Goal: Task Accomplishment & Management: Complete application form

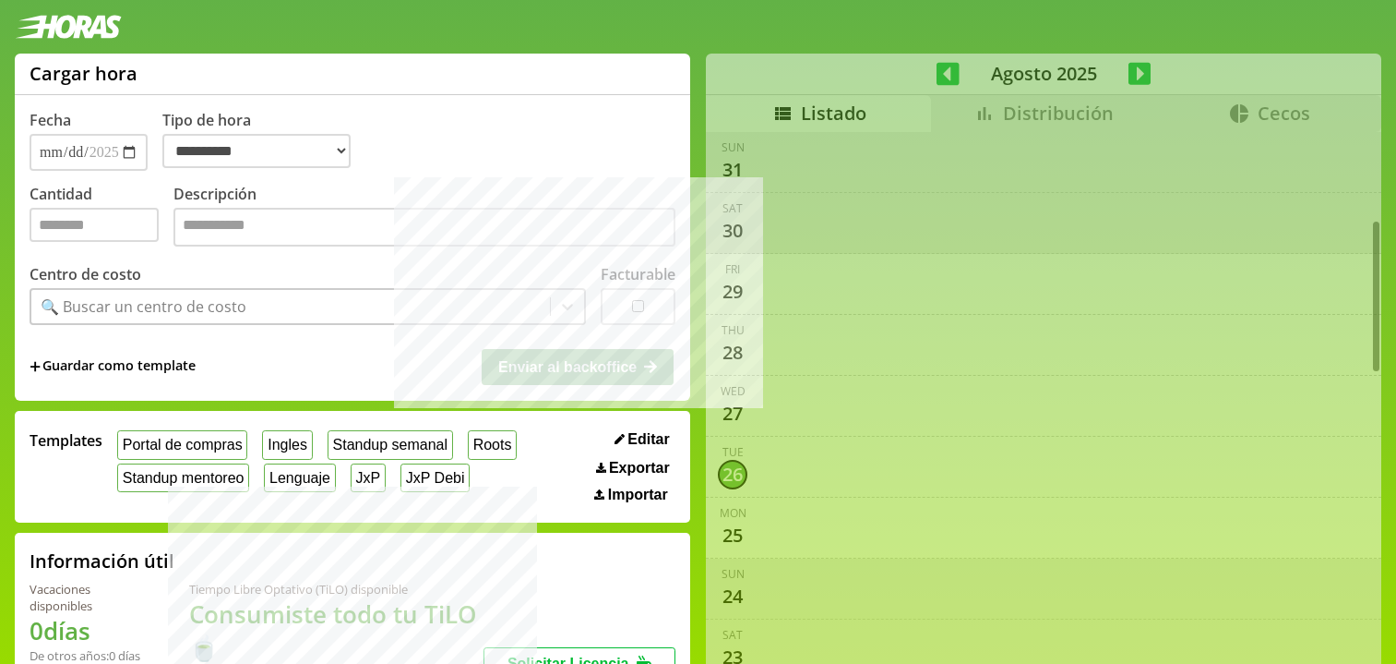
select select "**********"
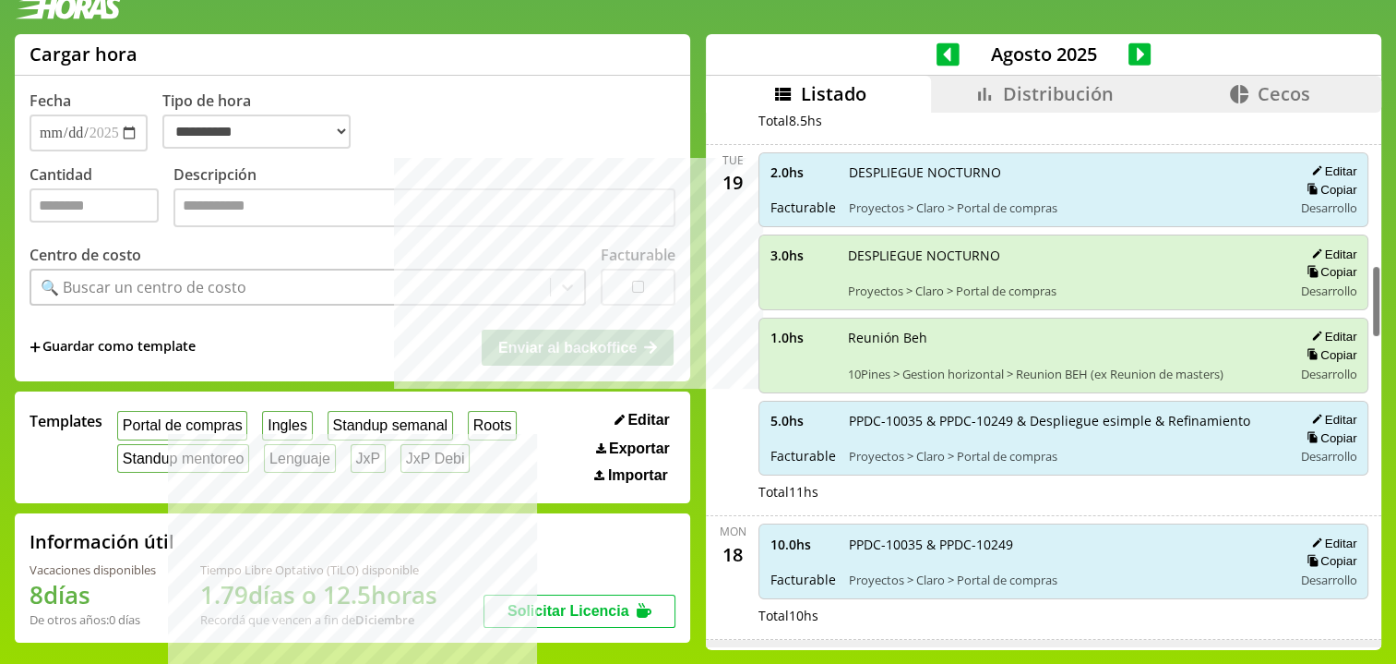
scroll to position [1104, 0]
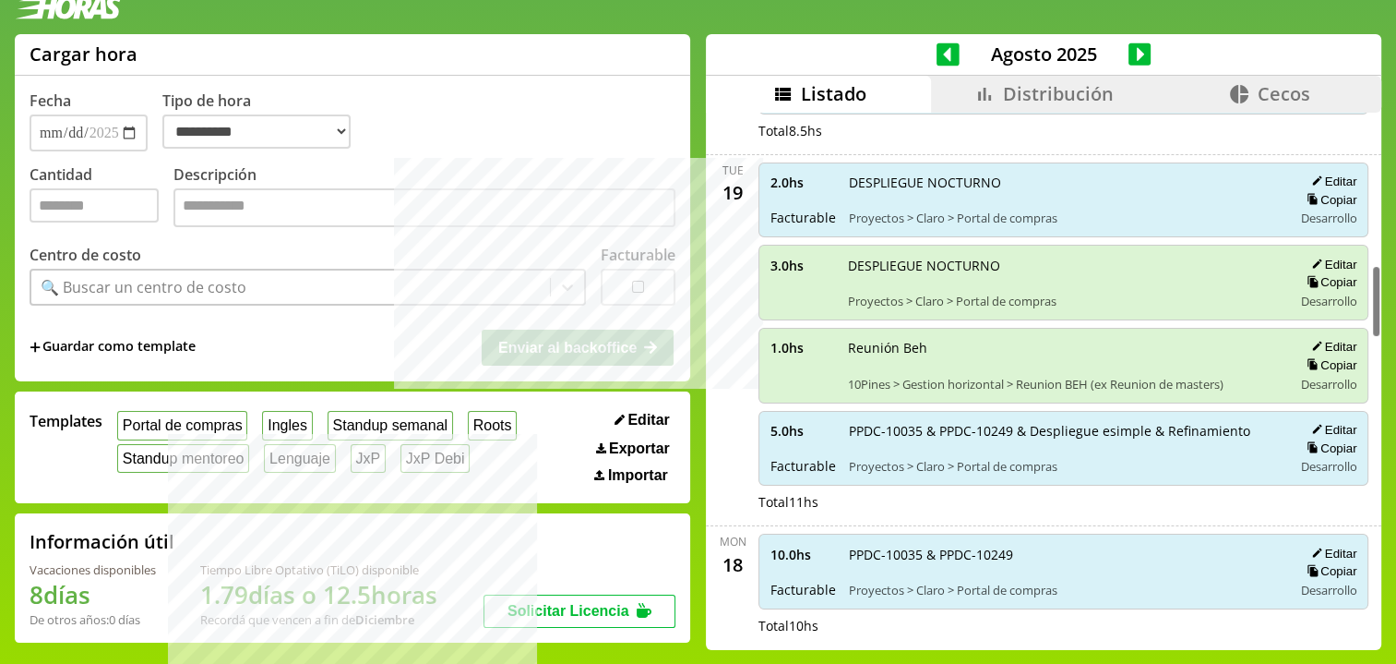
click at [881, 265] on span "DESPLIEGUE NOCTURNO" at bounding box center [1063, 266] width 431 height 18
drag, startPoint x: 881, startPoint y: 265, endPoint x: 942, endPoint y: 263, distance: 60.9
click at [942, 263] on span "DESPLIEGUE NOCTURNO" at bounding box center [1063, 266] width 431 height 18
copy span "DESPLIEGUE NOCTURNO"
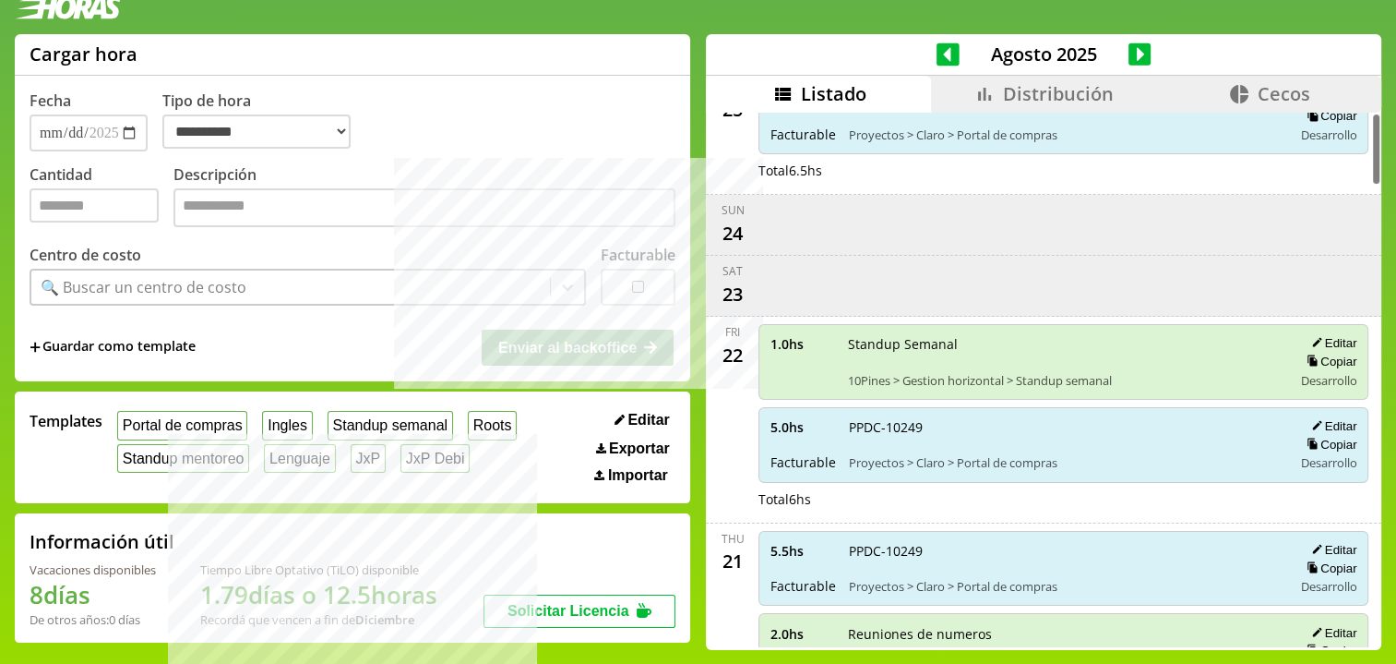
scroll to position [0, 0]
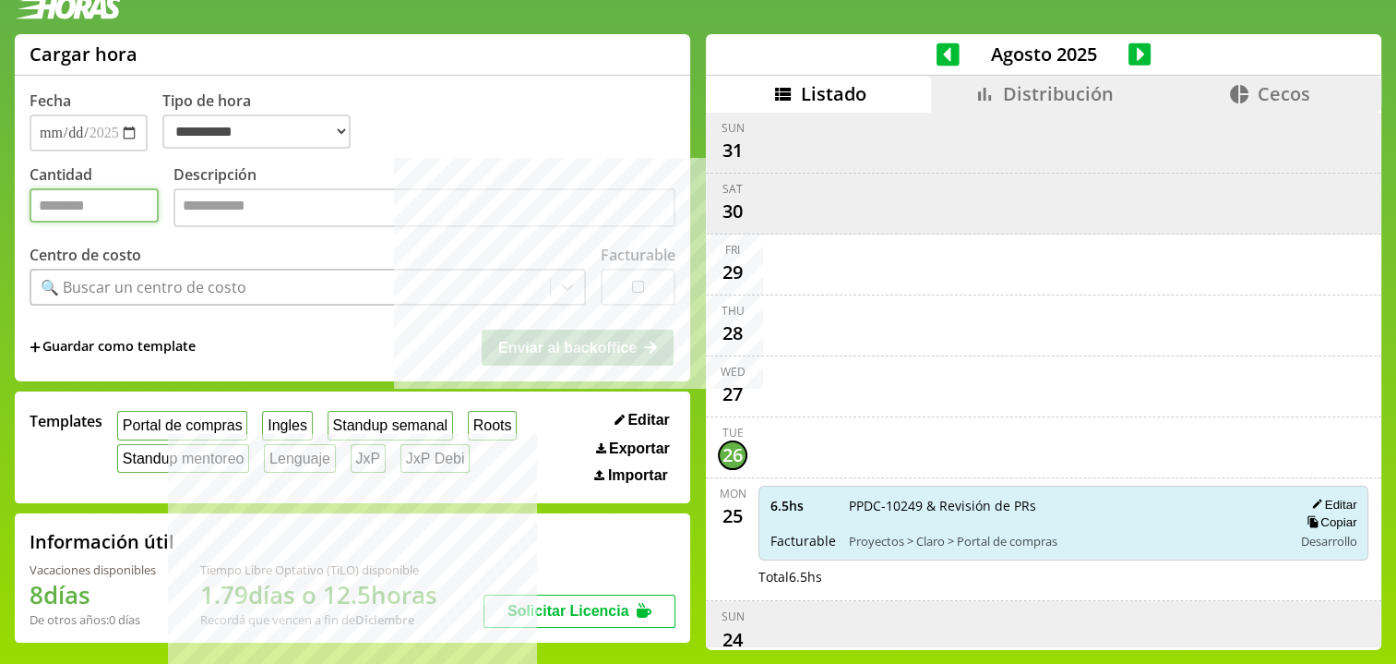
click at [81, 209] on input "Cantidad" at bounding box center [94, 205] width 129 height 34
type input "*"
click at [238, 220] on textarea "Descripción" at bounding box center [424, 207] width 502 height 39
paste textarea "**********"
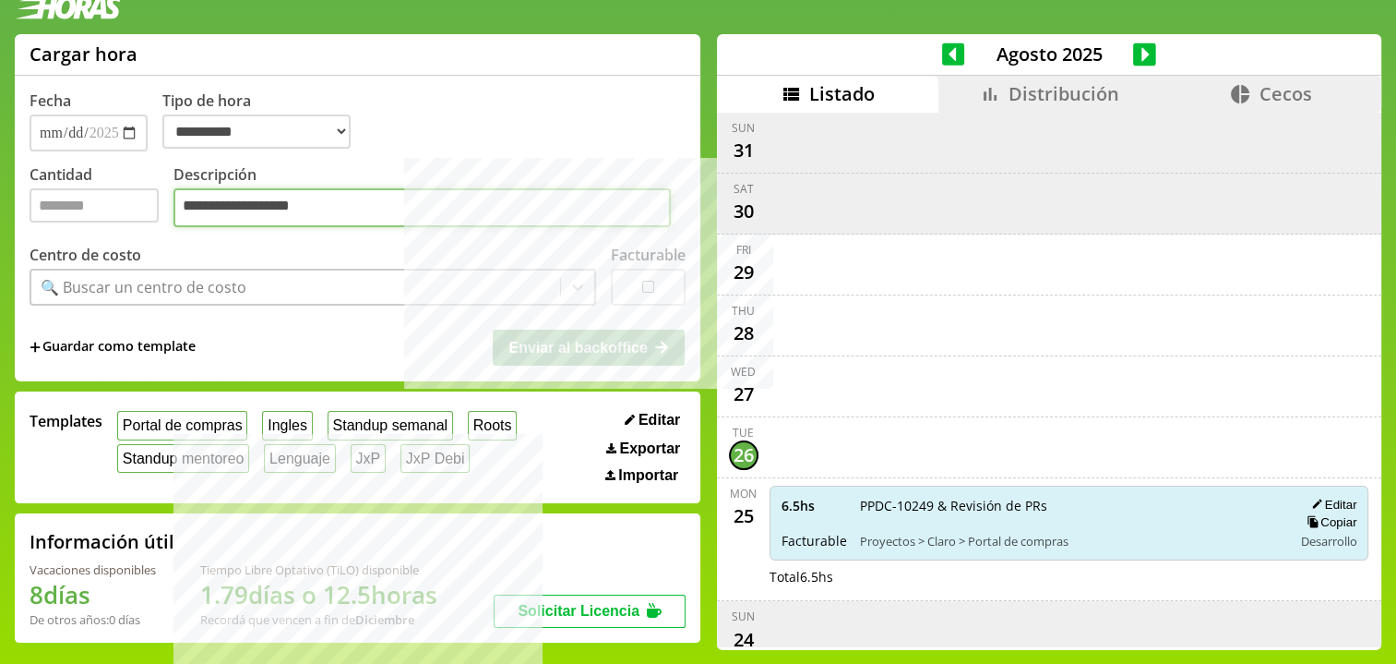
type textarea "**********"
click at [129, 315] on form "**********" at bounding box center [358, 228] width 656 height 276
click at [188, 434] on button "Portal de compras" at bounding box center [182, 425] width 130 height 29
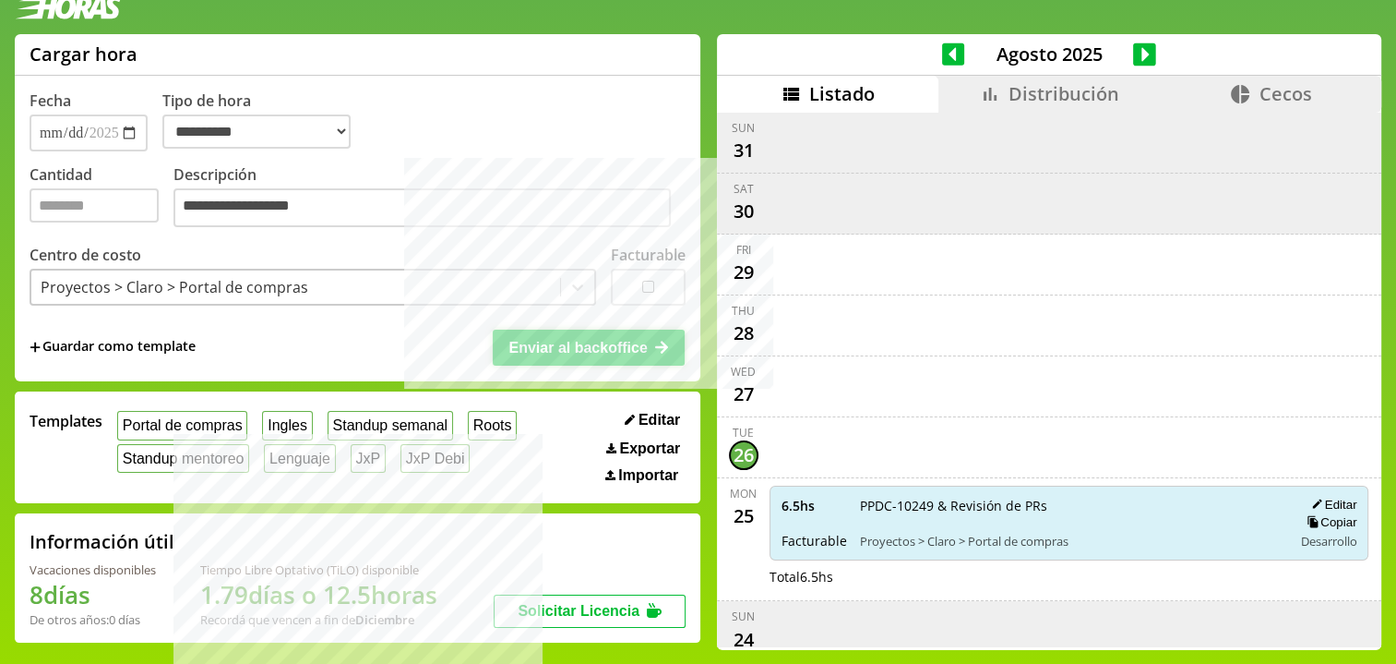
click at [531, 361] on button "Enviar al backoffice" at bounding box center [589, 346] width 192 height 35
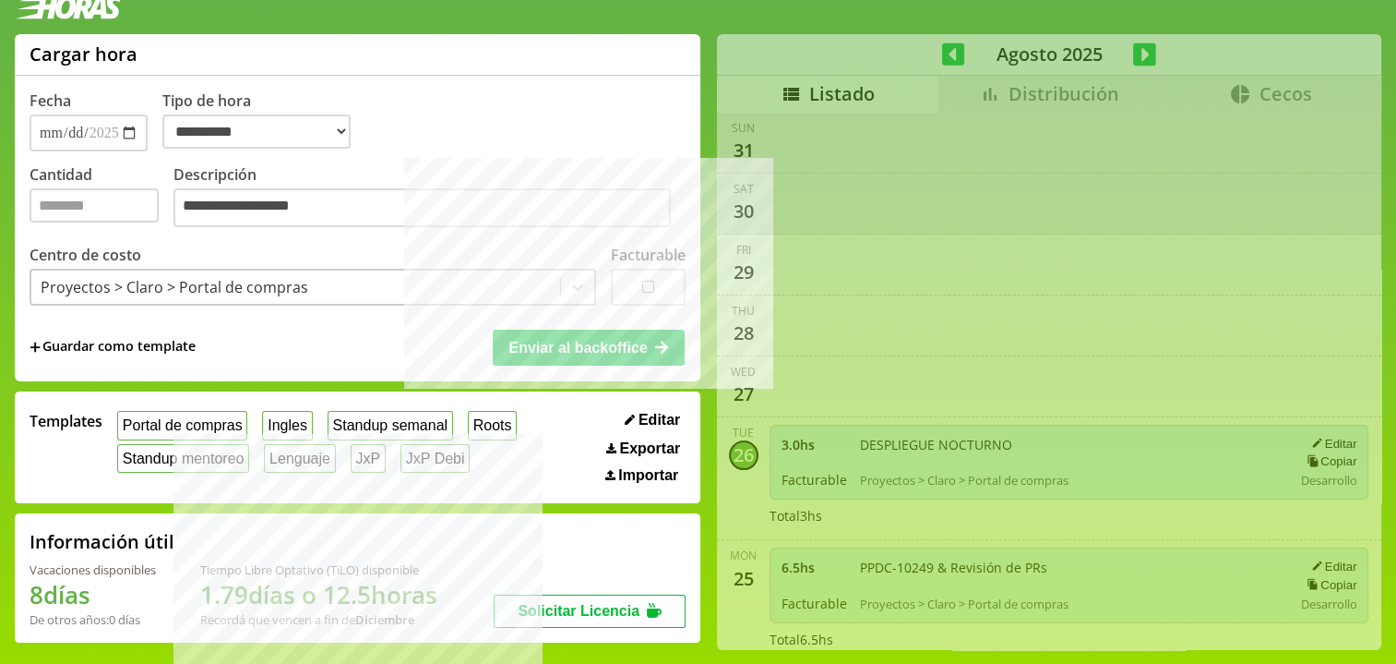
click at [568, 395] on div "Templates Portal de compras Ingles Standup semanal Roots Standup mentoreo Lengu…" at bounding box center [358, 447] width 686 height 112
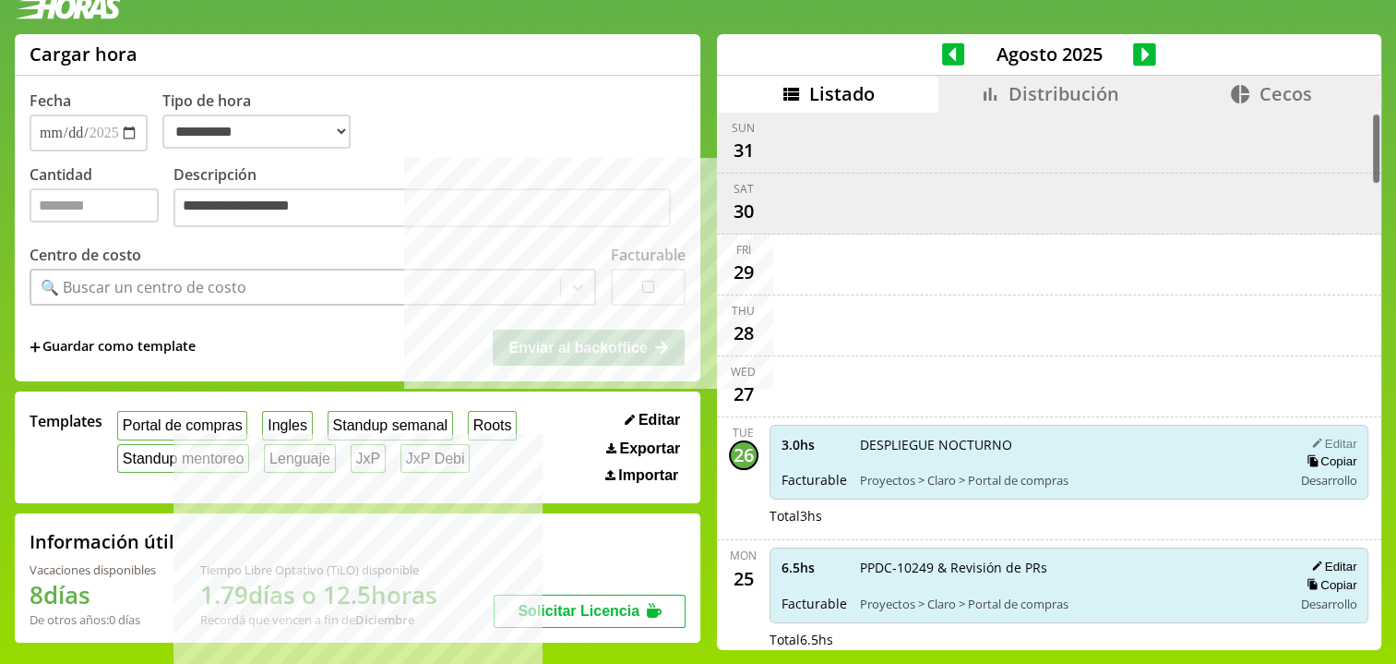
click at [1325, 442] on button "Editar" at bounding box center [1331, 444] width 51 height 16
type input "*"
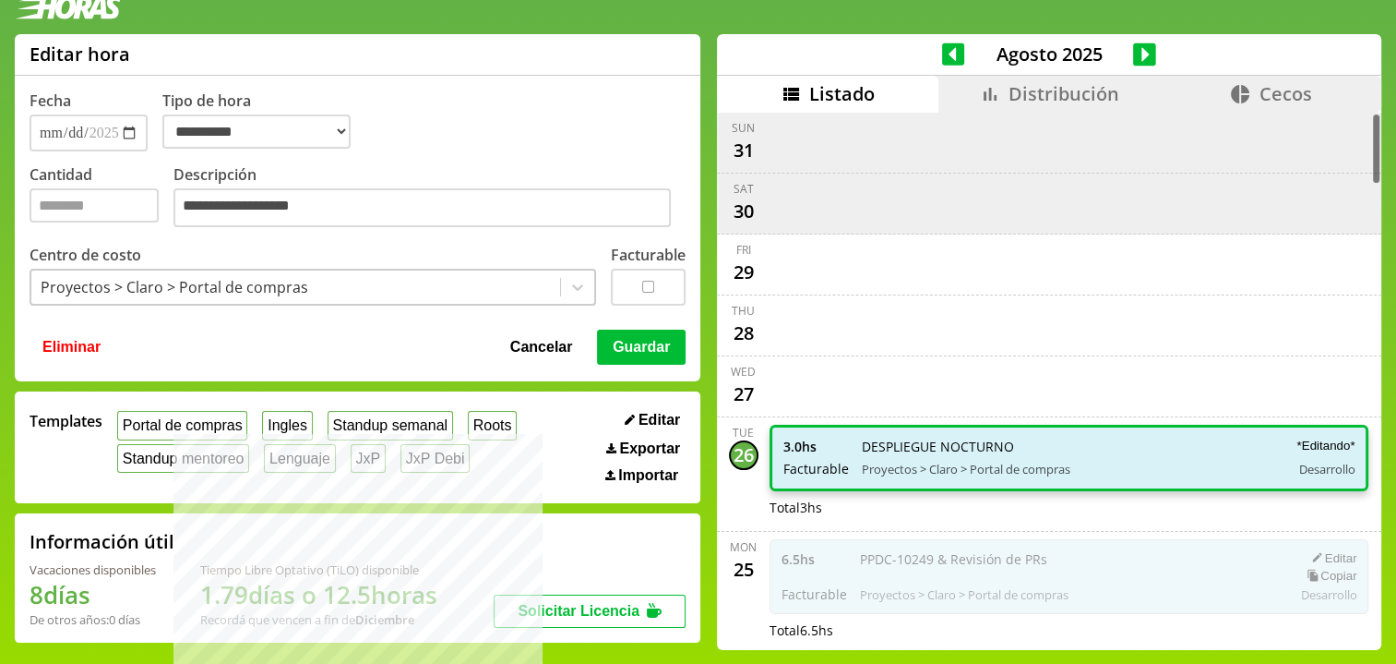
drag, startPoint x: 652, startPoint y: 281, endPoint x: 639, endPoint y: 286, distance: 13.7
click at [650, 283] on div at bounding box center [648, 287] width 75 height 37
click at [609, 347] on button "Guardar" at bounding box center [641, 346] width 89 height 35
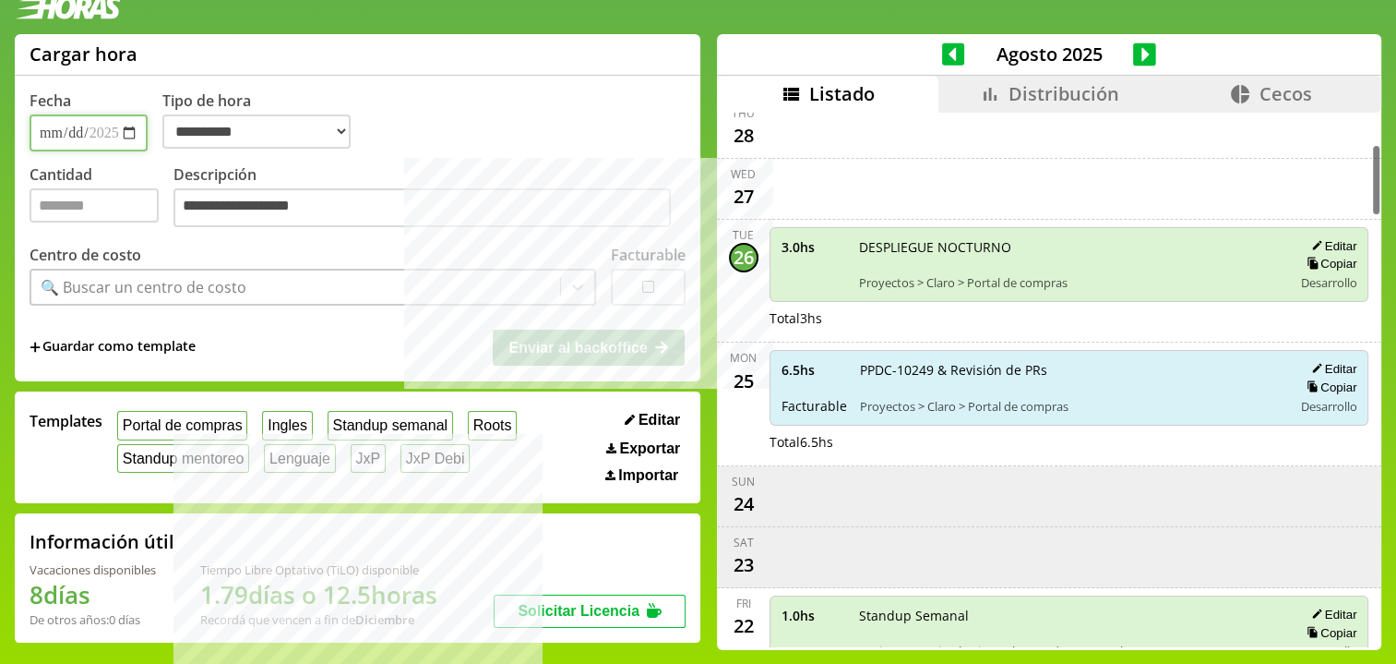
scroll to position [195, 0]
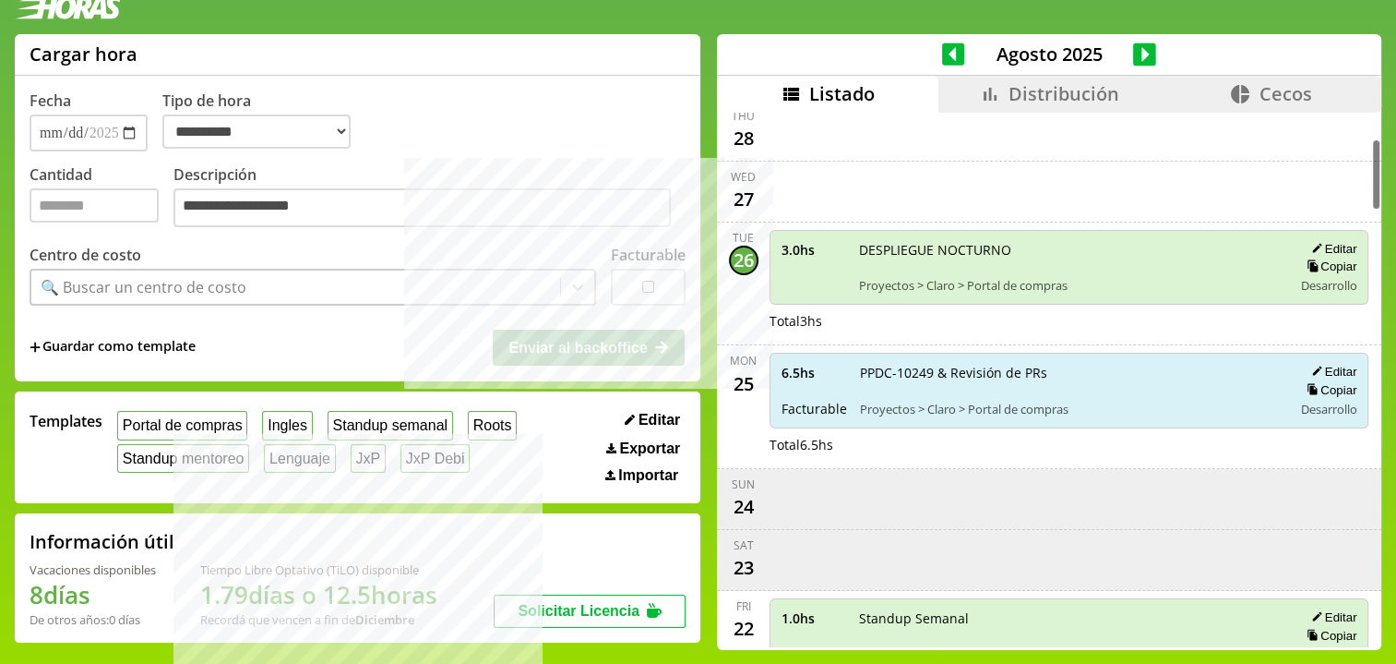
click at [890, 241] on span "DESPLIEGUE NOCTURNO" at bounding box center [1069, 250] width 421 height 18
drag, startPoint x: 890, startPoint y: 239, endPoint x: 955, endPoint y: 248, distance: 66.2
click at [955, 248] on span "DESPLIEGUE NOCTURNO" at bounding box center [1069, 250] width 421 height 18
click at [322, 207] on textarea "**********" at bounding box center [421, 207] width 497 height 39
paste textarea "**********"
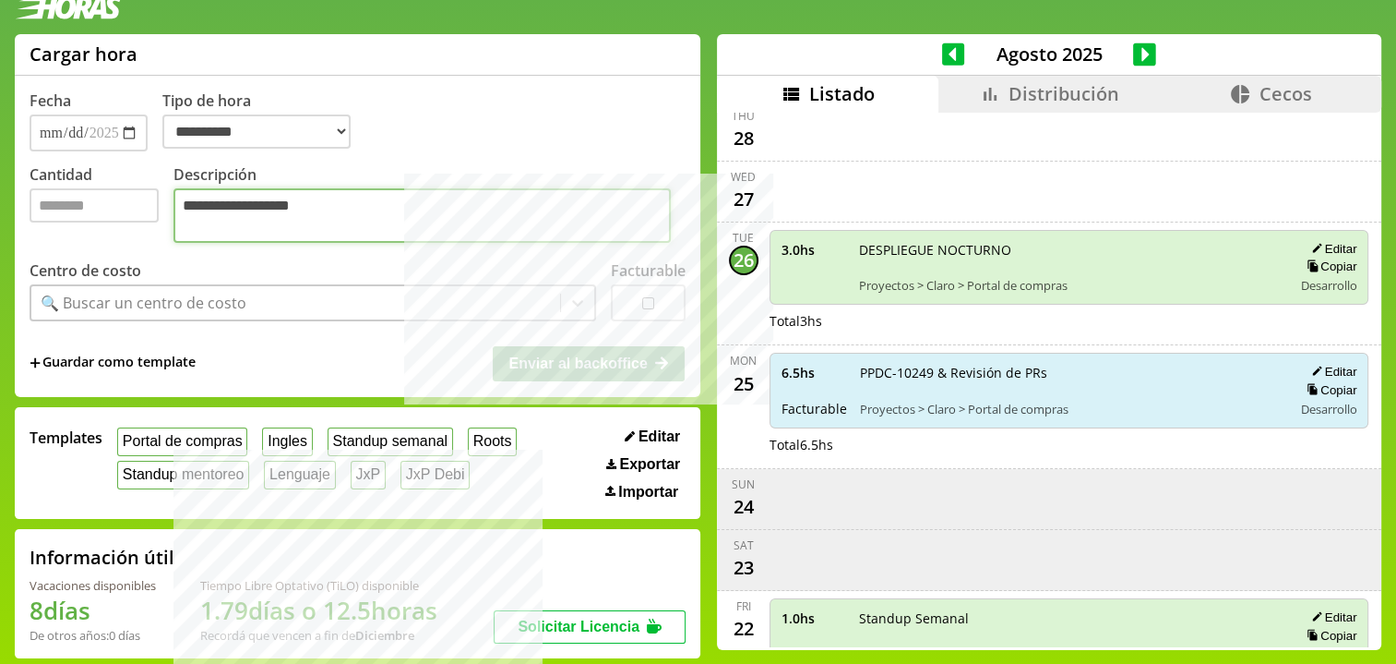
type textarea "**********"
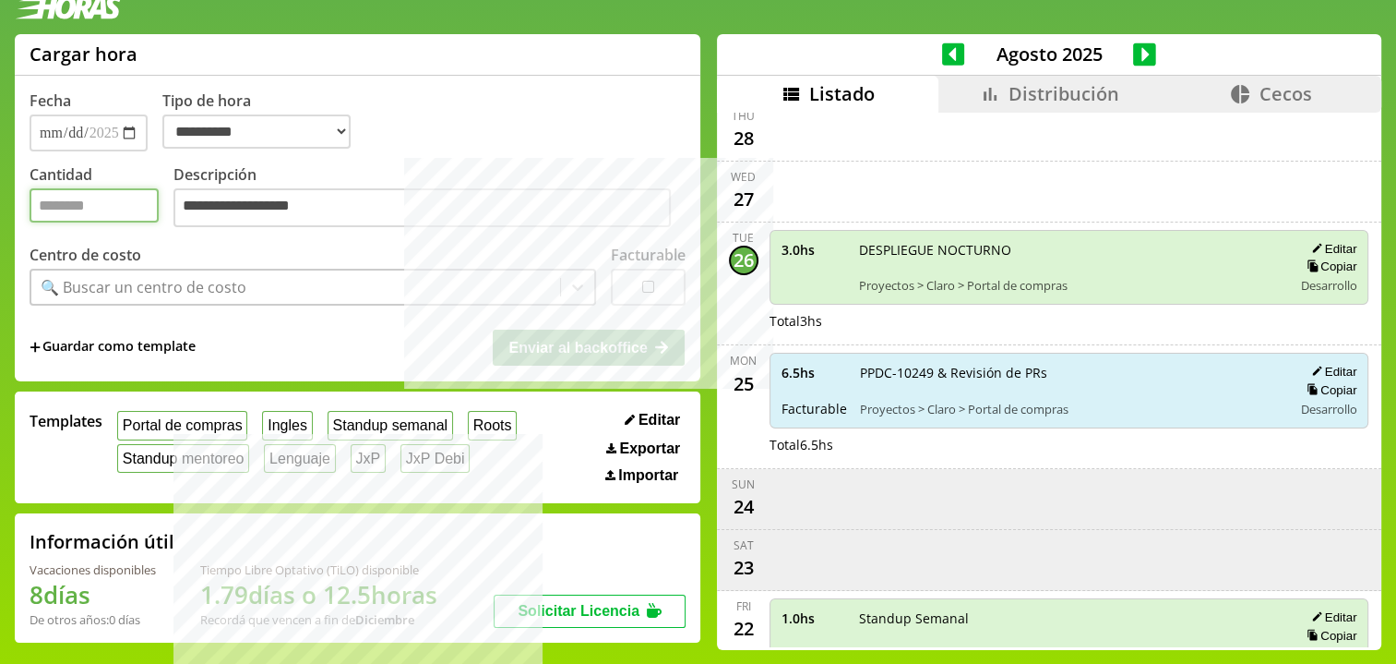
click at [128, 206] on input "Cantidad" at bounding box center [94, 205] width 129 height 34
type input "*"
click at [184, 417] on button "Portal de compras" at bounding box center [182, 425] width 130 height 29
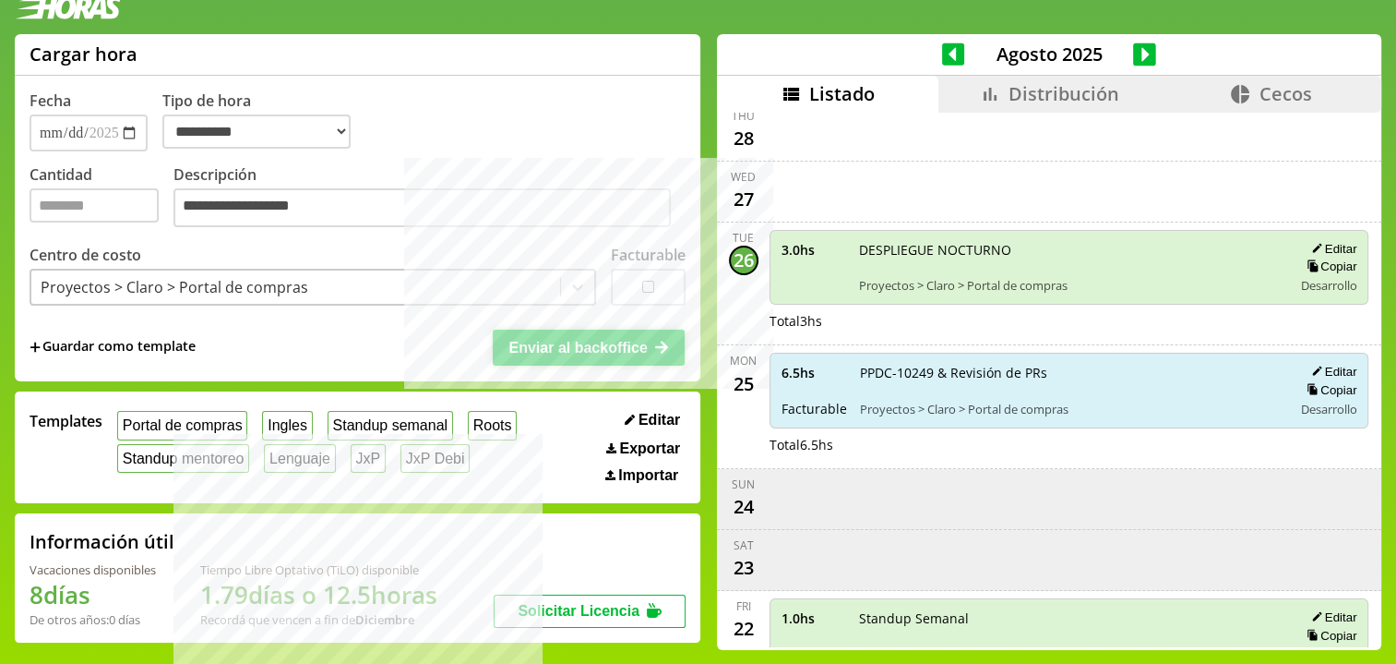
click at [532, 353] on span "Enviar al backoffice" at bounding box center [577, 348] width 138 height 16
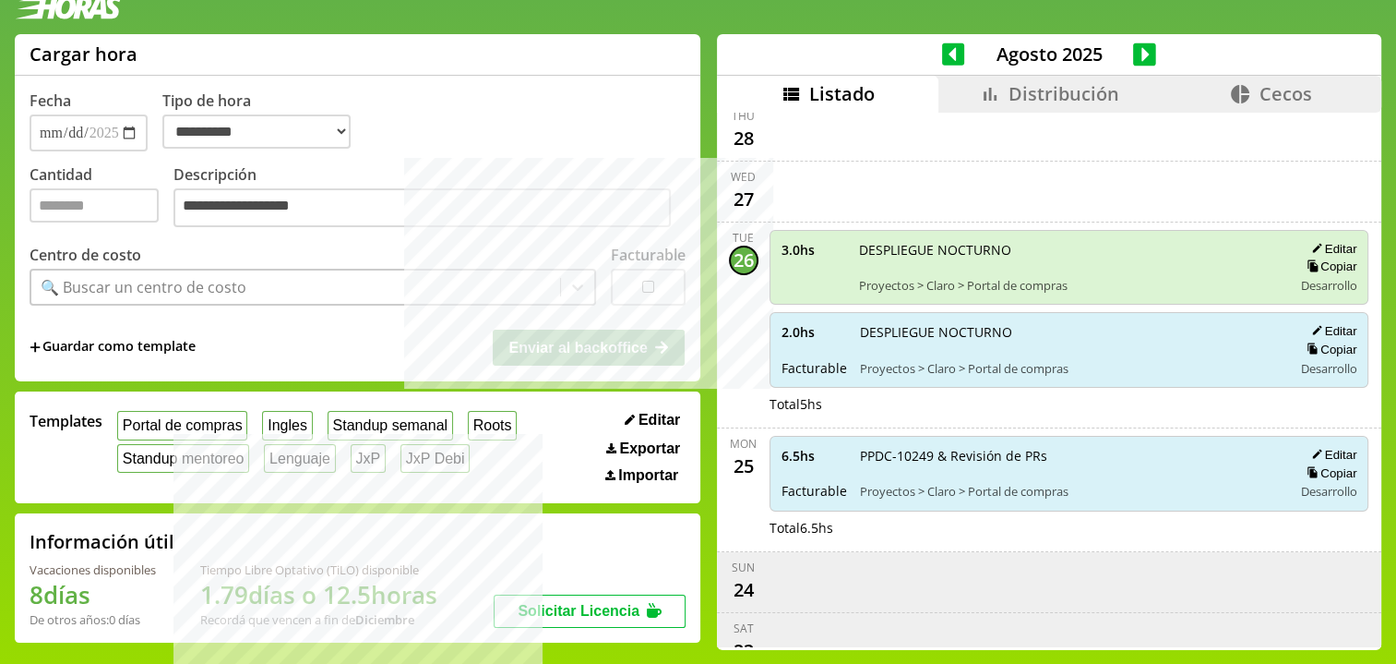
click at [981, 84] on icon at bounding box center [990, 94] width 22 height 22
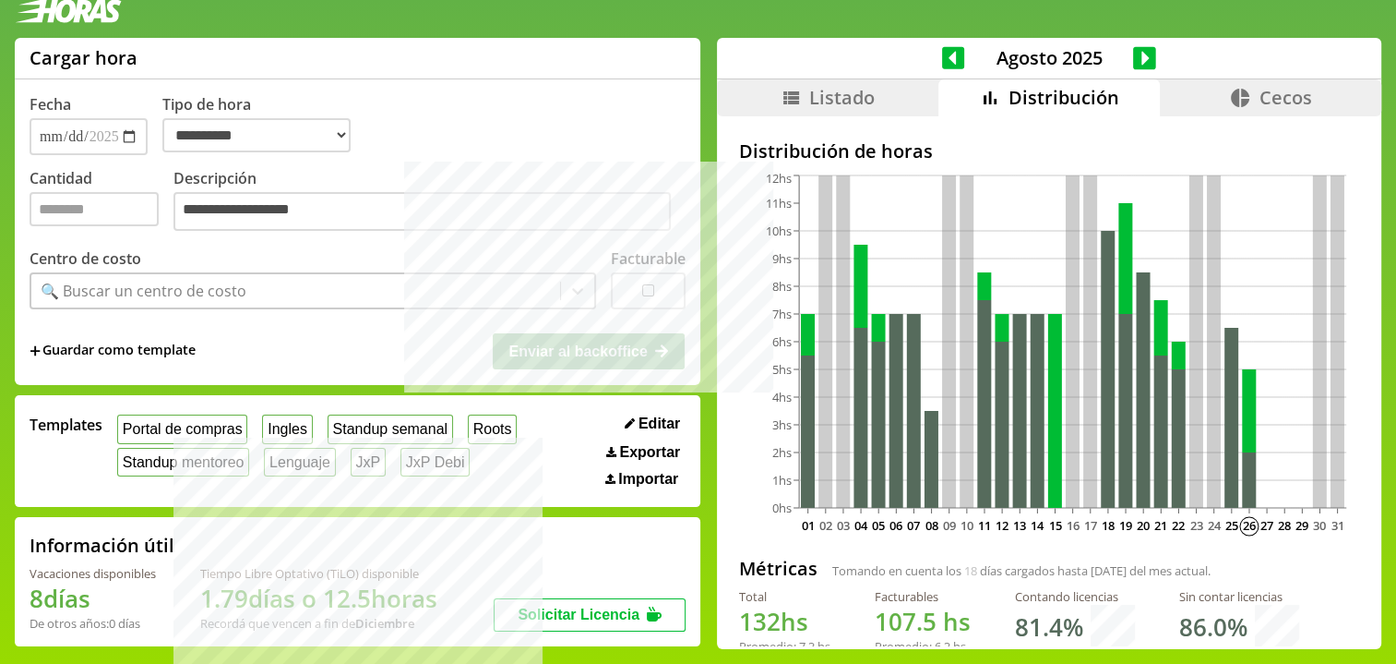
scroll to position [22, 0]
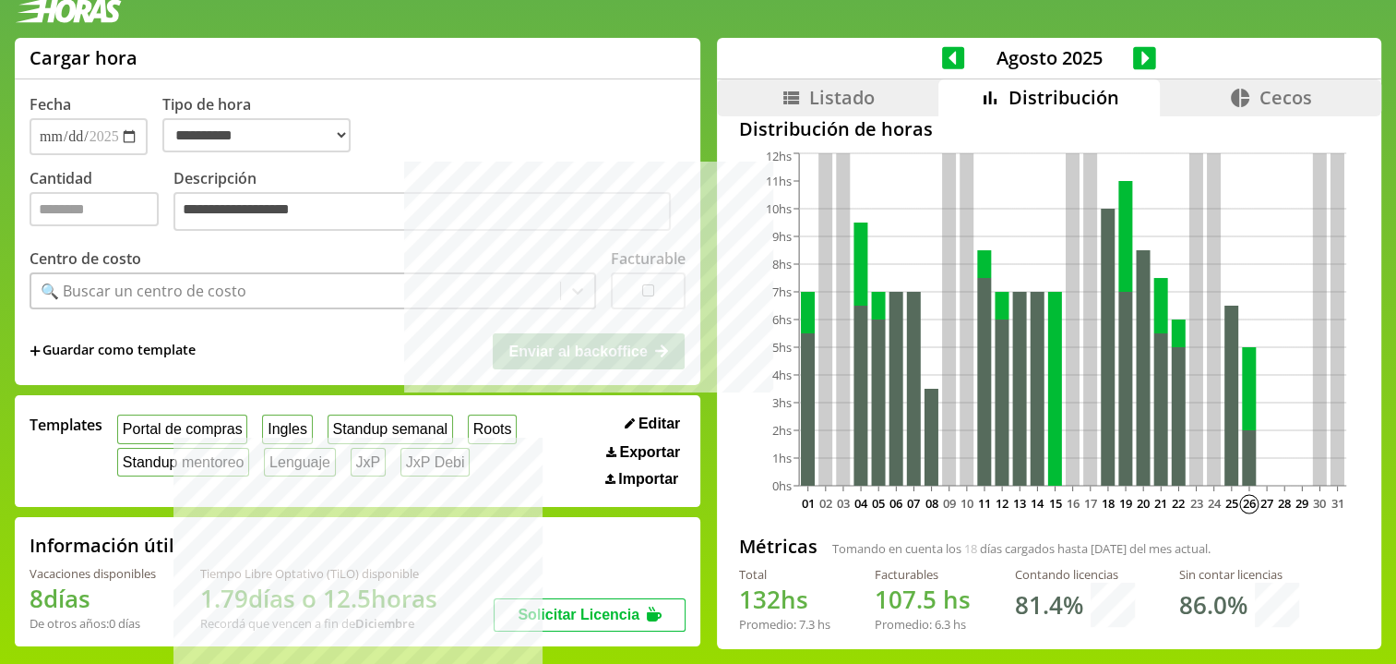
click at [855, 124] on h2 "Distribución de horas" at bounding box center [1049, 128] width 620 height 25
click at [843, 90] on span "Listado" at bounding box center [842, 97] width 66 height 25
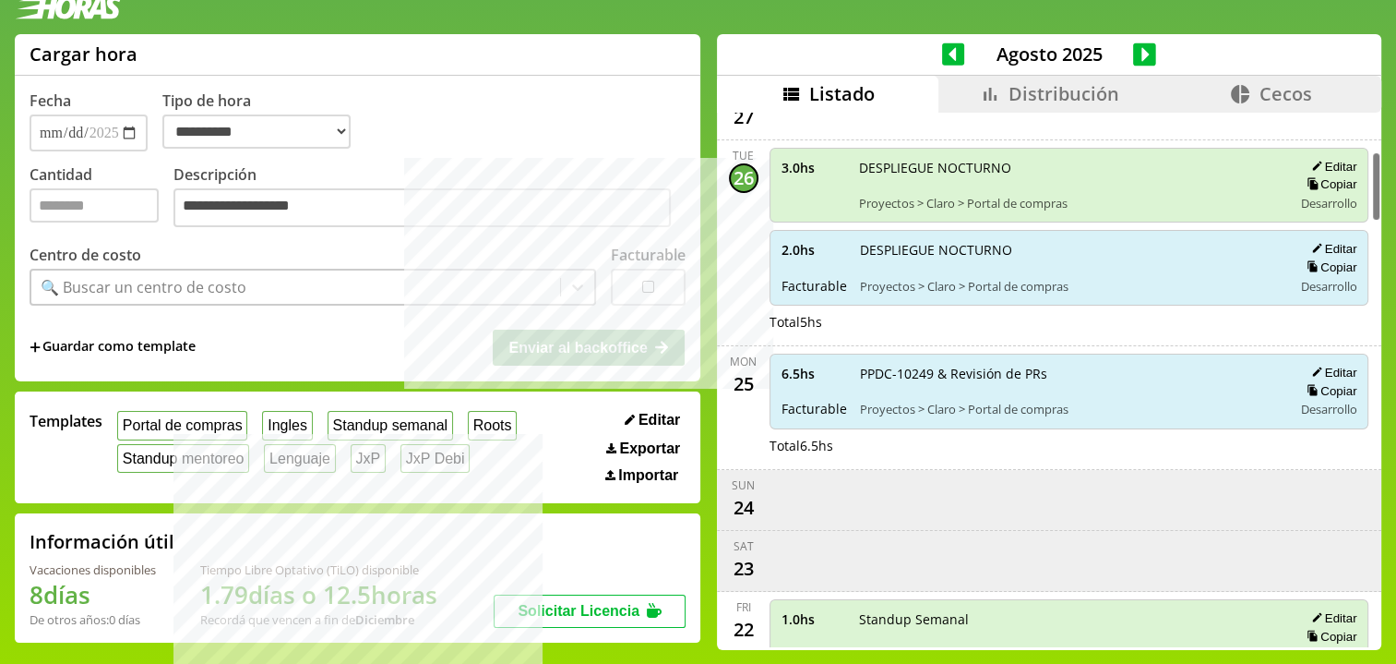
scroll to position [306, 0]
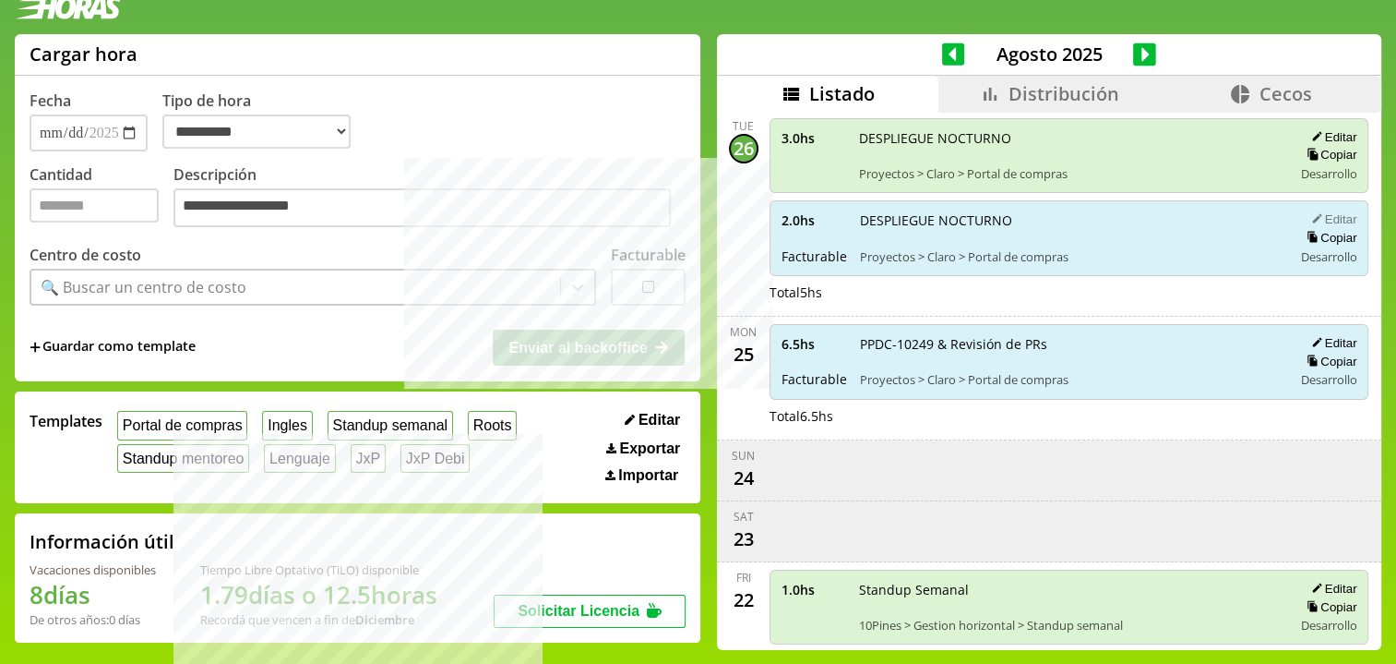
click at [1328, 211] on button "Editar" at bounding box center [1331, 219] width 51 height 16
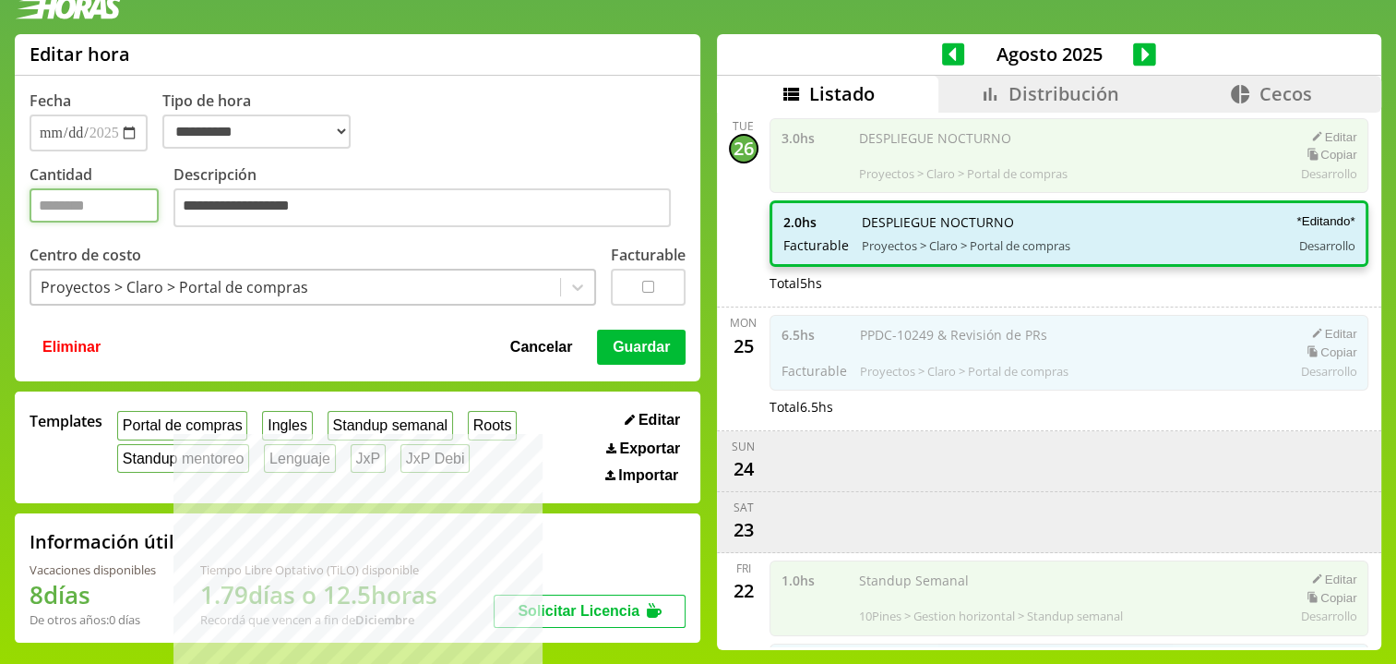
click at [99, 211] on input "*" at bounding box center [94, 205] width 129 height 34
type input "***"
click at [631, 346] on button "Guardar" at bounding box center [641, 346] width 89 height 35
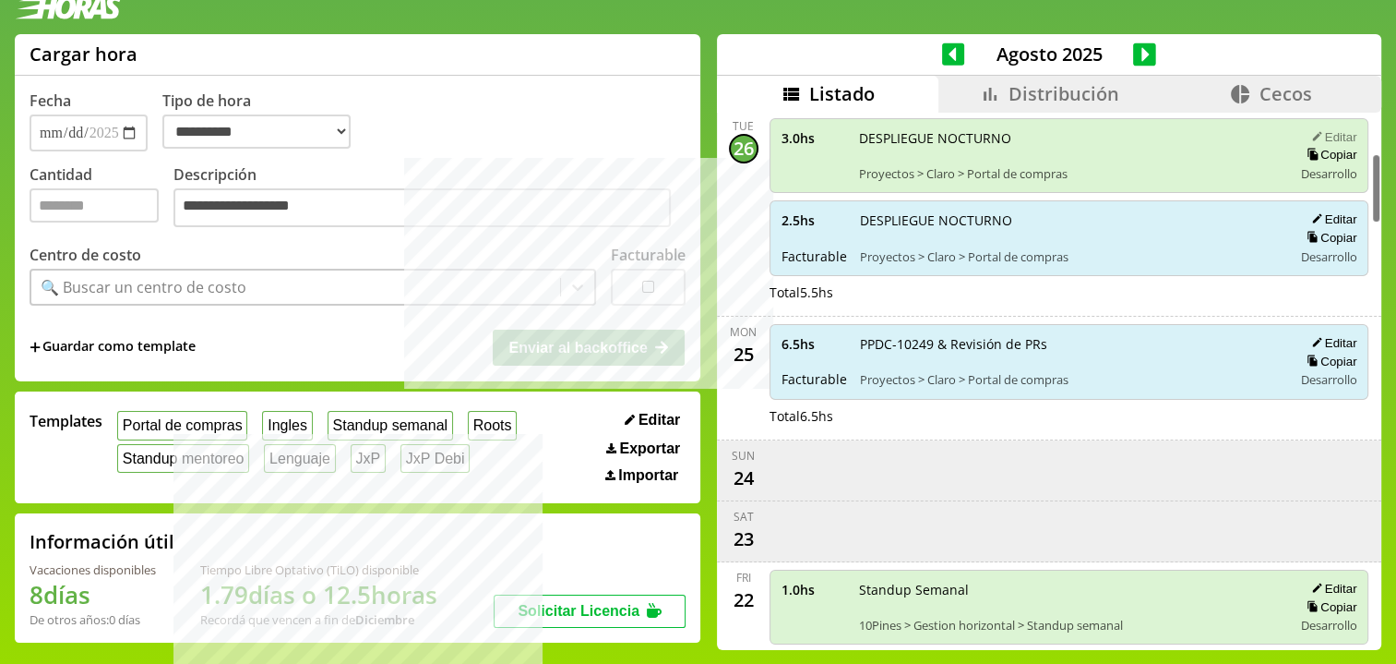
click at [1319, 129] on button "Editar" at bounding box center [1331, 137] width 51 height 16
type input "*"
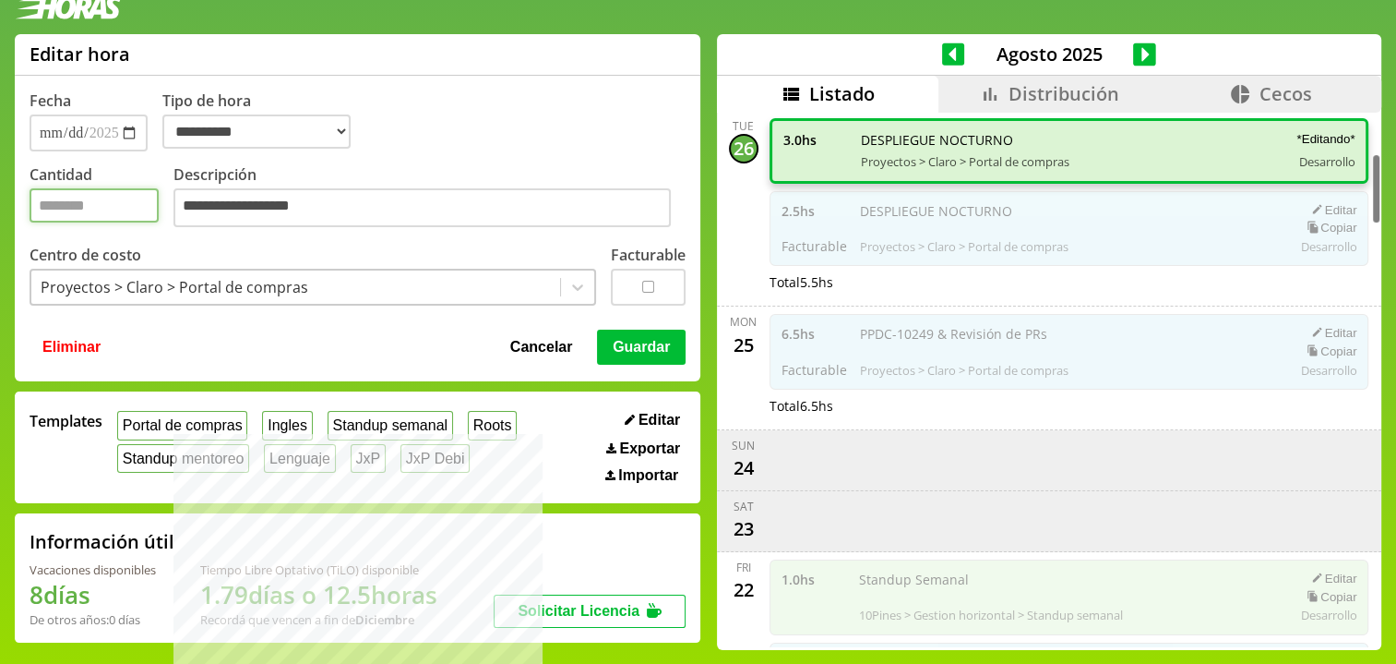
click at [96, 210] on input "*" at bounding box center [94, 205] width 129 height 34
type input "*"
click at [636, 331] on button "Guardar" at bounding box center [641, 346] width 89 height 35
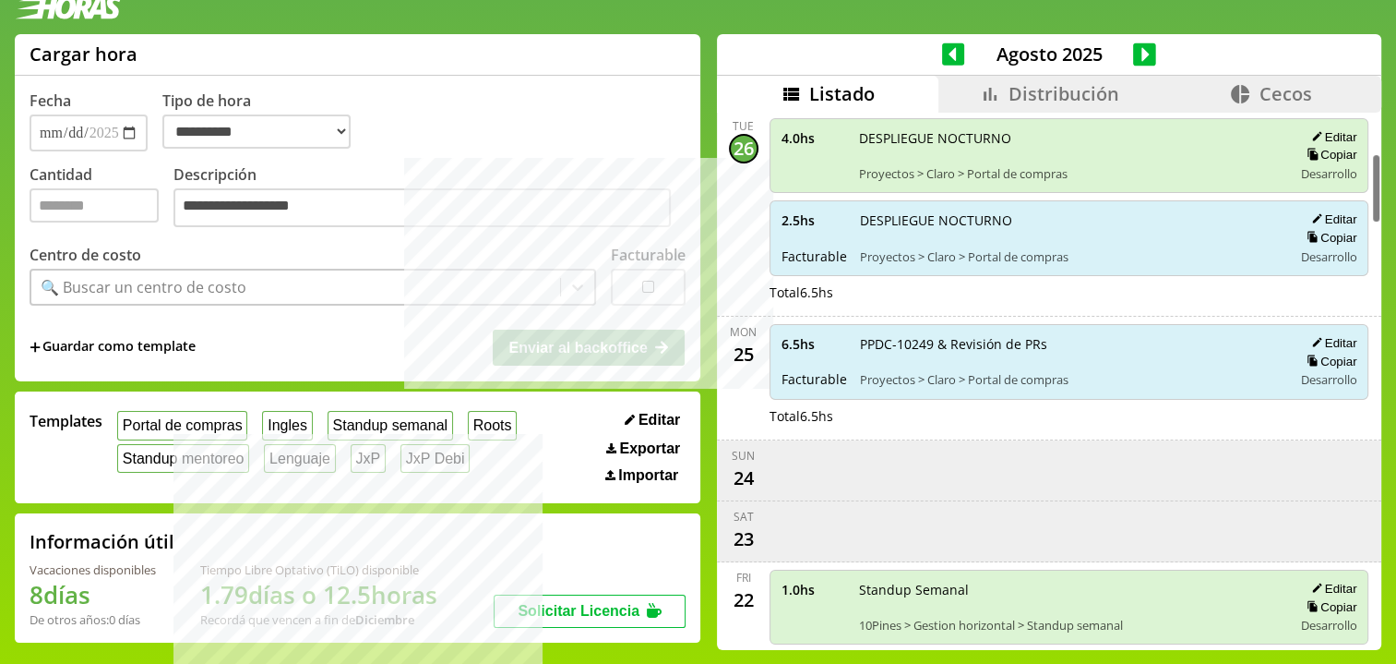
click at [807, 217] on span "2.5 hs" at bounding box center [815, 220] width 66 height 18
click at [811, 217] on span "2.5 hs" at bounding box center [815, 220] width 66 height 18
click at [782, 211] on span "2.5 hs" at bounding box center [815, 220] width 66 height 18
drag, startPoint x: 762, startPoint y: 126, endPoint x: 818, endPoint y: 132, distance: 55.6
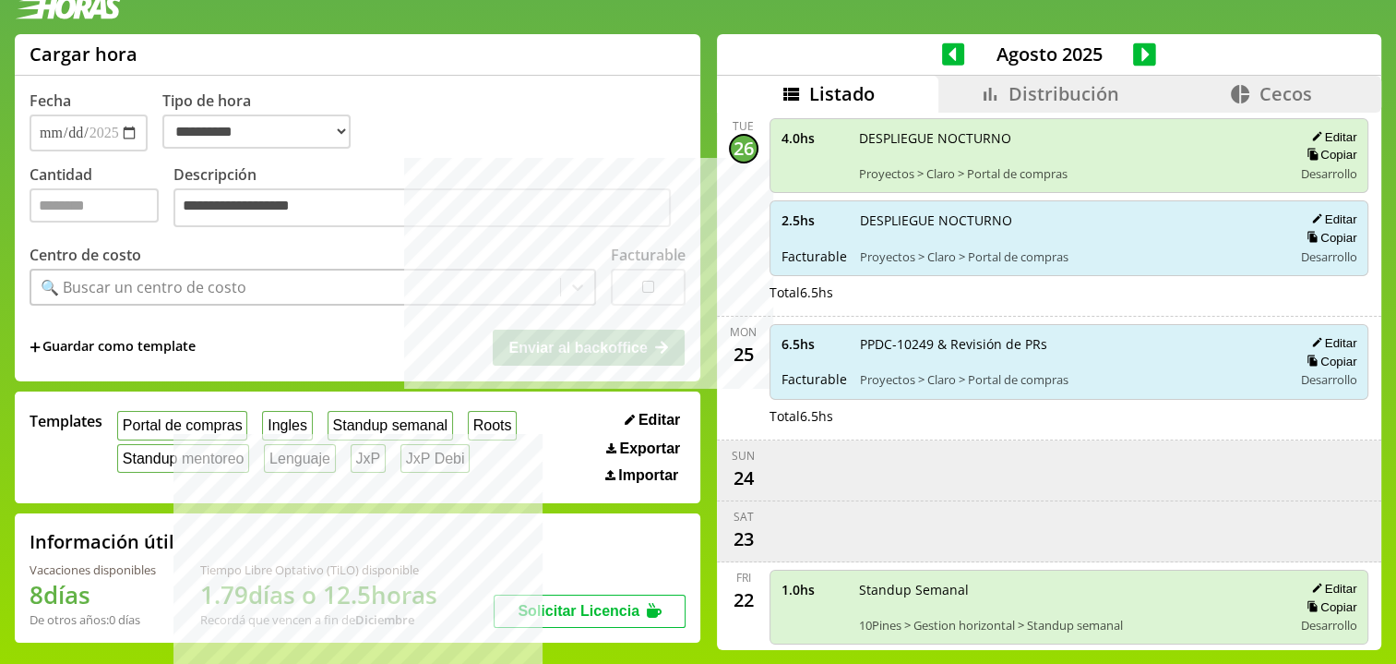
click at [818, 132] on div "4.0 hs DESPLIEGUE NOCTURNO Proyectos > Claro > Portal de compras Editar Copiar …" at bounding box center [1070, 156] width 600 height 76
click at [816, 132] on span "4.0 hs" at bounding box center [814, 138] width 65 height 18
click at [1015, 99] on span "Distribución" at bounding box center [1064, 93] width 111 height 25
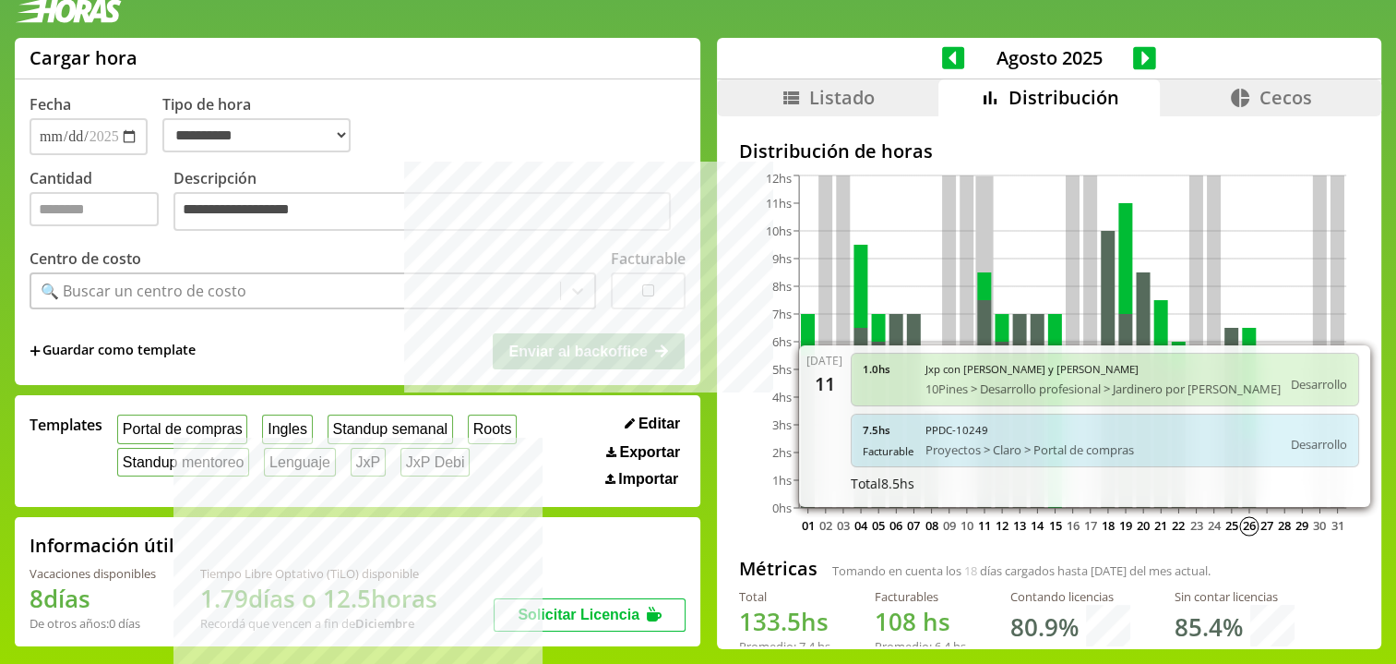
scroll to position [22, 0]
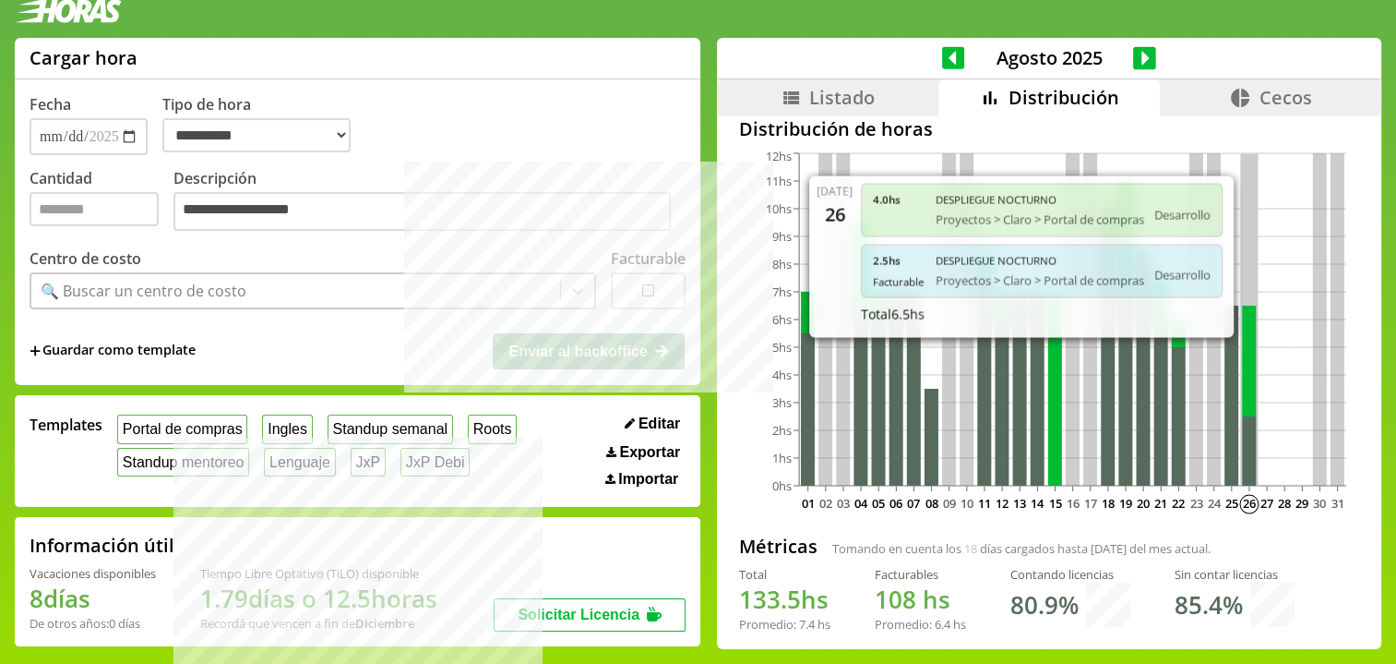
click at [1242, 344] on icon at bounding box center [1249, 360] width 14 height 111
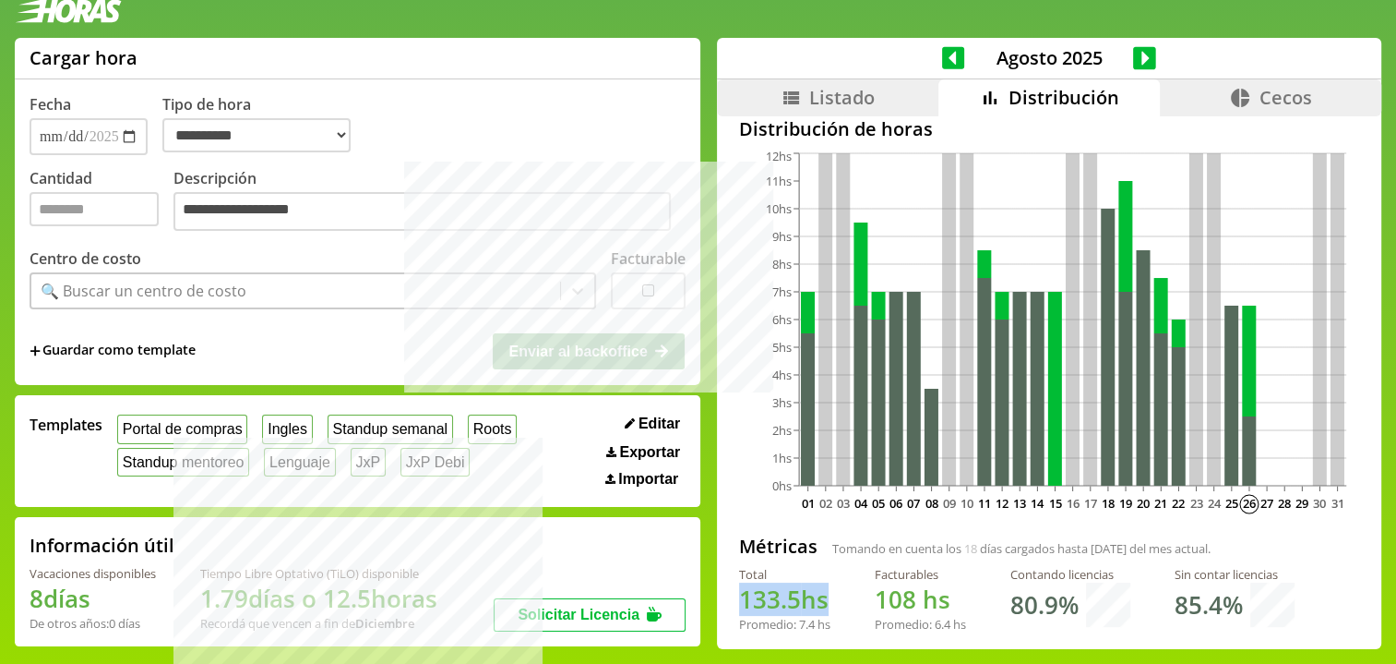
drag, startPoint x: 729, startPoint y: 604, endPoint x: 805, endPoint y: 601, distance: 75.7
click at [805, 601] on h1 "133.5 hs" at bounding box center [784, 598] width 91 height 33
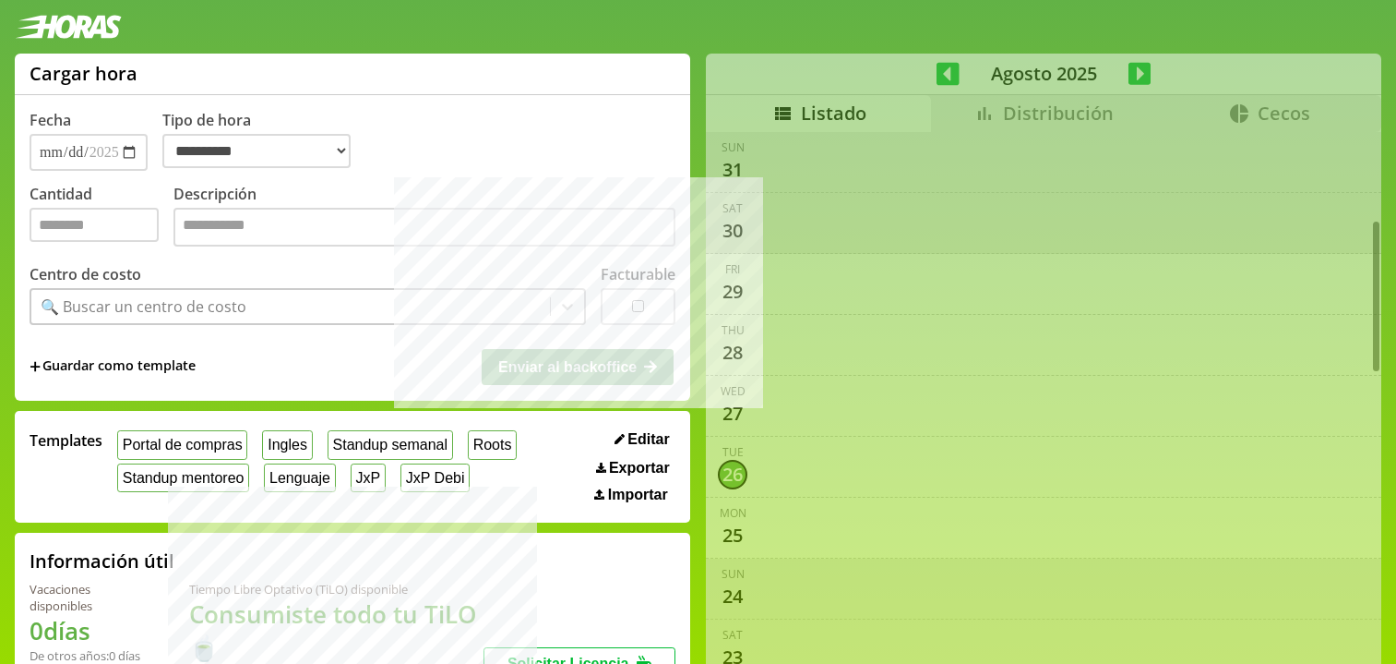
select select "**********"
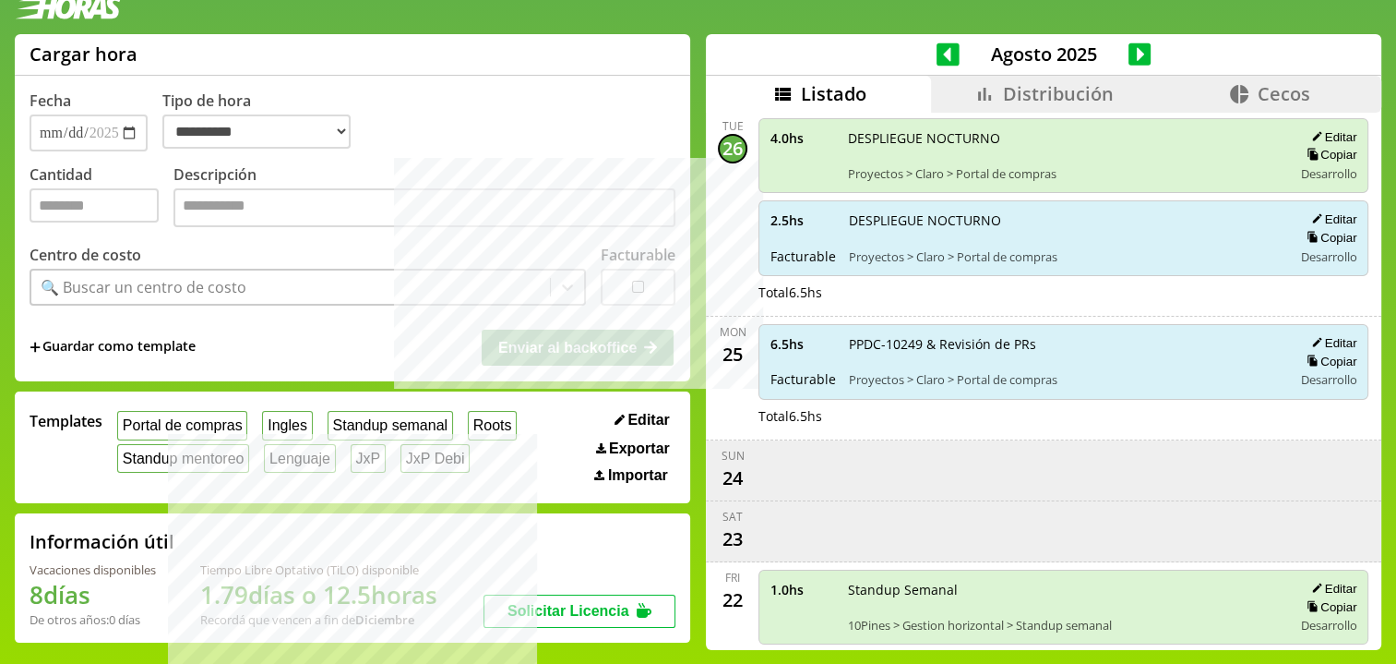
click at [1314, 139] on div "Editar Copiar Desarrollo" at bounding box center [1324, 155] width 65 height 53
click at [1313, 130] on icon "scrollable content" at bounding box center [1317, 136] width 12 height 12
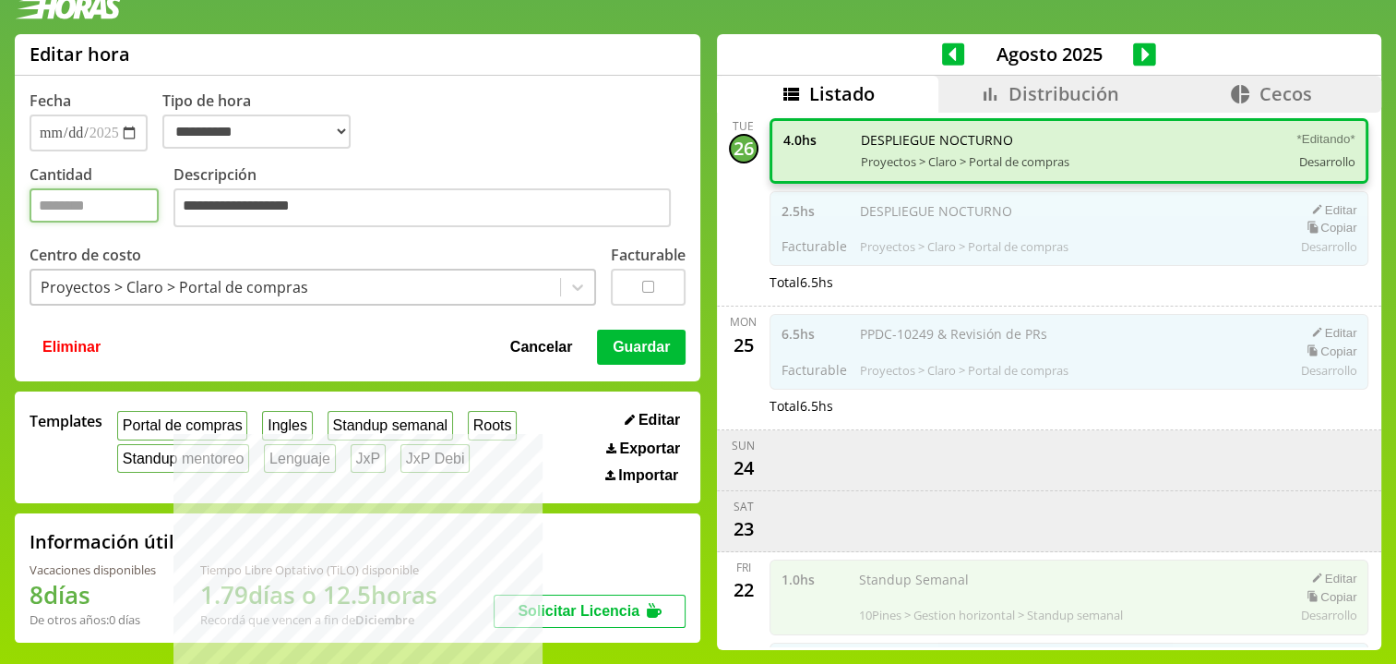
drag, startPoint x: 114, startPoint y: 202, endPoint x: 33, endPoint y: 198, distance: 80.4
click at [33, 198] on input "*" at bounding box center [94, 205] width 129 height 34
type input "*"
click at [612, 339] on button "Guardar" at bounding box center [641, 346] width 89 height 35
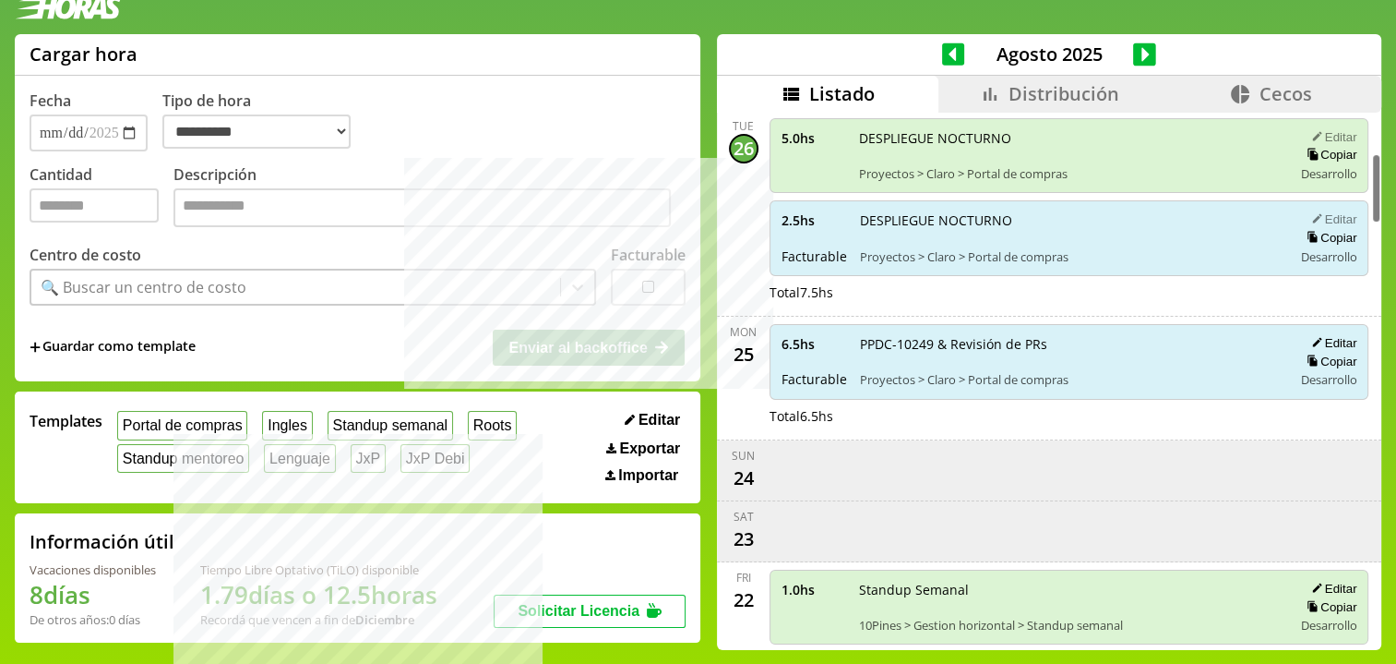
click at [1318, 211] on button "Editar" at bounding box center [1331, 219] width 51 height 16
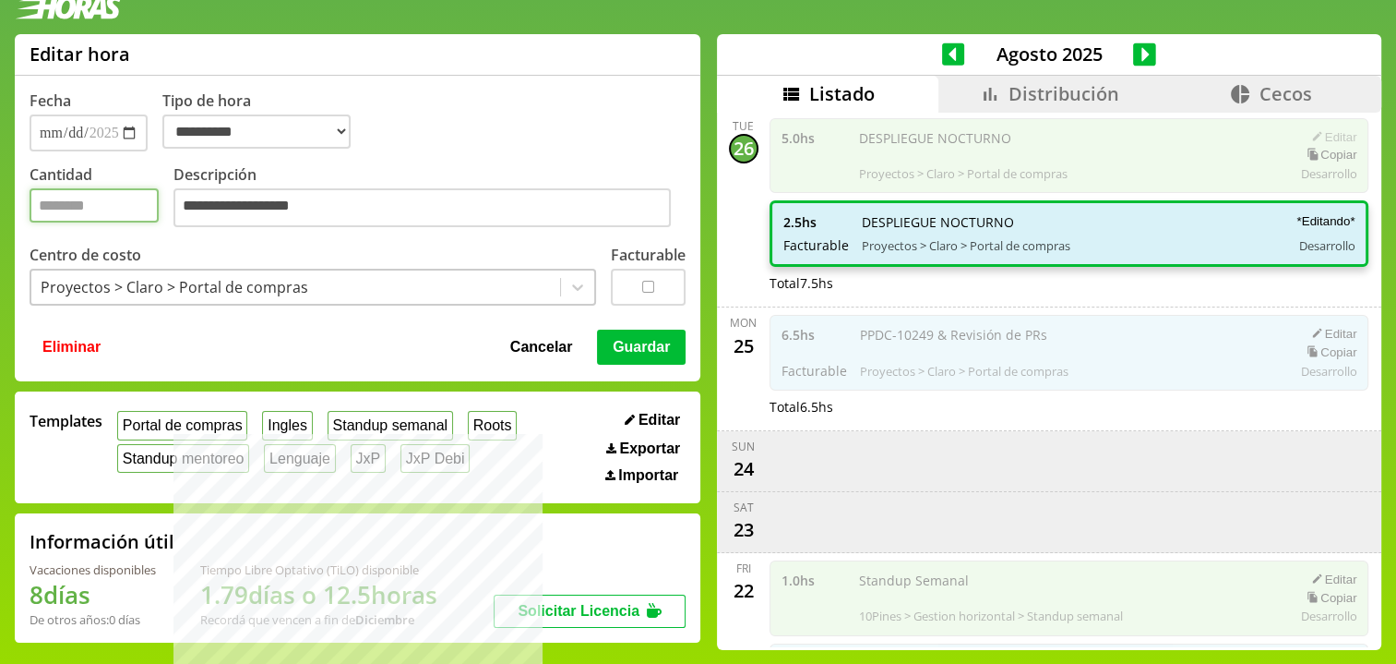
drag, startPoint x: 78, startPoint y: 218, endPoint x: 26, endPoint y: 209, distance: 52.3
click at [26, 209] on div "**********" at bounding box center [358, 207] width 686 height 347
type input "*"
click at [628, 350] on button "Guardar" at bounding box center [641, 346] width 89 height 35
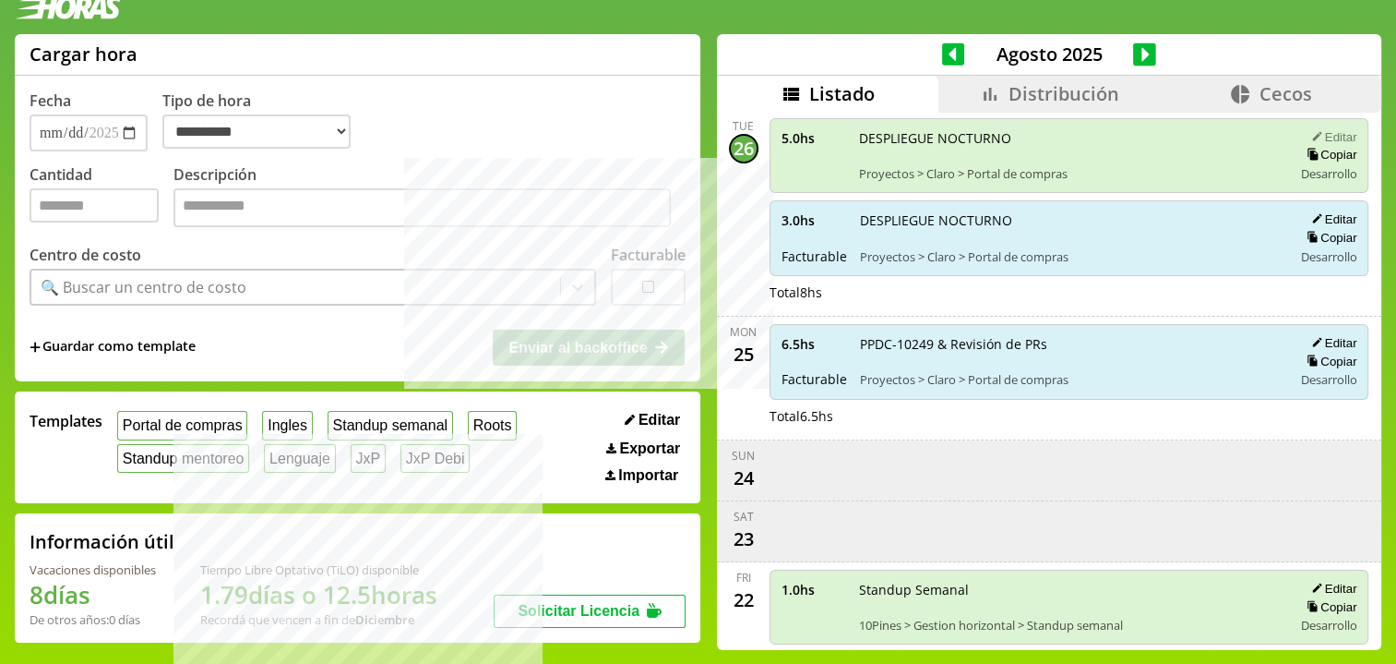
click at [993, 108] on li "Distribución" at bounding box center [1049, 94] width 221 height 37
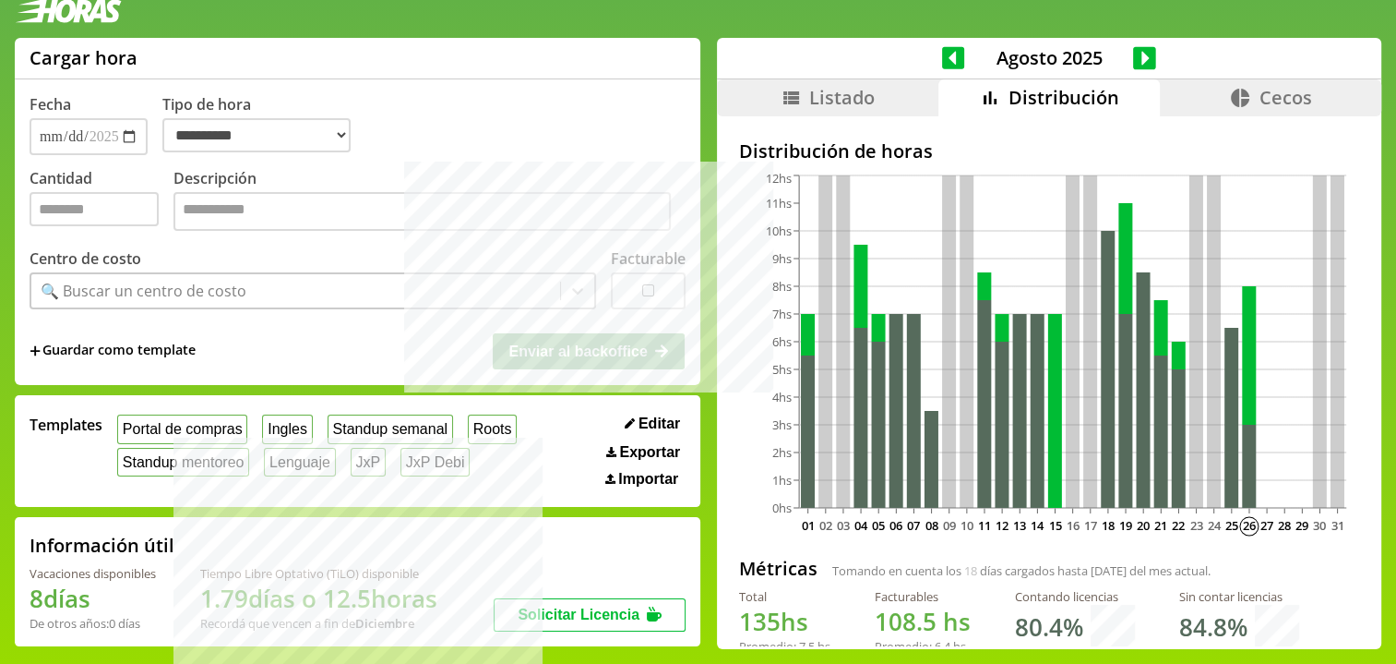
scroll to position [22, 0]
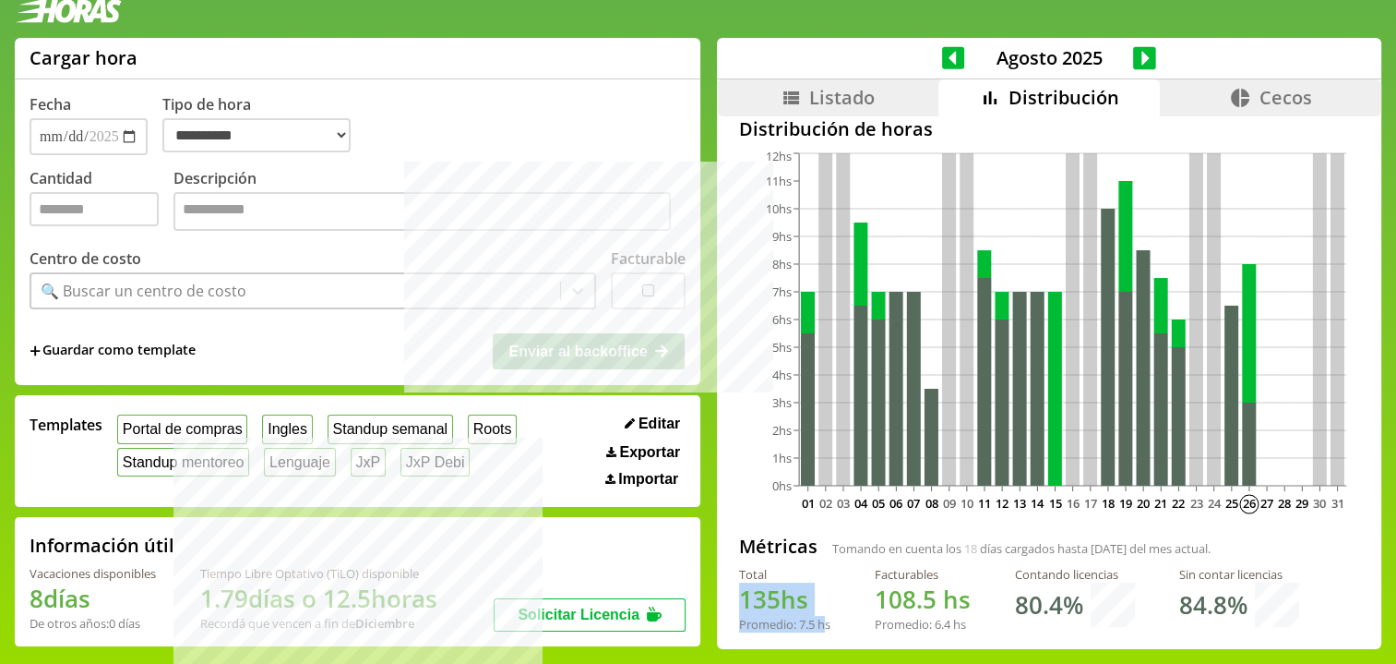
drag, startPoint x: 716, startPoint y: 592, endPoint x: 807, endPoint y: 627, distance: 97.9
click at [808, 625] on div "Distribución de horas 01 02 03 04 05 06 07 08 09 10 11 12 13 14 15 16 17 18 19 …" at bounding box center [1049, 359] width 664 height 531
click at [807, 627] on div "Promedio: 7.5 hs" at bounding box center [784, 624] width 91 height 17
click at [821, 106] on span "Listado" at bounding box center [842, 97] width 66 height 25
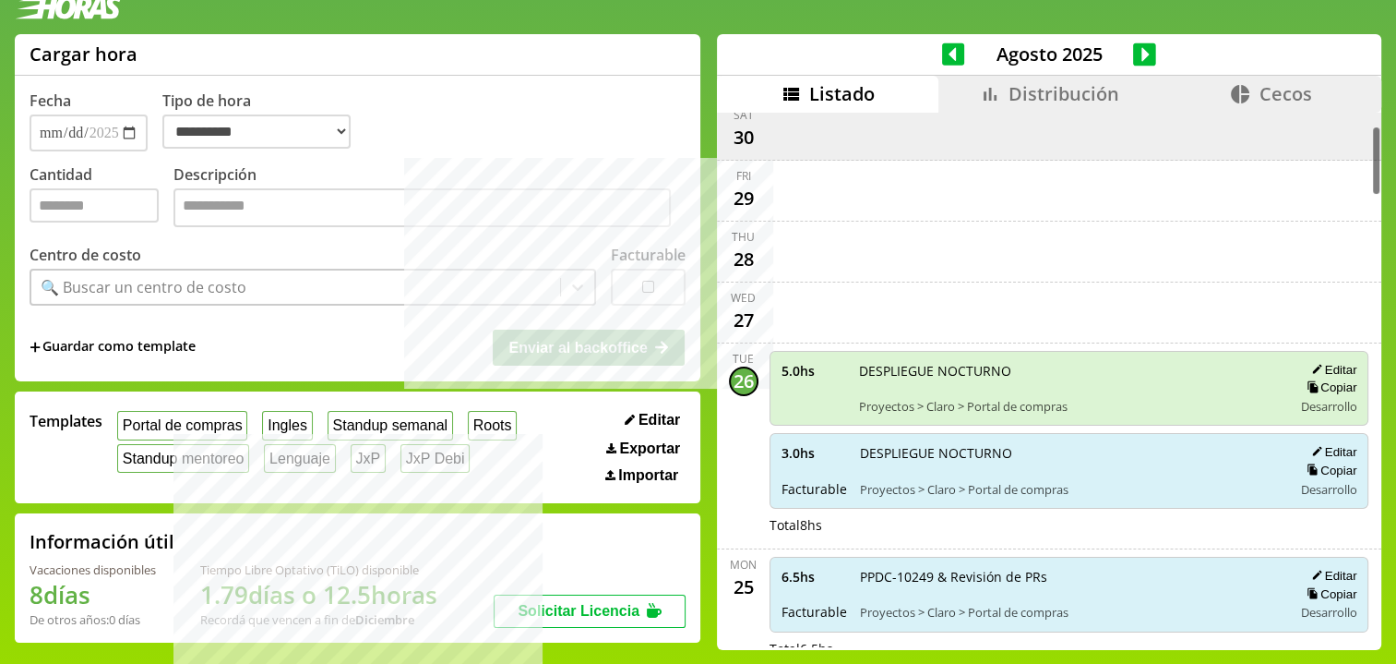
scroll to position [233, 0]
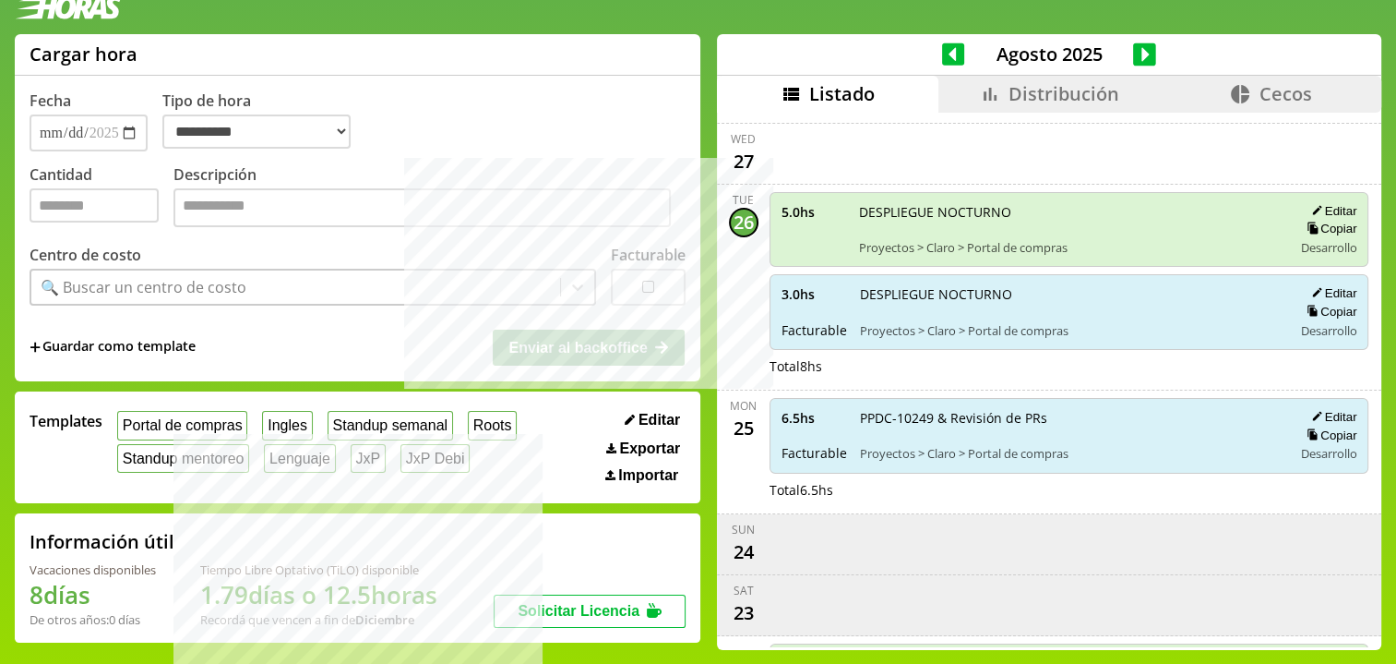
click at [770, 412] on div "6.5 hs Facturable PPDC-10249 & Revisión de PRs Proyectos > Claro > Portal de co…" at bounding box center [1070, 436] width 600 height 76
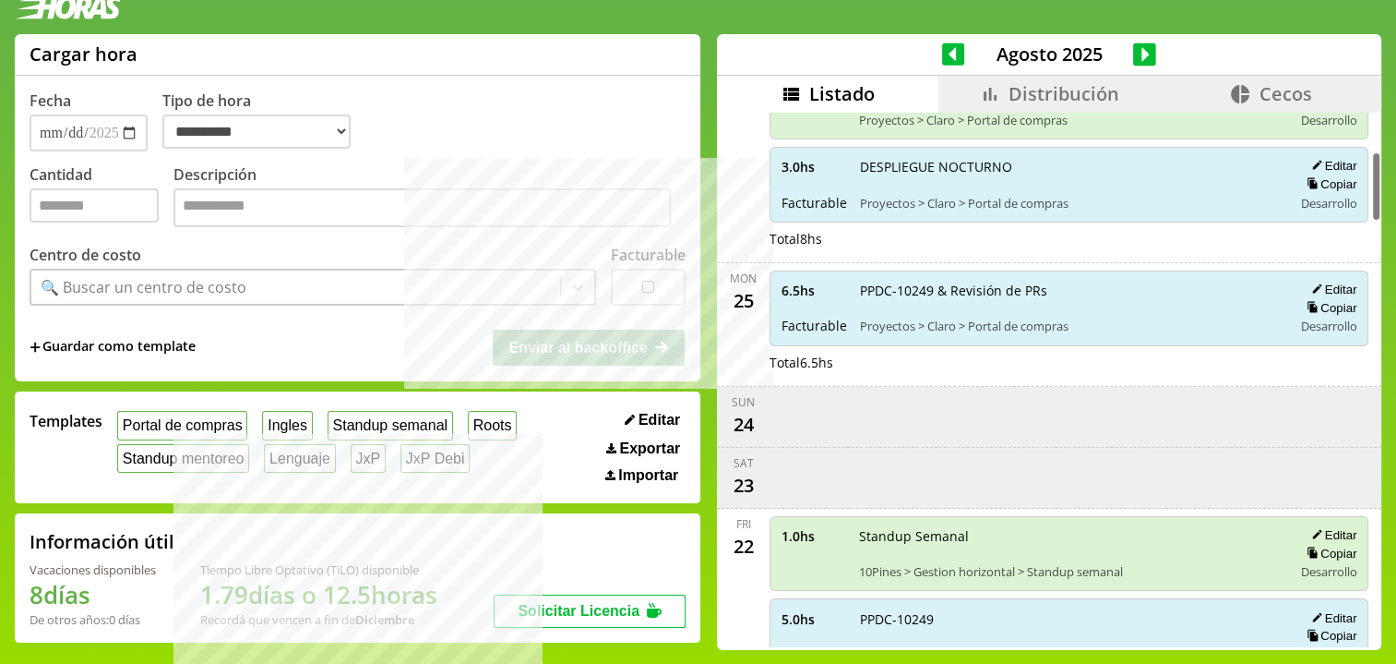
scroll to position [168, 0]
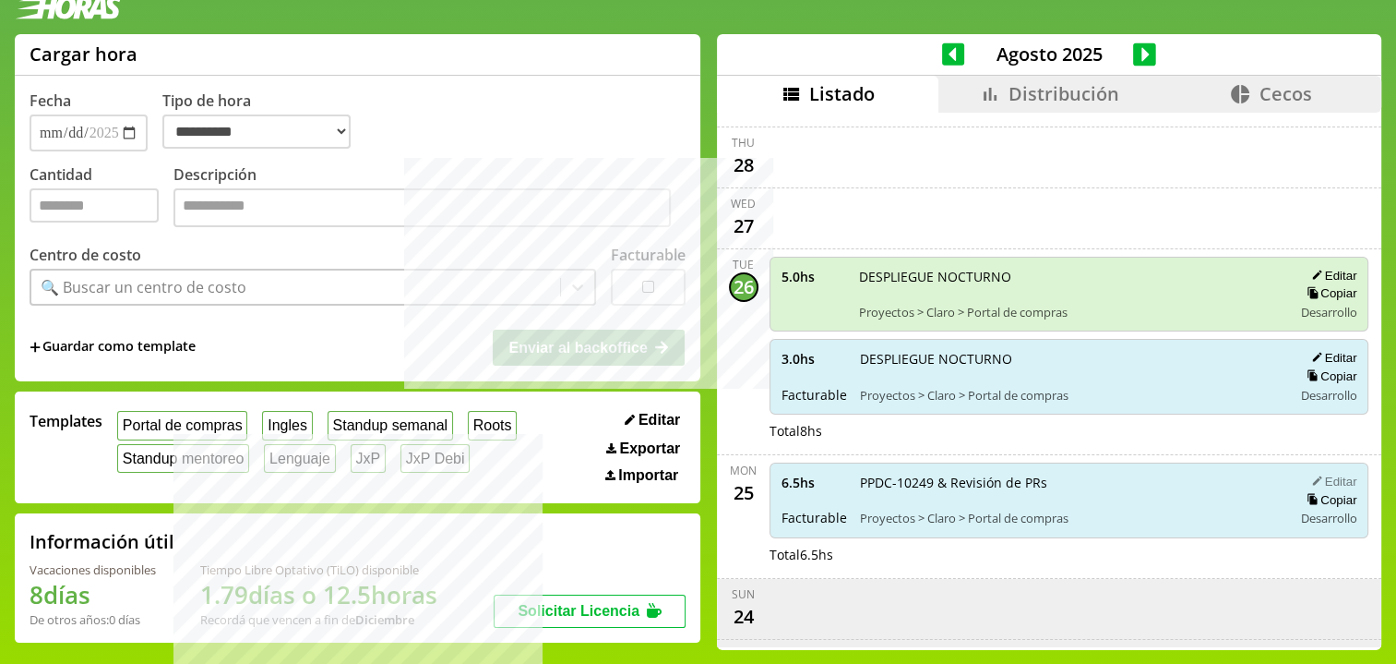
click at [1311, 476] on icon "scrollable content" at bounding box center [1317, 480] width 12 height 12
type input "**********"
type input "***"
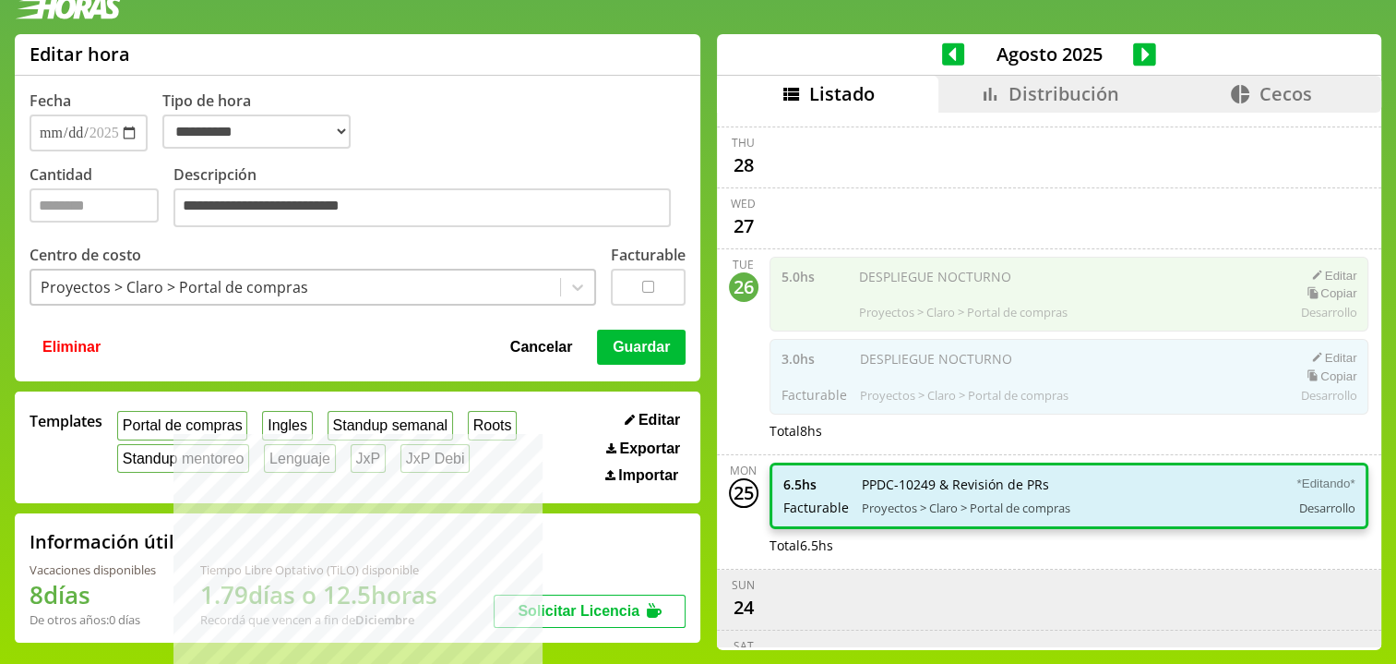
click at [516, 346] on button "Cancelar" at bounding box center [542, 346] width 74 height 35
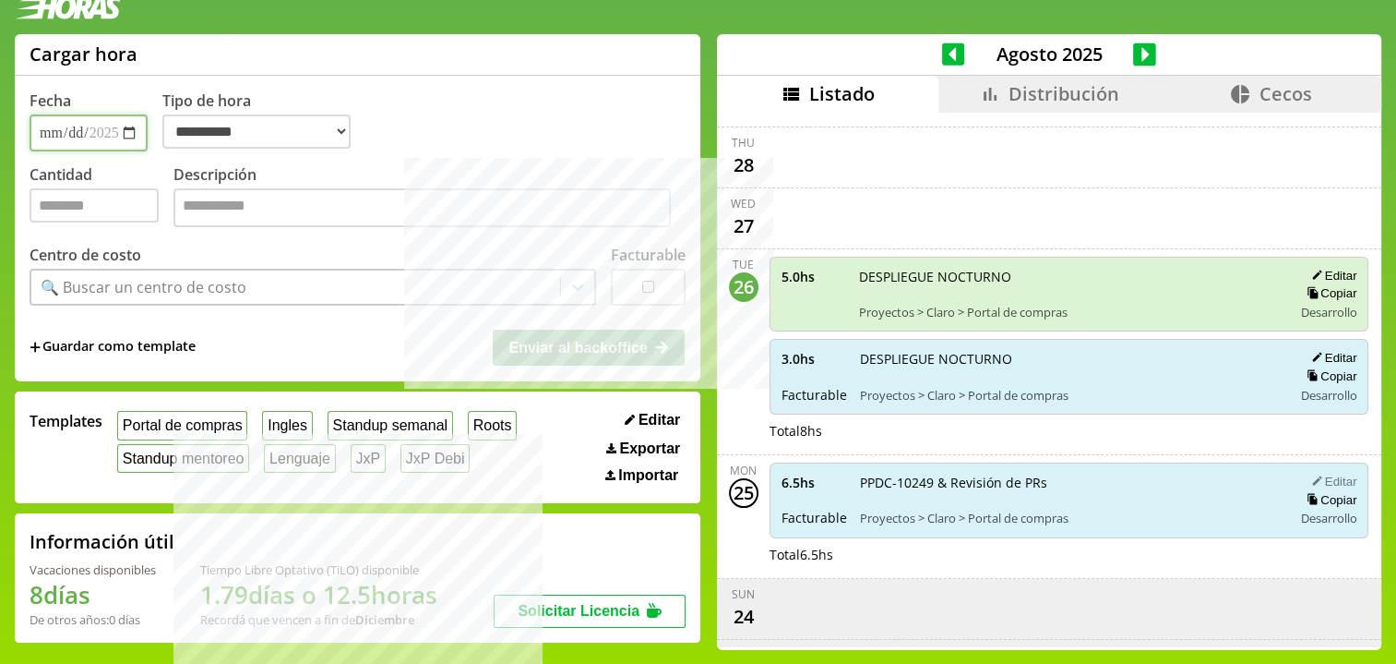
click at [78, 138] on input "**********" at bounding box center [89, 132] width 118 height 37
click at [1311, 372] on button "Copiar" at bounding box center [1328, 376] width 55 height 16
type input "**********"
type input "*"
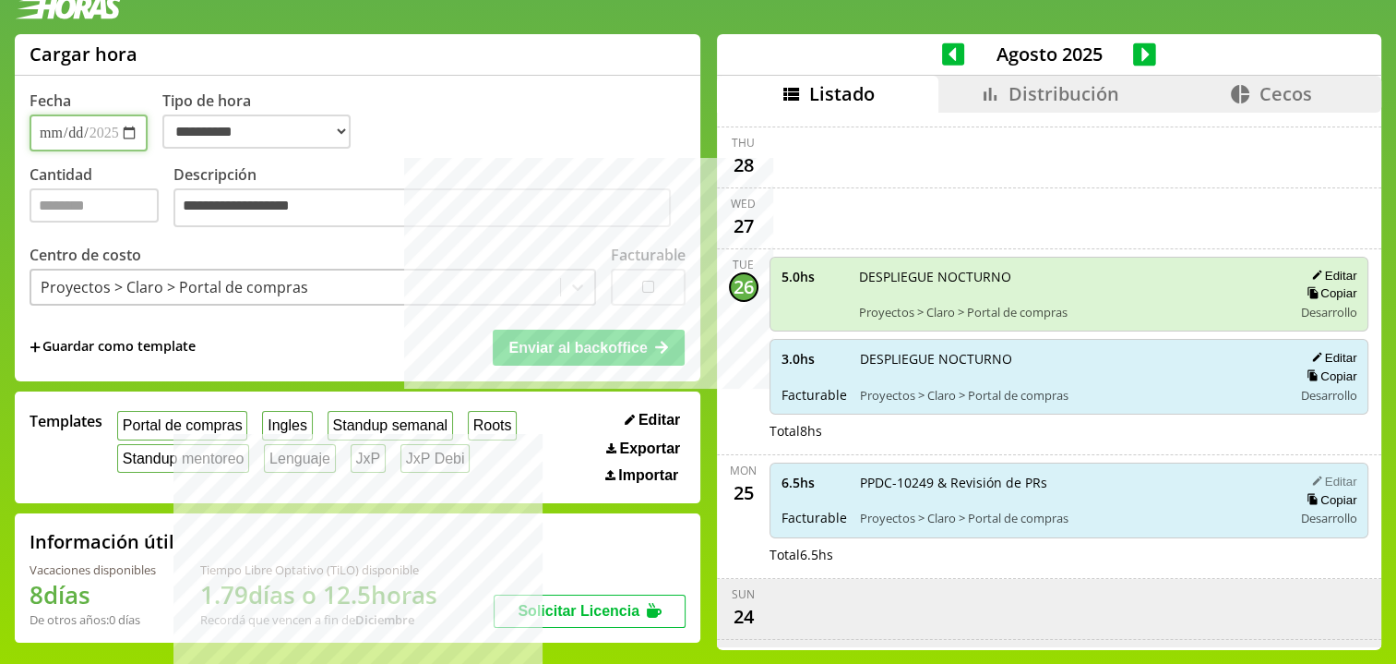
click at [78, 125] on input "**********" at bounding box center [89, 132] width 118 height 37
type input "**********"
drag, startPoint x: 82, startPoint y: 208, endPoint x: 20, endPoint y: 205, distance: 61.9
click at [20, 205] on div "**********" at bounding box center [358, 207] width 686 height 347
type input "*"
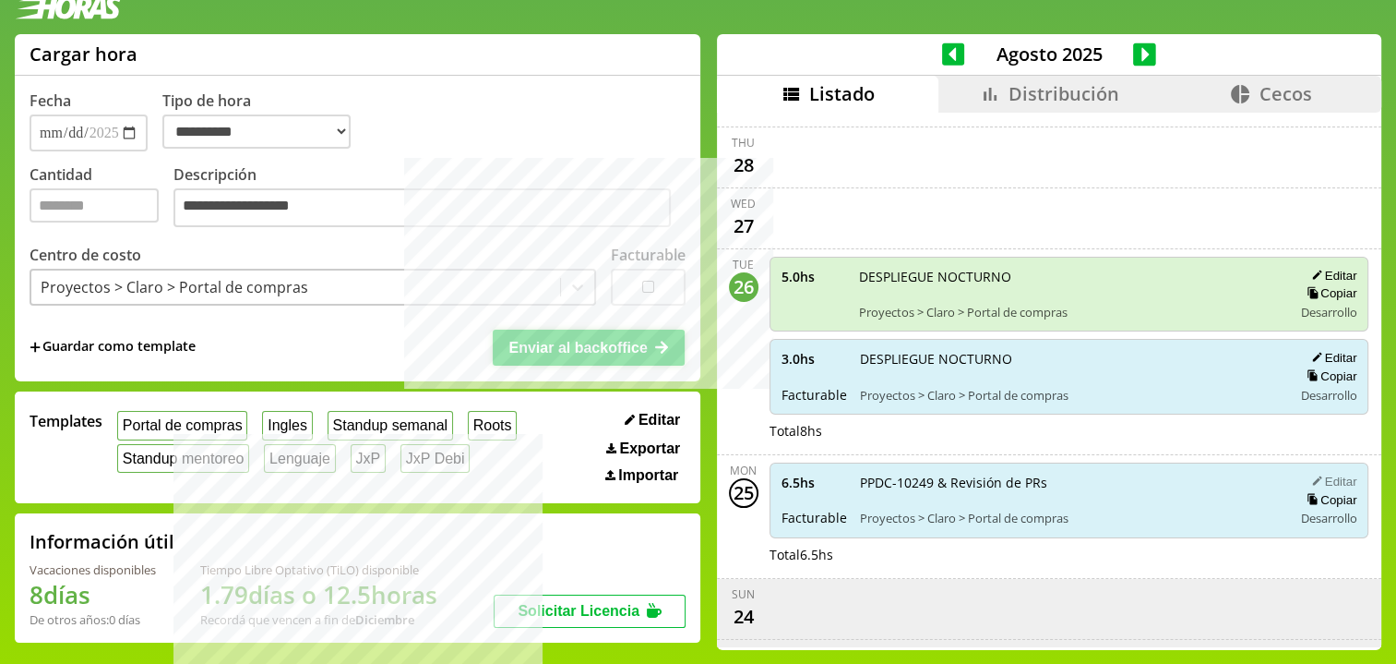
click at [514, 355] on button "Enviar al backoffice" at bounding box center [589, 346] width 192 height 35
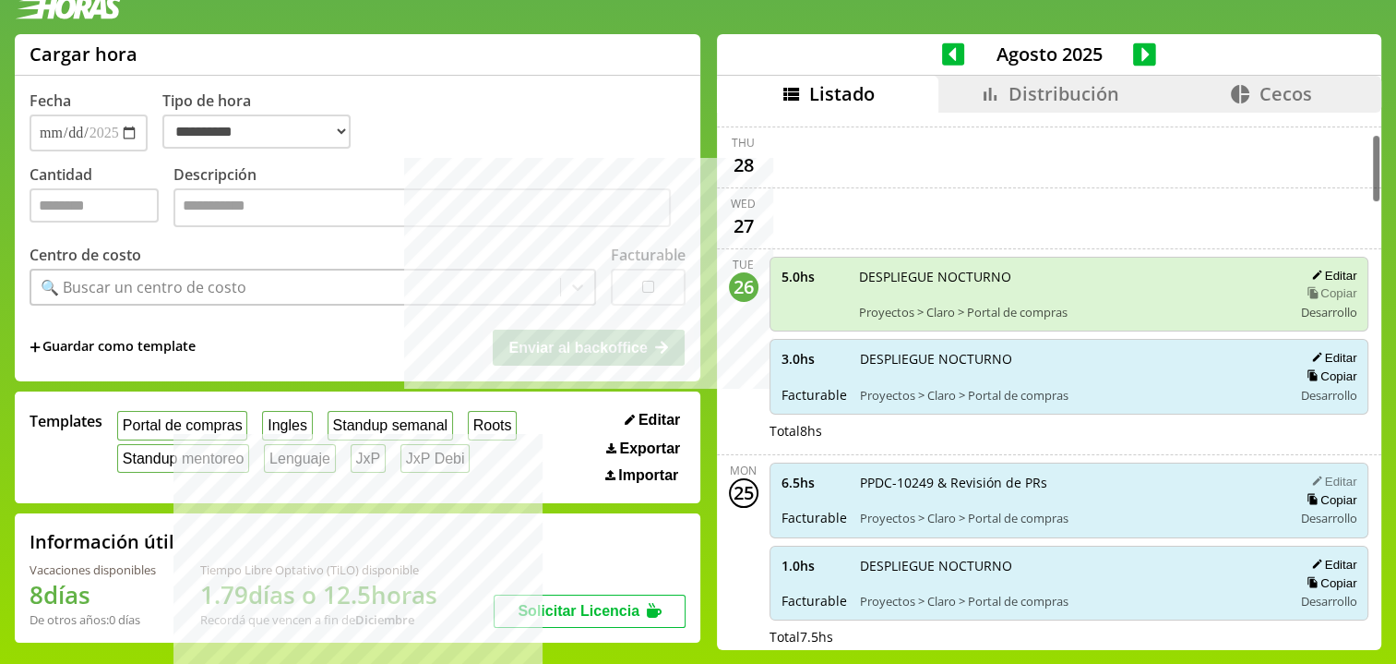
click at [1321, 294] on button "Copiar" at bounding box center [1328, 293] width 55 height 16
type input "**********"
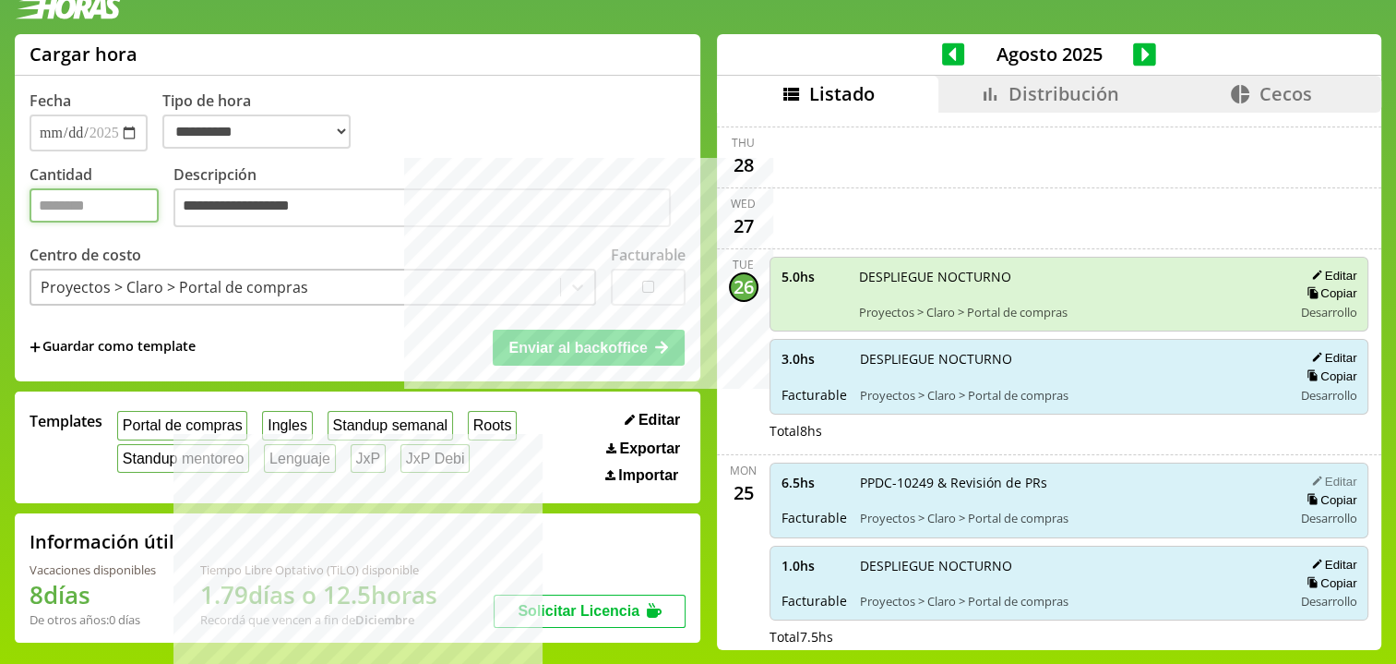
drag, startPoint x: 102, startPoint y: 207, endPoint x: 22, endPoint y: 204, distance: 79.4
click at [22, 204] on div "**********" at bounding box center [358, 207] width 686 height 347
type input "*"
click at [65, 139] on input "**********" at bounding box center [89, 132] width 118 height 37
type input "**********"
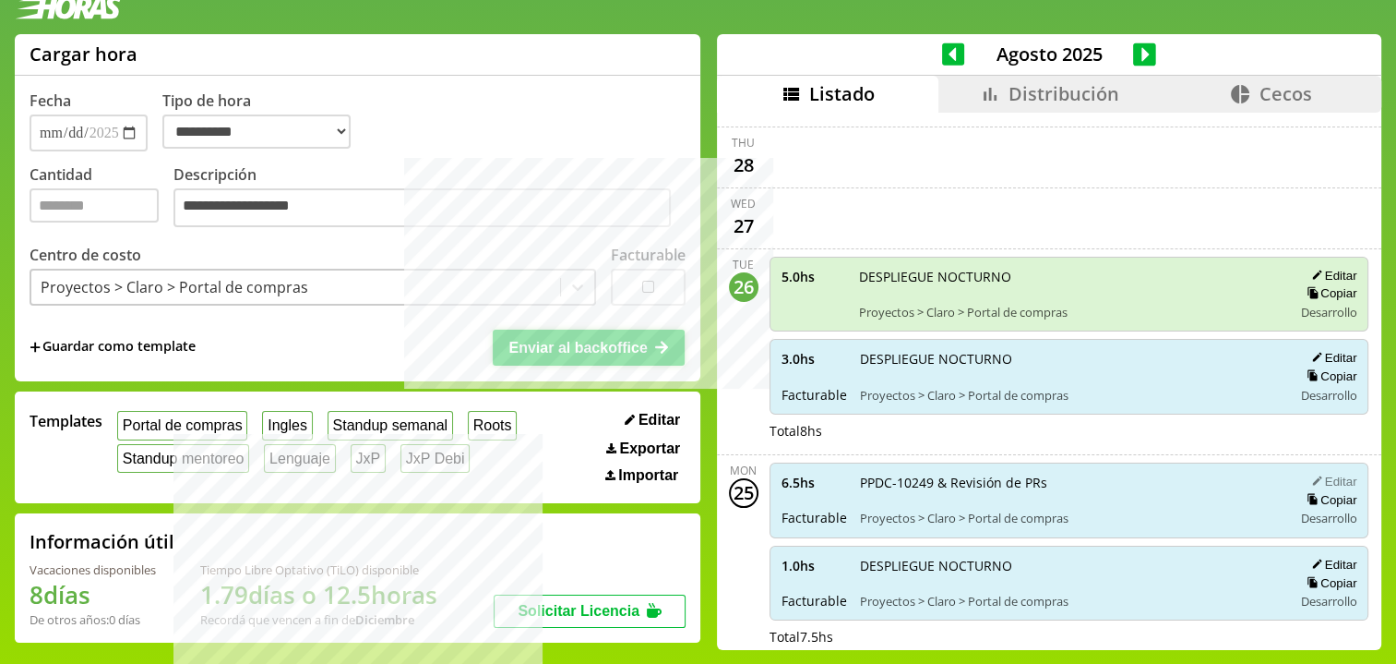
click at [571, 357] on button "Enviar al backoffice" at bounding box center [589, 346] width 192 height 35
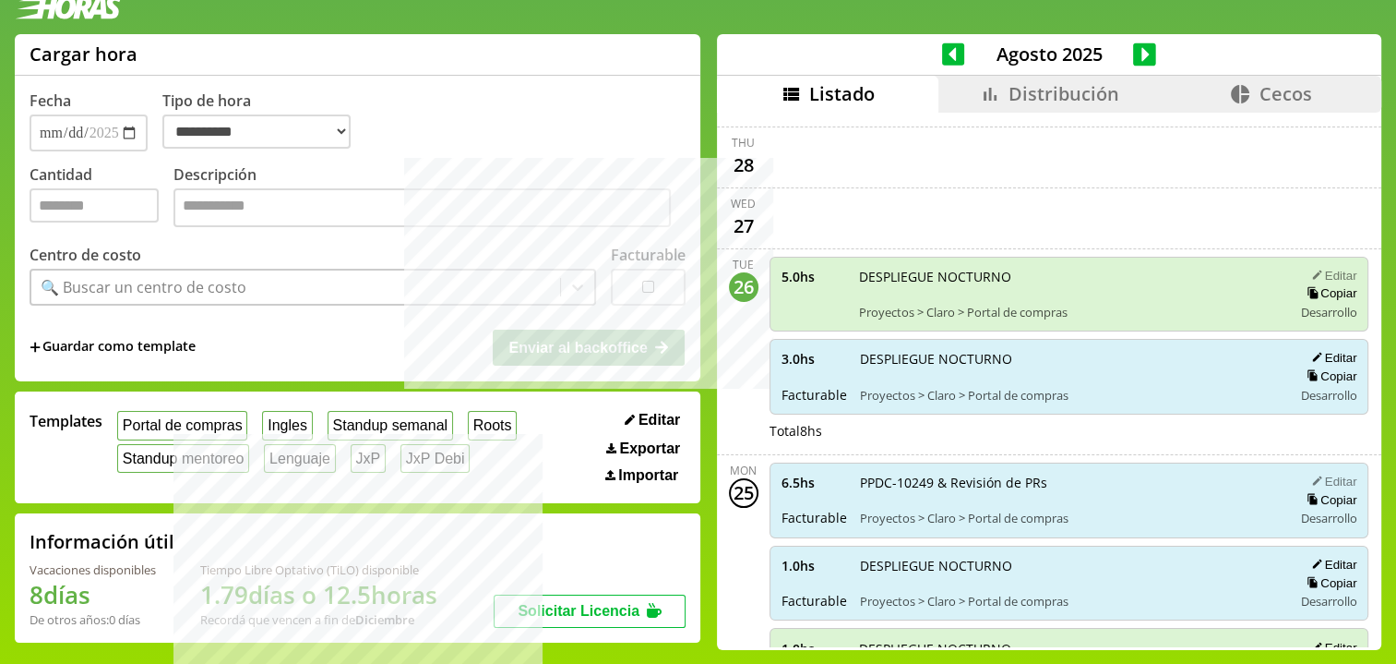
click at [1321, 268] on button "Editar" at bounding box center [1331, 276] width 51 height 16
type input "**********"
type input "*"
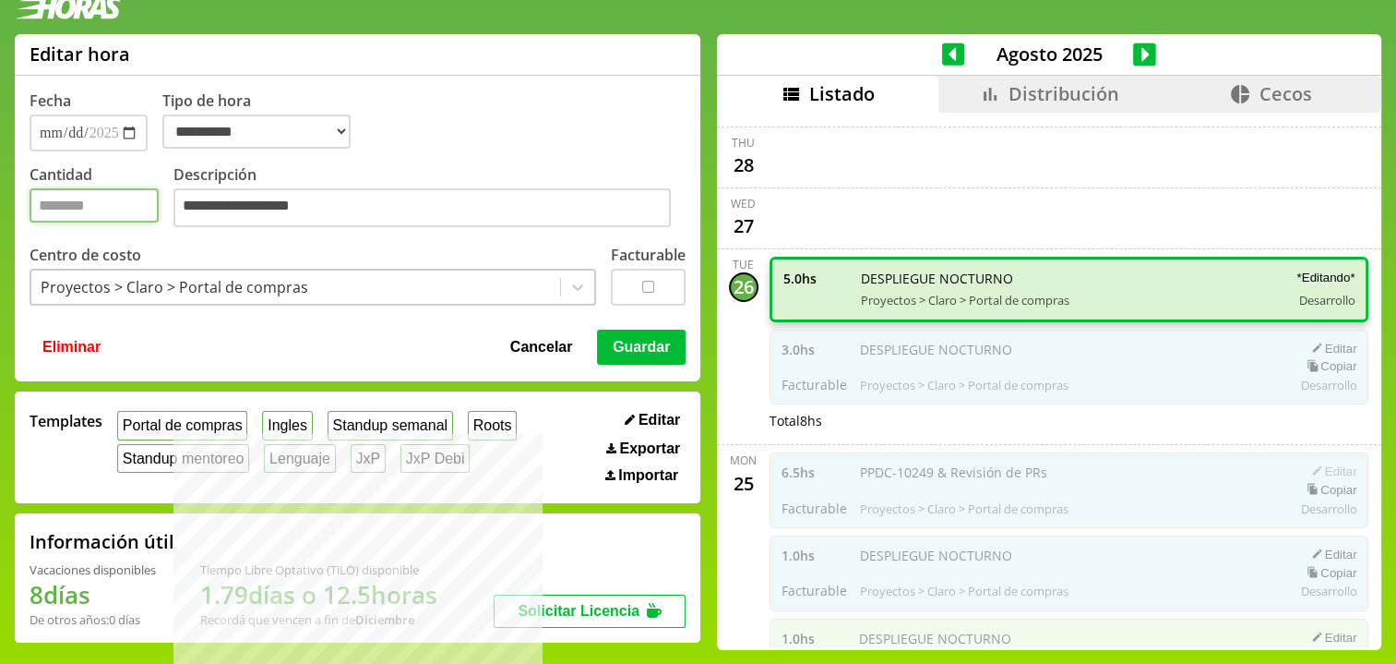
drag, startPoint x: 96, startPoint y: 202, endPoint x: 14, endPoint y: 203, distance: 82.1
click at [14, 203] on div "**********" at bounding box center [698, 349] width 1396 height 630
type input "*"
click at [628, 357] on button "Guardar" at bounding box center [641, 346] width 89 height 35
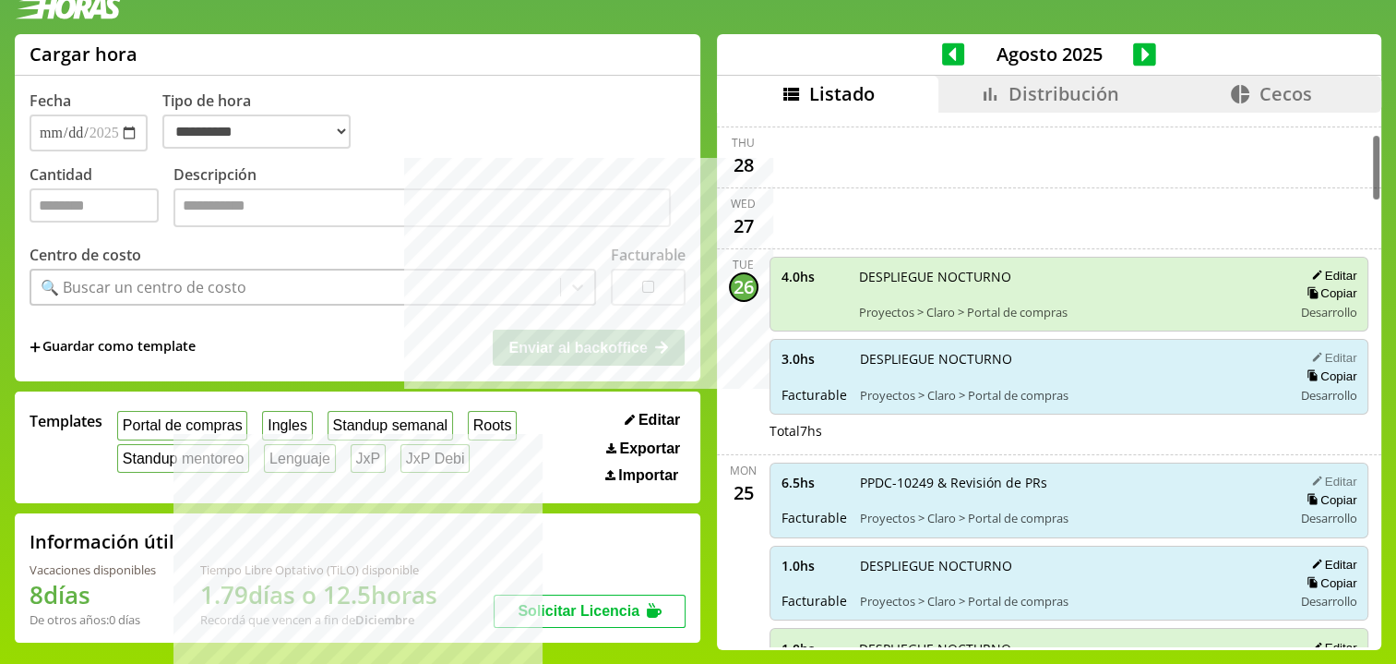
click at [1322, 350] on button "Editar" at bounding box center [1331, 358] width 51 height 16
type input "*"
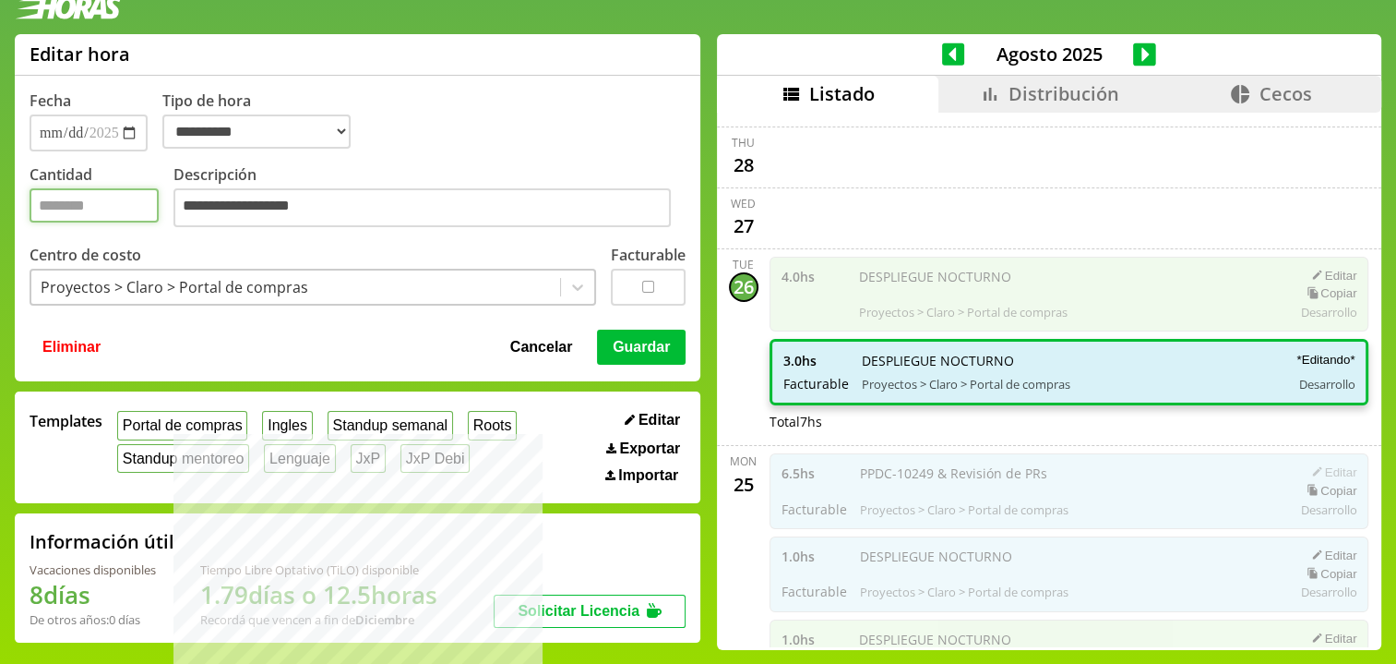
drag, startPoint x: 69, startPoint y: 210, endPoint x: -3, endPoint y: 202, distance: 72.5
click at [0, 202] on html "**********" at bounding box center [698, 323] width 1396 height 684
type input "*"
click at [627, 344] on button "Guardar" at bounding box center [641, 346] width 89 height 35
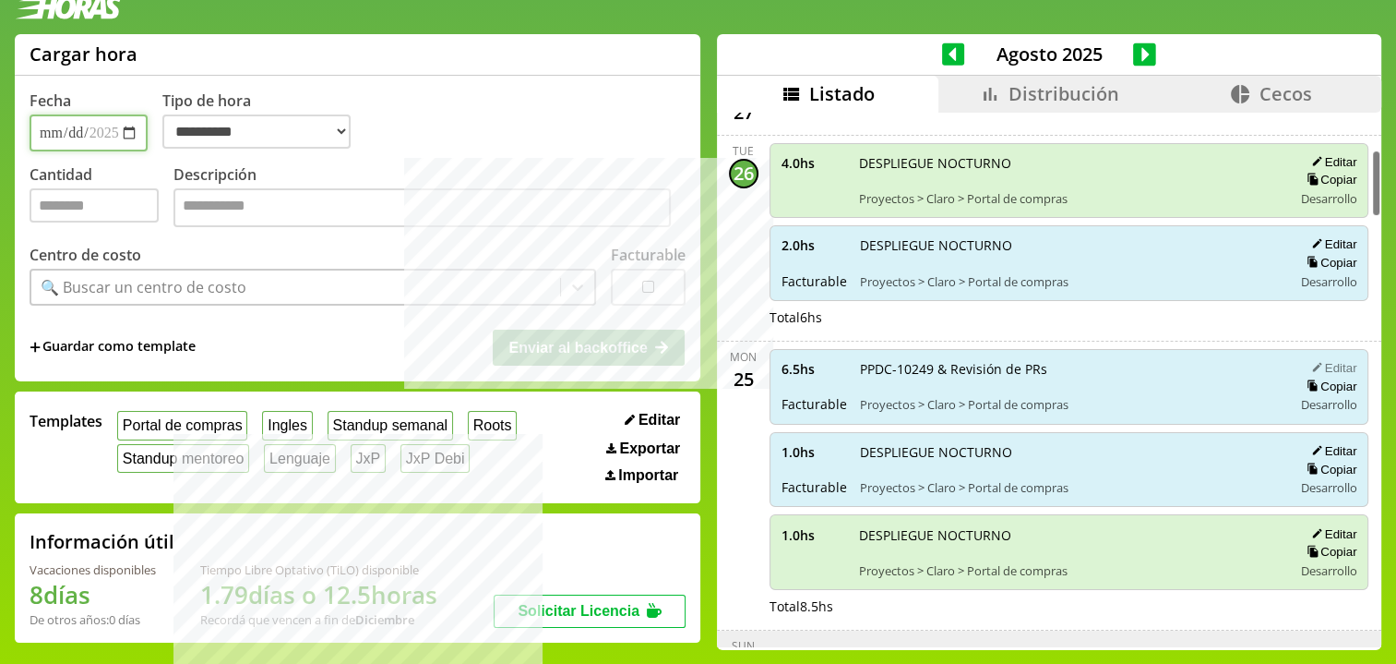
scroll to position [292, 0]
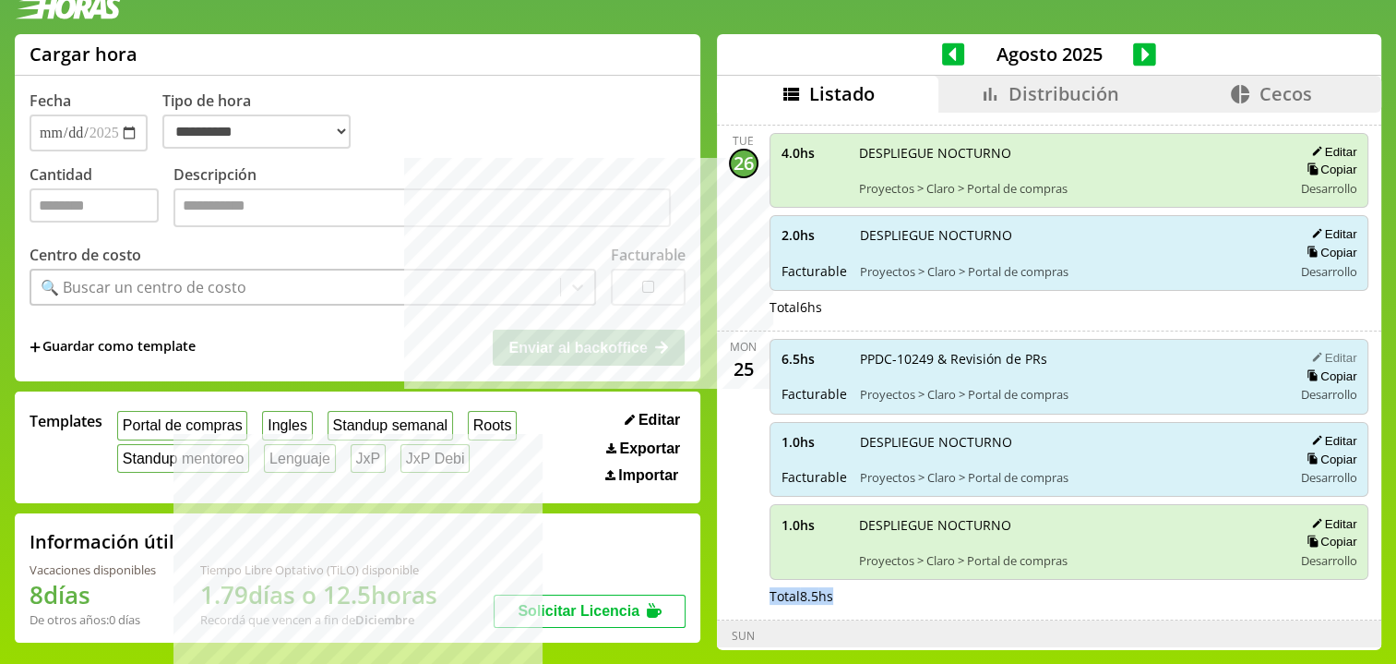
drag, startPoint x: 743, startPoint y: 588, endPoint x: 846, endPoint y: 593, distance: 103.5
click at [846, 593] on div "Mon 25 6.5 hs Facturable PPDC-10249 & Revisión de PRs Proyectos > Claro > Porta…" at bounding box center [1049, 475] width 664 height 289
click at [846, 593] on div "Total 8.5 hs" at bounding box center [1070, 596] width 600 height 18
click at [973, 106] on li "Distribución" at bounding box center [1049, 94] width 221 height 37
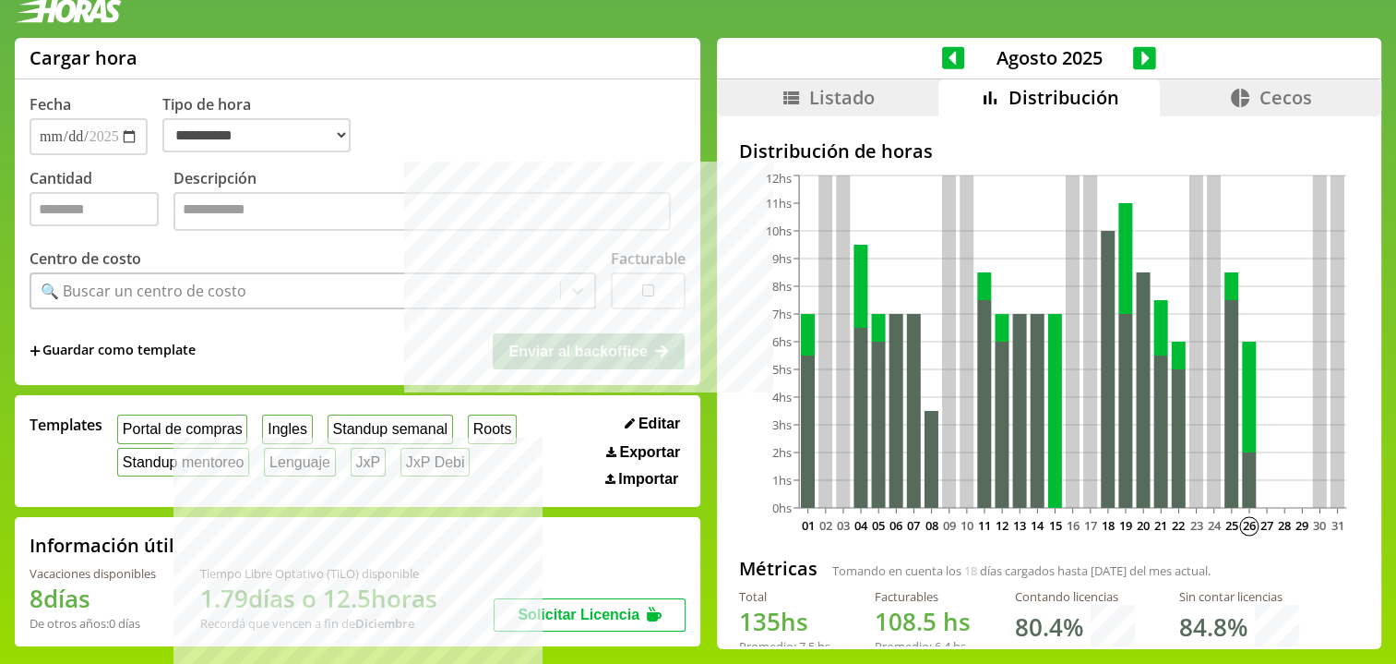
click at [760, 92] on li "Listado" at bounding box center [827, 97] width 221 height 37
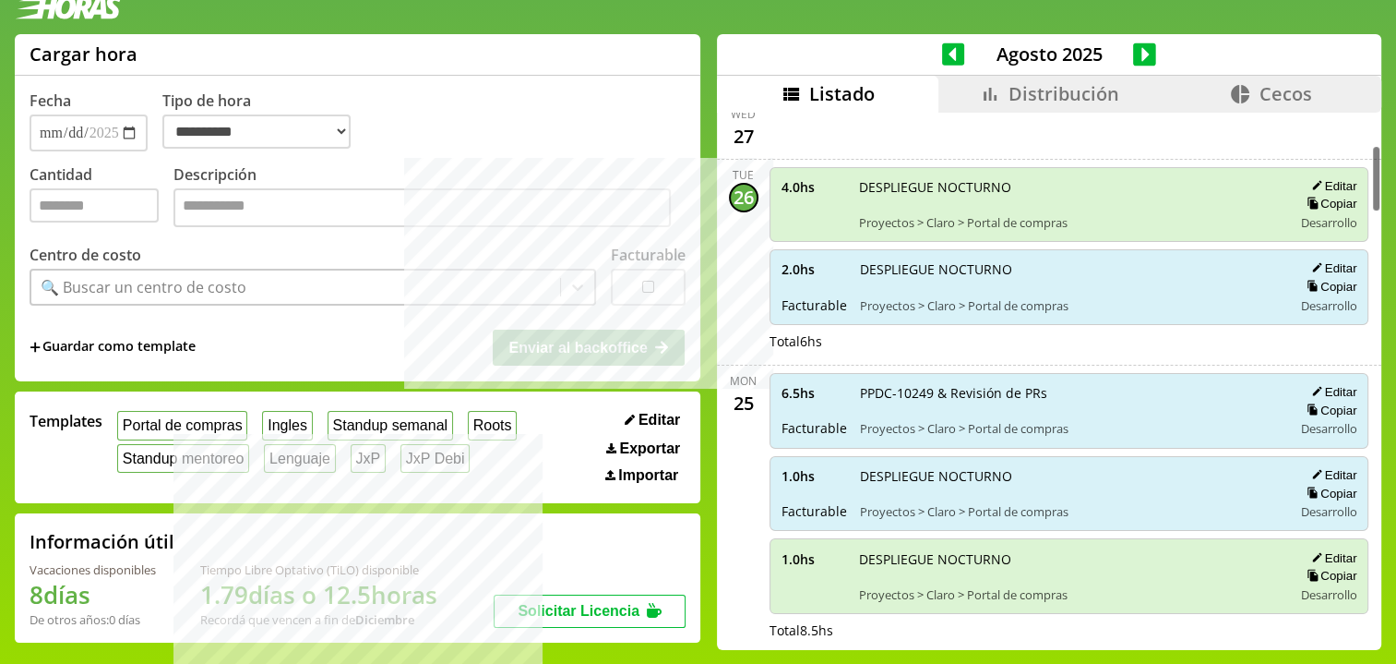
scroll to position [234, 0]
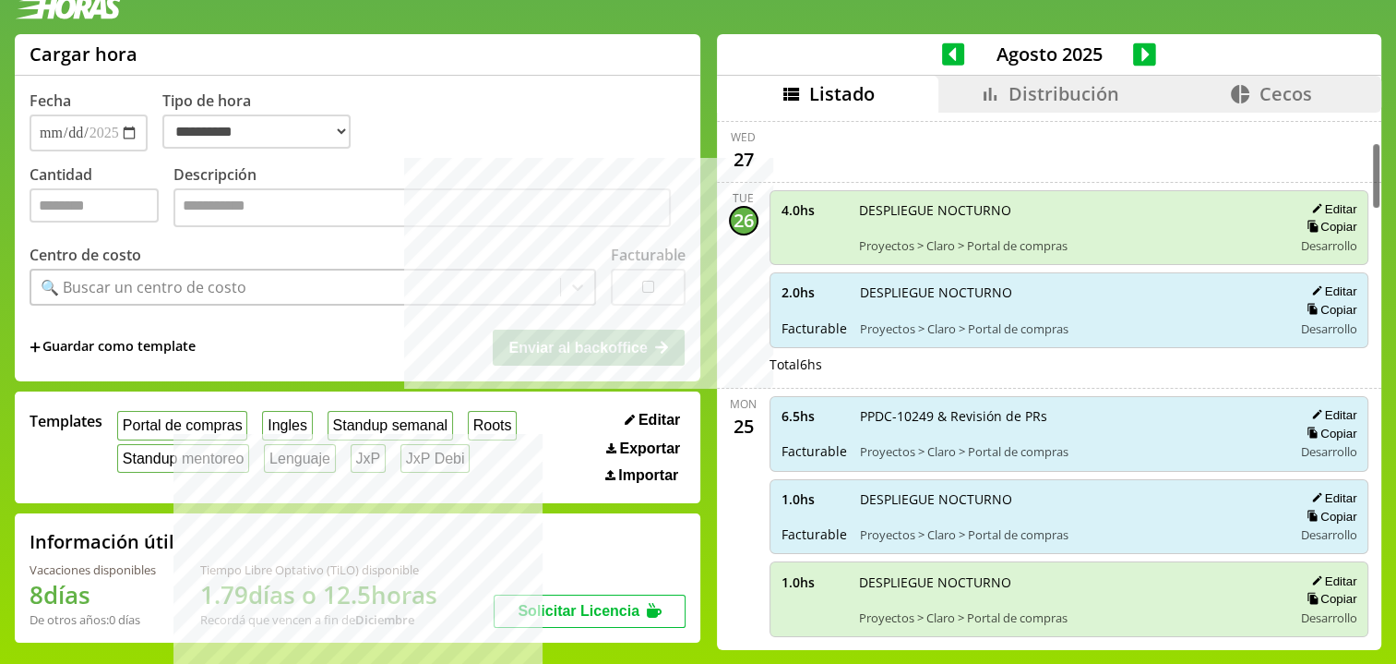
click at [782, 201] on span "4.0 hs" at bounding box center [814, 210] width 65 height 18
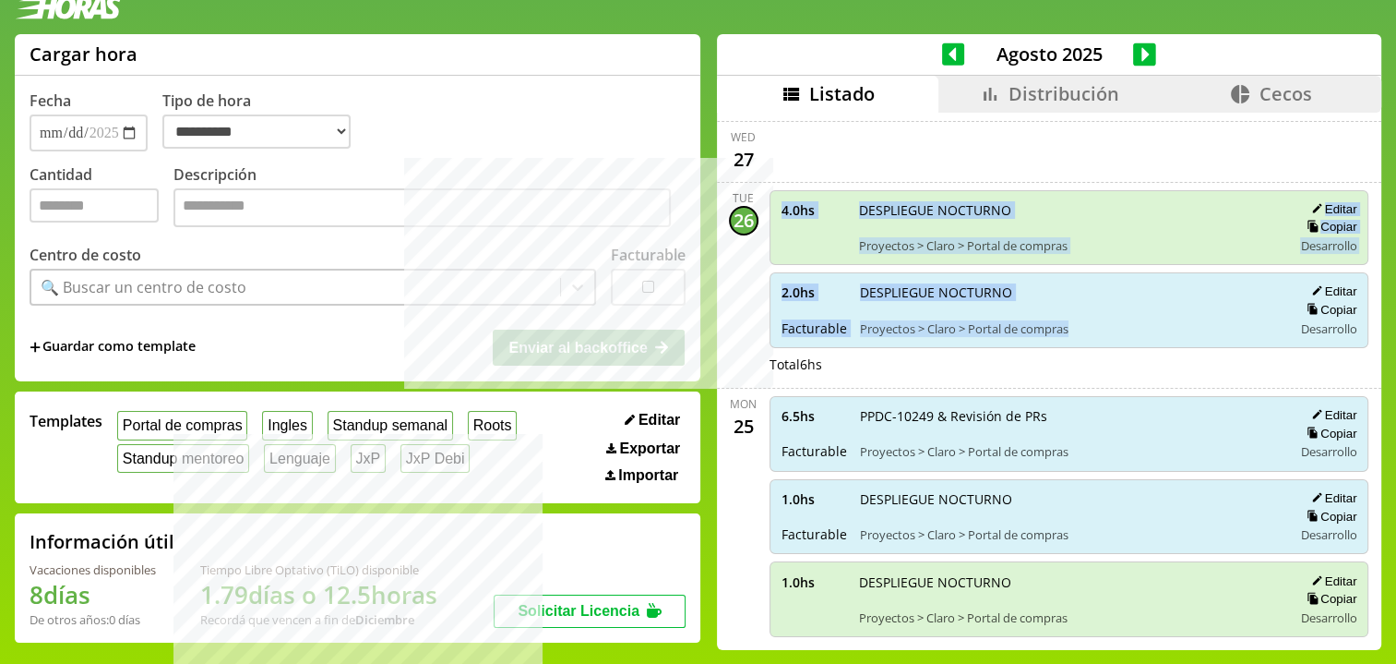
drag, startPoint x: 762, startPoint y: 204, endPoint x: 1159, endPoint y: 328, distance: 415.6
click at [1159, 328] on div "4.0 hs DESPLIEGUE NOCTURNO Proyectos > Claro > Portal de compras Editar Copiar …" at bounding box center [1069, 285] width 607 height 190
drag, startPoint x: 1156, startPoint y: 326, endPoint x: 1104, endPoint y: 303, distance: 57.4
click at [1104, 303] on div "DESPLIEGUE NOCTURNO Proyectos > Claro > Portal de compras" at bounding box center [1070, 309] width 420 height 53
click at [1077, 341] on div "2.0 hs Facturable DESPLIEGUE NOCTURNO Proyectos > Claro > Portal de compras Edi…" at bounding box center [1070, 310] width 600 height 76
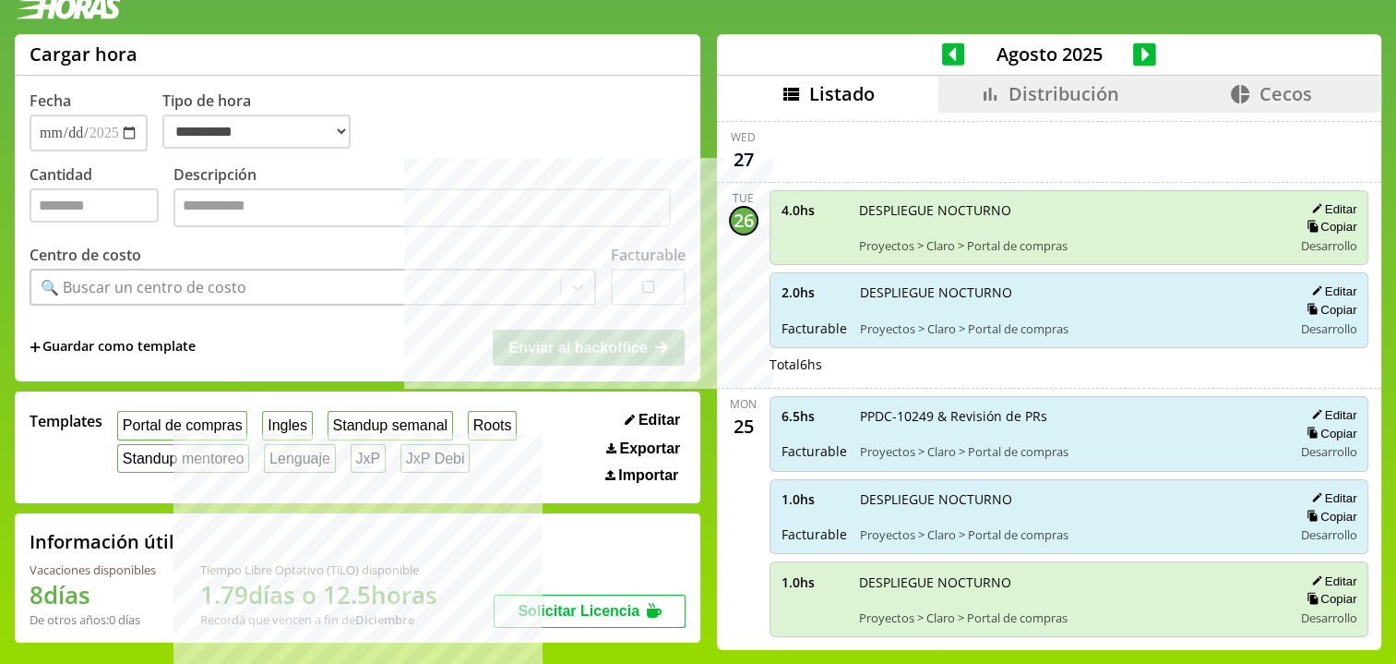
click at [1014, 99] on span "Distribución" at bounding box center [1064, 93] width 111 height 25
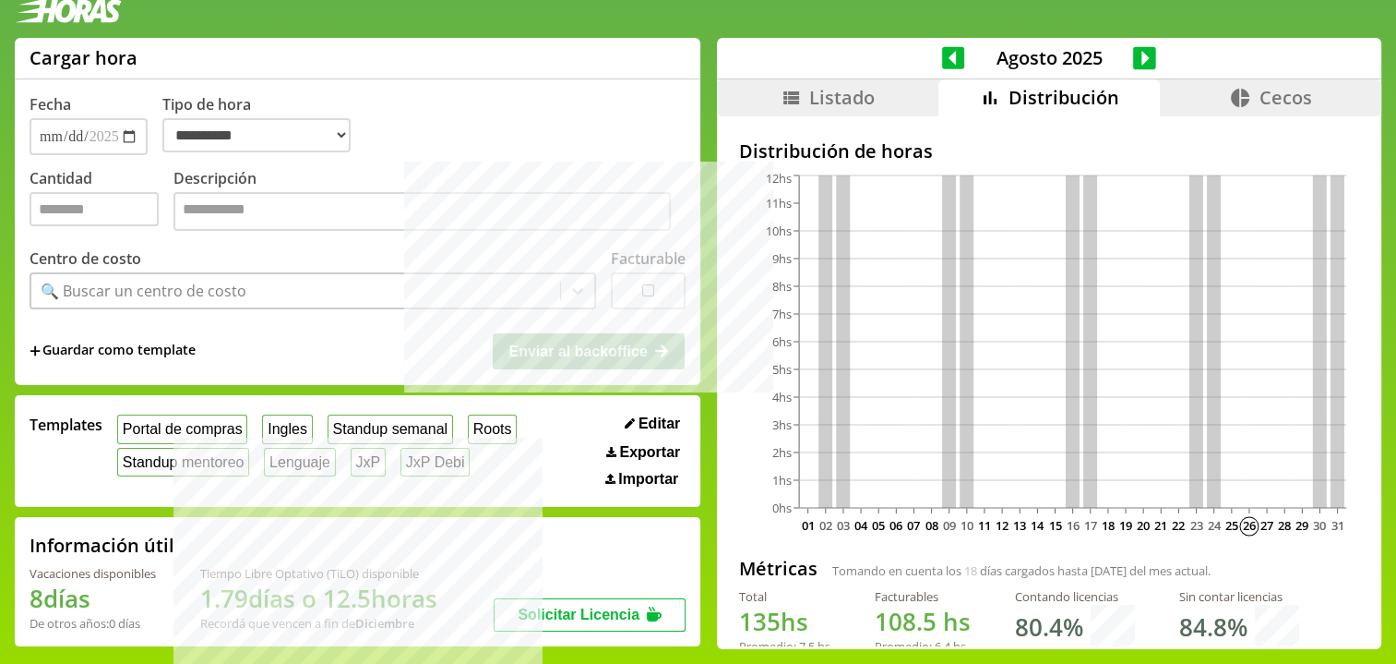
scroll to position [16, 0]
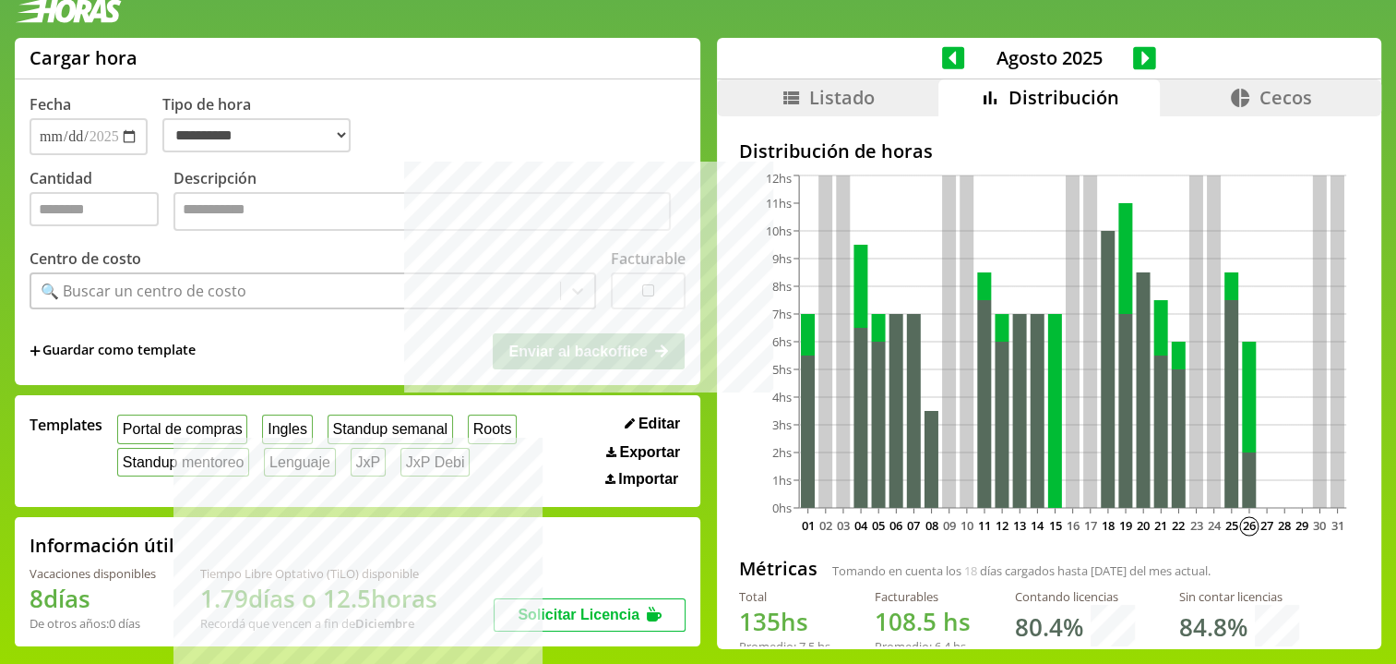
click at [821, 107] on span "Listado" at bounding box center [842, 97] width 66 height 25
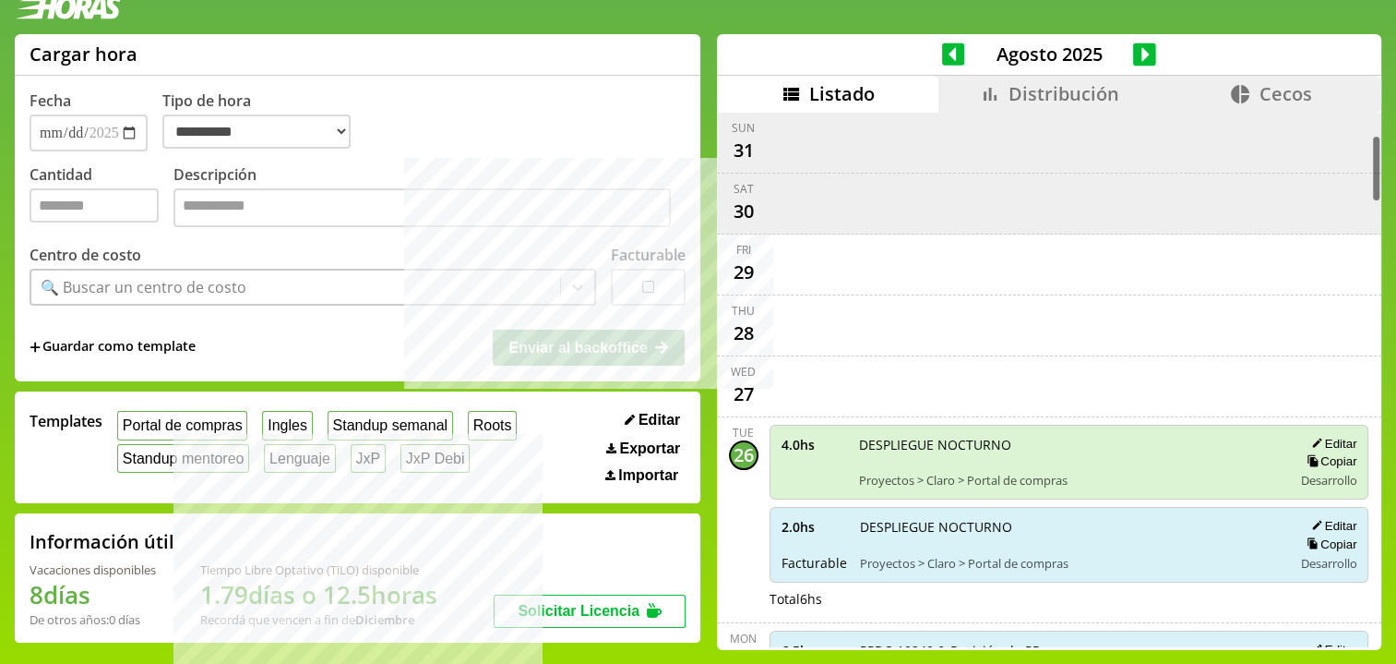
scroll to position [306, 0]
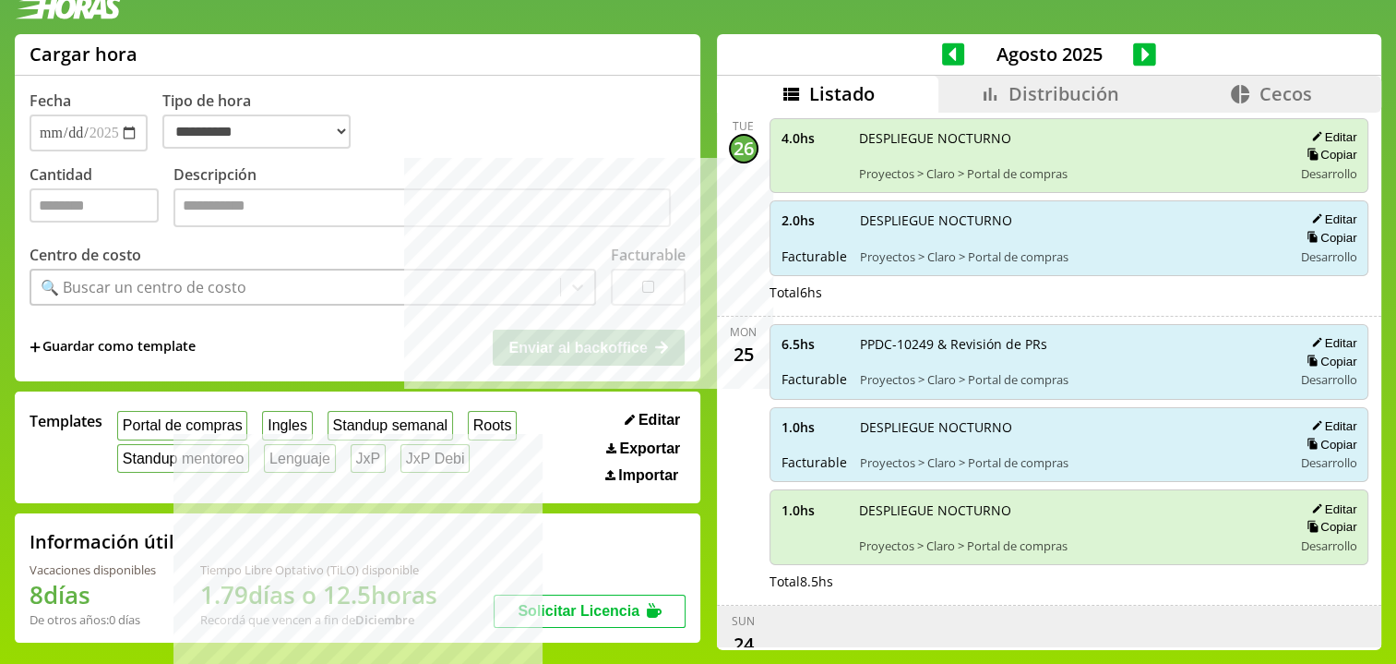
click at [1027, 101] on span "Distribución" at bounding box center [1064, 93] width 111 height 25
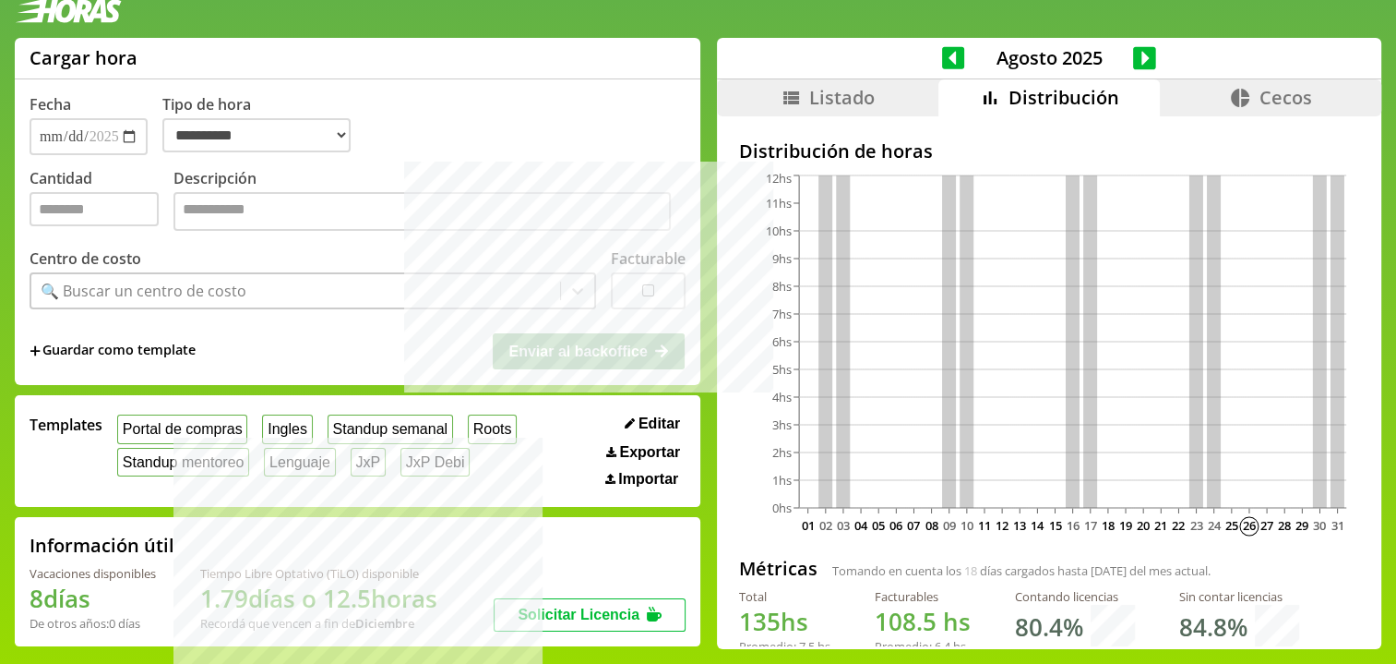
scroll to position [16, 0]
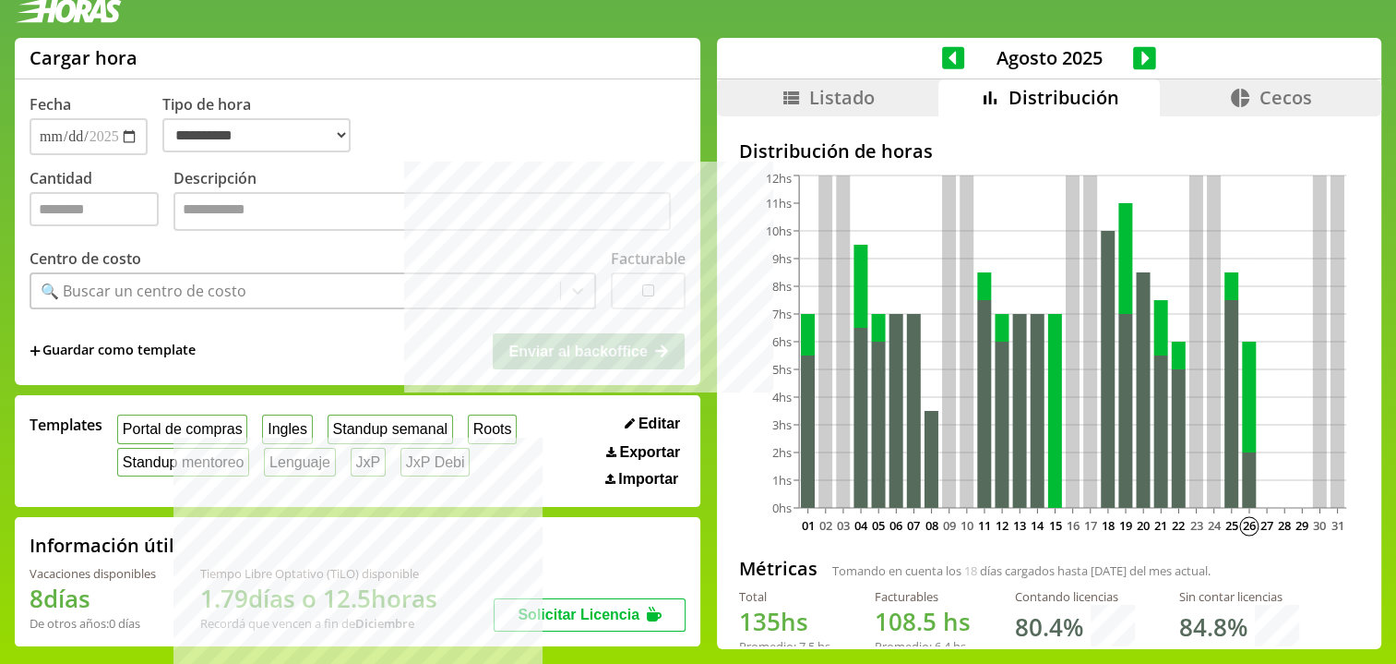
click at [789, 73] on div "Agosto 2025" at bounding box center [1049, 59] width 664 height 42
click at [787, 96] on icon at bounding box center [791, 98] width 22 height 22
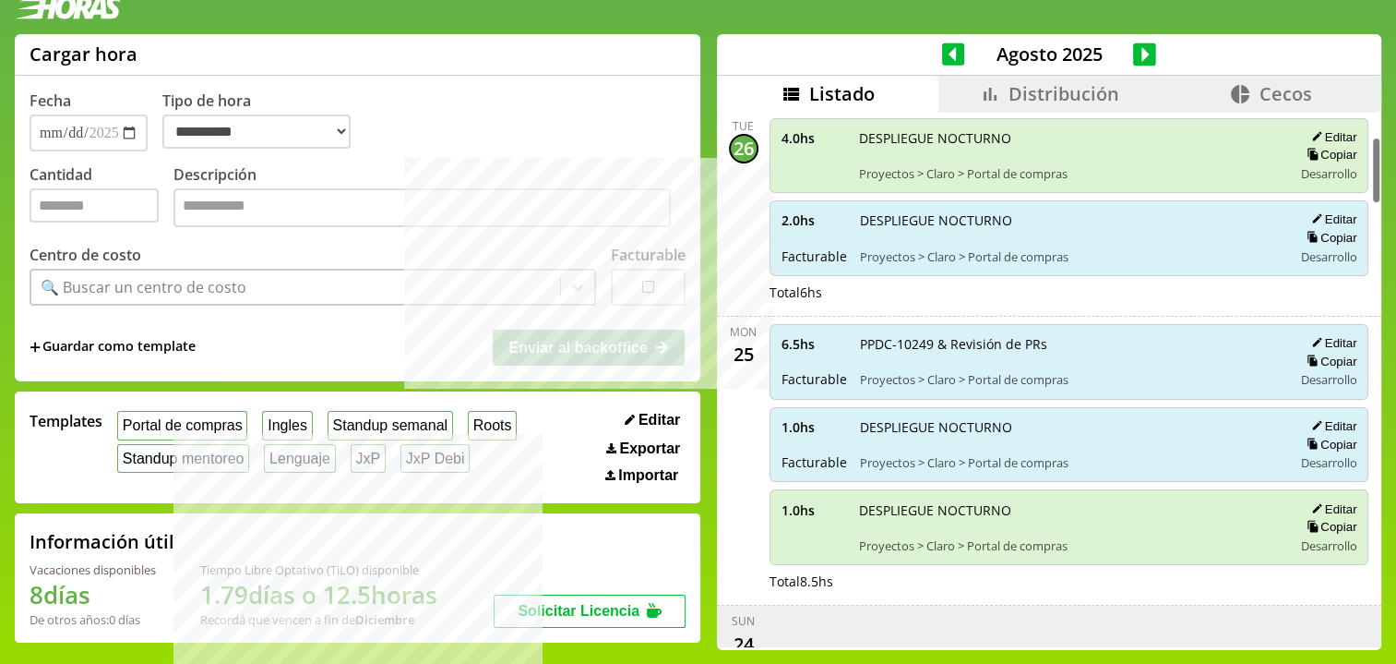
scroll to position [137, 0]
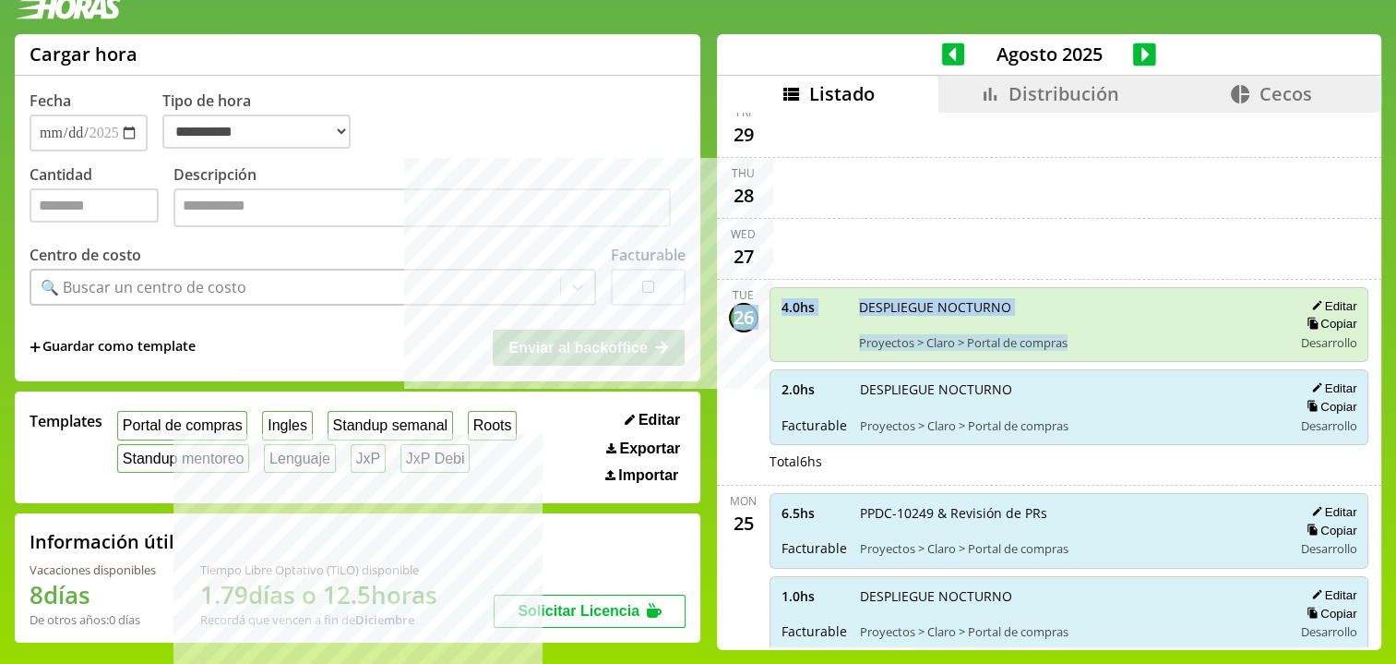
drag, startPoint x: 749, startPoint y: 309, endPoint x: 1251, endPoint y: 342, distance: 503.1
click at [1251, 342] on div "Tue 26 4.0 hs DESPLIEGUE NOCTURNO Proyectos > Claro > Portal de compras Editar …" at bounding box center [1049, 383] width 664 height 206
click at [1251, 342] on span "Proyectos > Claro > Portal de compras" at bounding box center [1069, 342] width 421 height 17
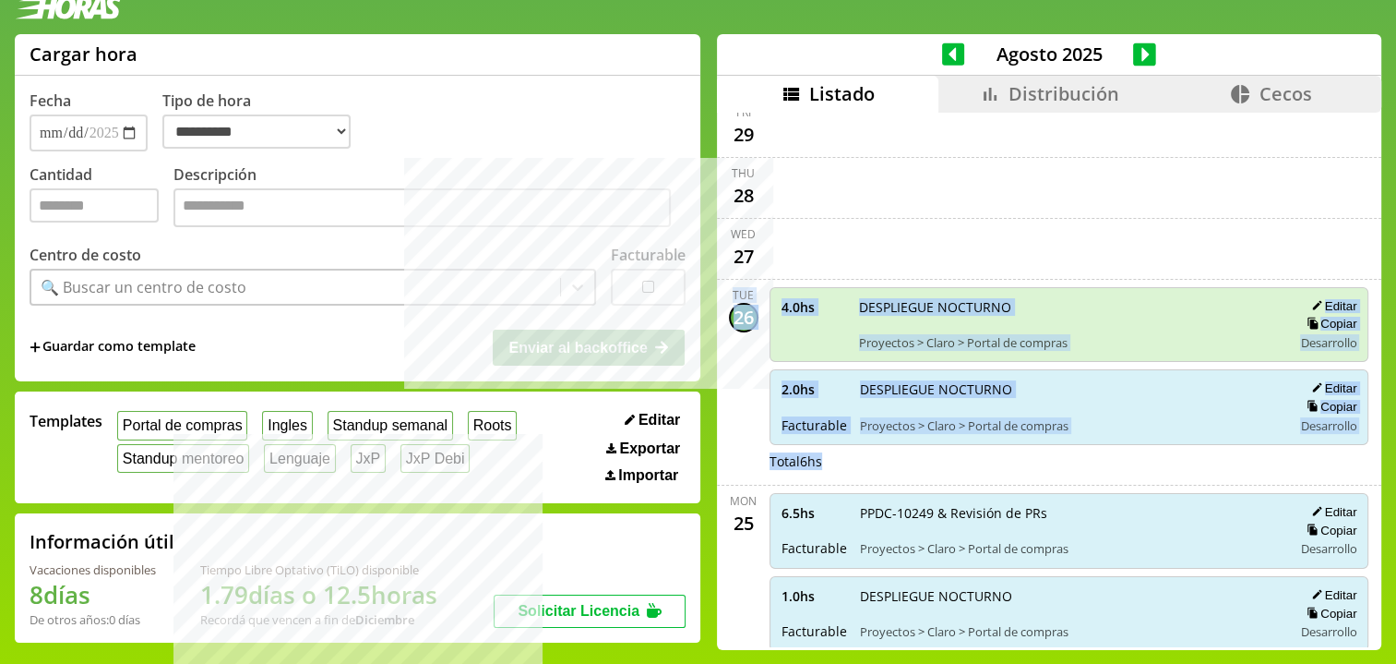
drag, startPoint x: 723, startPoint y: 287, endPoint x: 1115, endPoint y: 464, distance: 429.5
click at [1115, 464] on div "Tue 26 4.0 hs DESPLIEGUE NOCTURNO Proyectos > Claro > Portal de compras Editar …" at bounding box center [1049, 383] width 664 height 206
click at [1115, 464] on div "4.0 hs DESPLIEGUE NOCTURNO Proyectos > Claro > Portal de compras Editar Copiar …" at bounding box center [1069, 382] width 607 height 190
drag, startPoint x: 717, startPoint y: 264, endPoint x: 880, endPoint y: 453, distance: 249.9
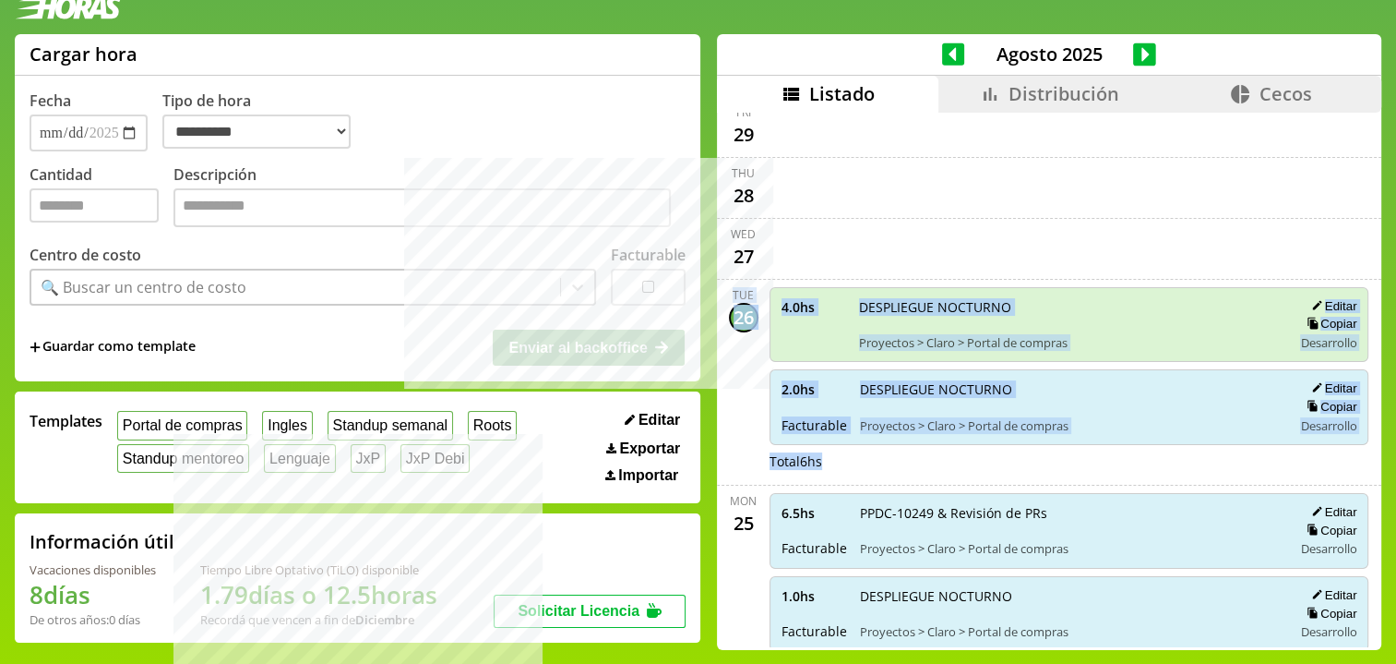
click at [878, 452] on div "Total 6 hs" at bounding box center [1070, 461] width 600 height 18
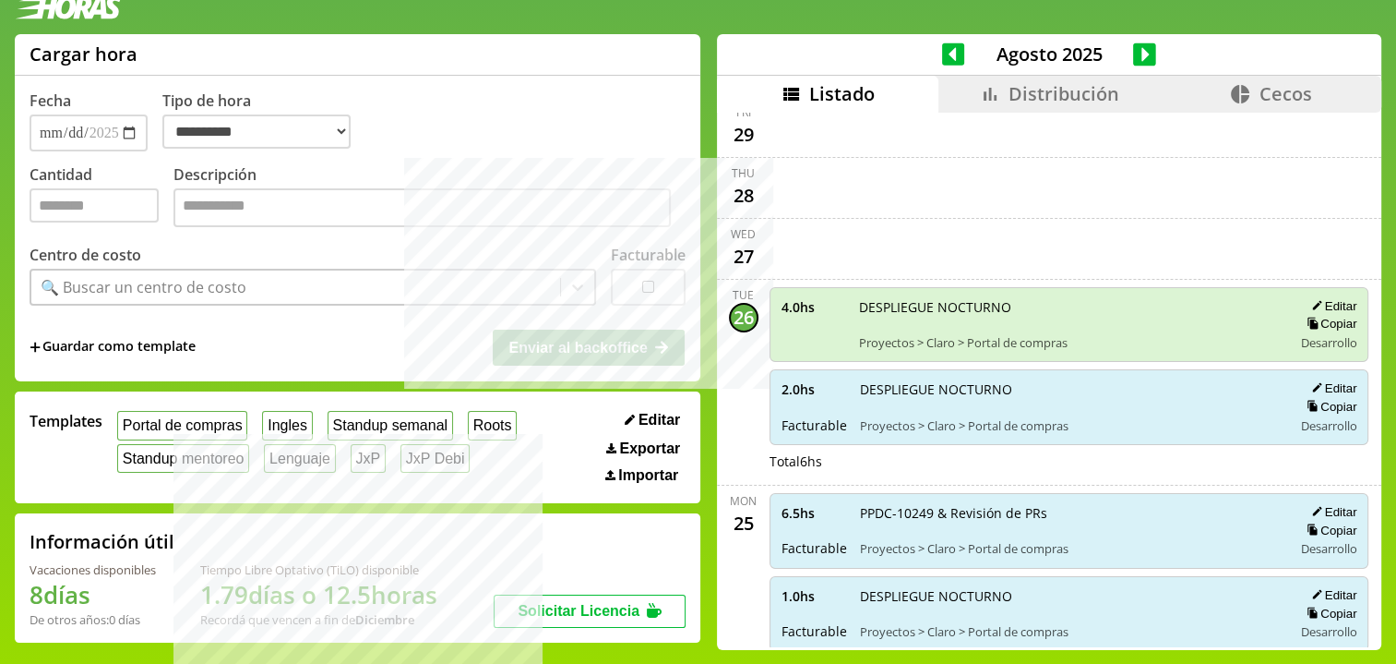
click at [982, 86] on icon at bounding box center [990, 94] width 22 height 22
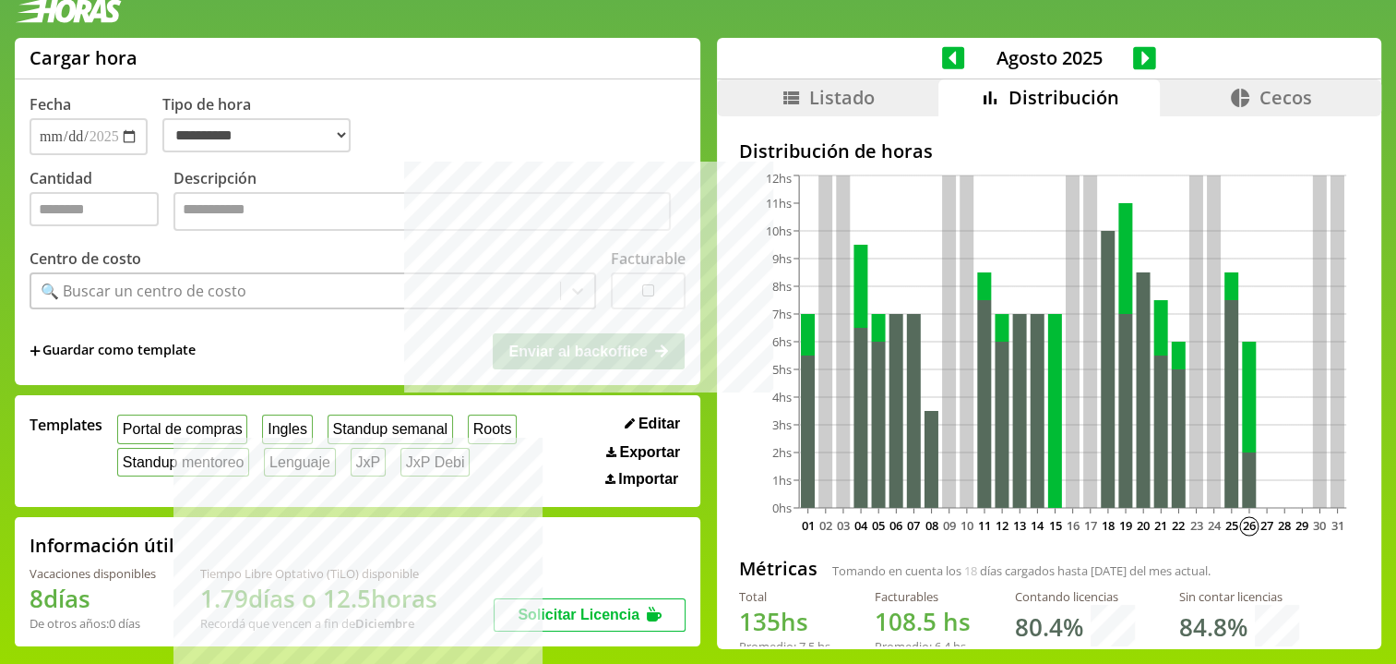
scroll to position [22, 0]
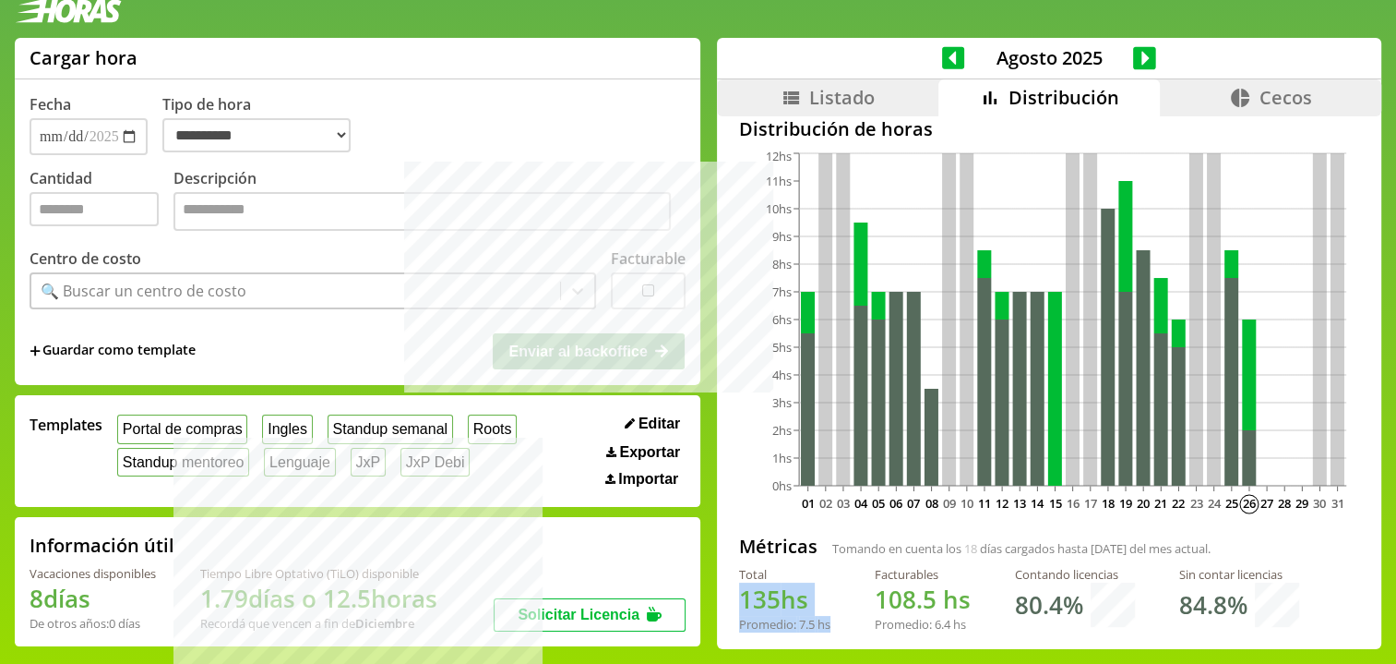
drag, startPoint x: 724, startPoint y: 594, endPoint x: 827, endPoint y: 626, distance: 107.1
click at [826, 628] on div "Total 135 hs Promedio: 7.5 hs Facturables 108.5 hs Promedio: 6.4 hs Contando li…" at bounding box center [1049, 606] width 620 height 81
click at [827, 624] on div "Total 135 hs Promedio: 7.5 hs Facturables 108.5 hs Promedio: 6.4 hs Contando li…" at bounding box center [1049, 606] width 620 height 81
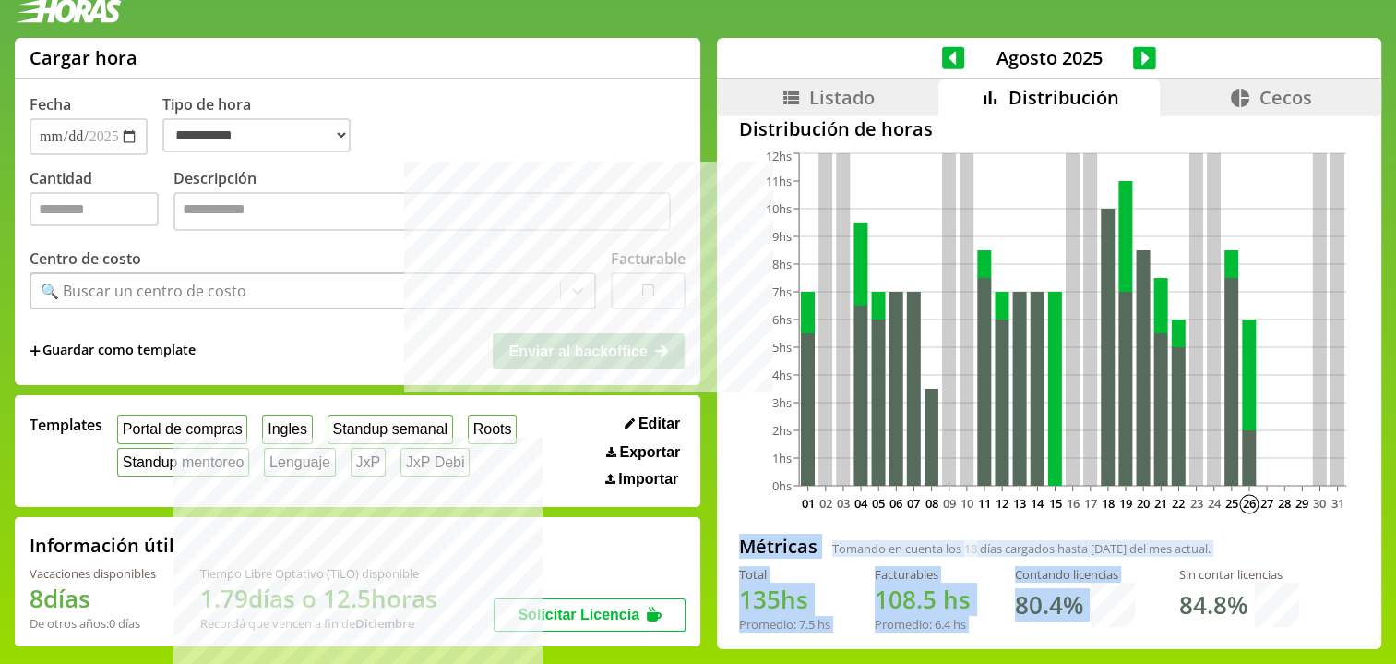
drag, startPoint x: 725, startPoint y: 534, endPoint x: 1100, endPoint y: 637, distance: 388.4
click at [1100, 625] on div "Distribución de horas 01 02 03 04 05 06 07 08 09 10 11 12 13 14 15 16 17 18 19 …" at bounding box center [1049, 359] width 664 height 531
click at [1100, 637] on div "Total 135 hs Promedio: 7.5 hs Facturables 108.5 hs Promedio: 6.4 hs Contando li…" at bounding box center [1049, 606] width 620 height 81
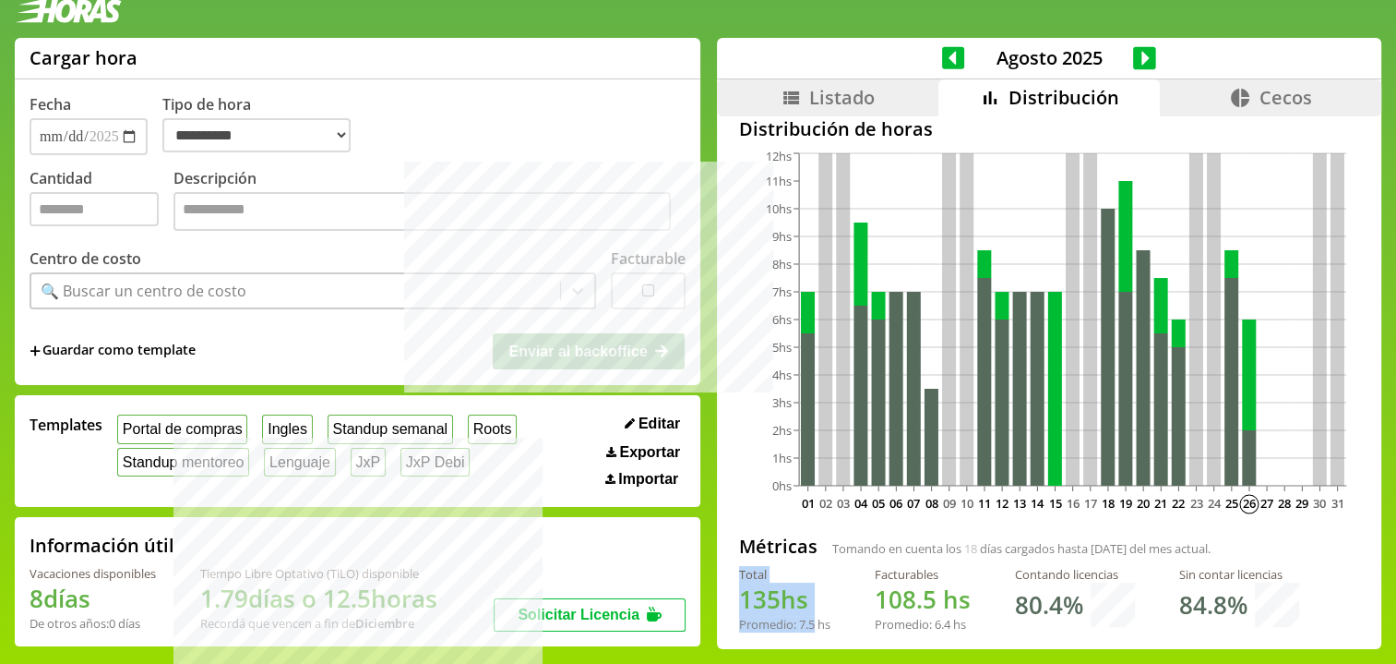
drag, startPoint x: 729, startPoint y: 580, endPoint x: 803, endPoint y: 621, distance: 84.3
click at [803, 621] on div "Distribución de horas 01 02 03 04 05 06 07 08 09 10 11 12 13 14 15 16 17 18 19 …" at bounding box center [1049, 359] width 664 height 531
click at [803, 621] on div "Promedio: 7.5 hs" at bounding box center [784, 624] width 91 height 17
drag, startPoint x: 729, startPoint y: 571, endPoint x: 812, endPoint y: 608, distance: 90.9
click at [812, 608] on div "Total 135 hs Promedio: 7.5 hs" at bounding box center [784, 599] width 91 height 66
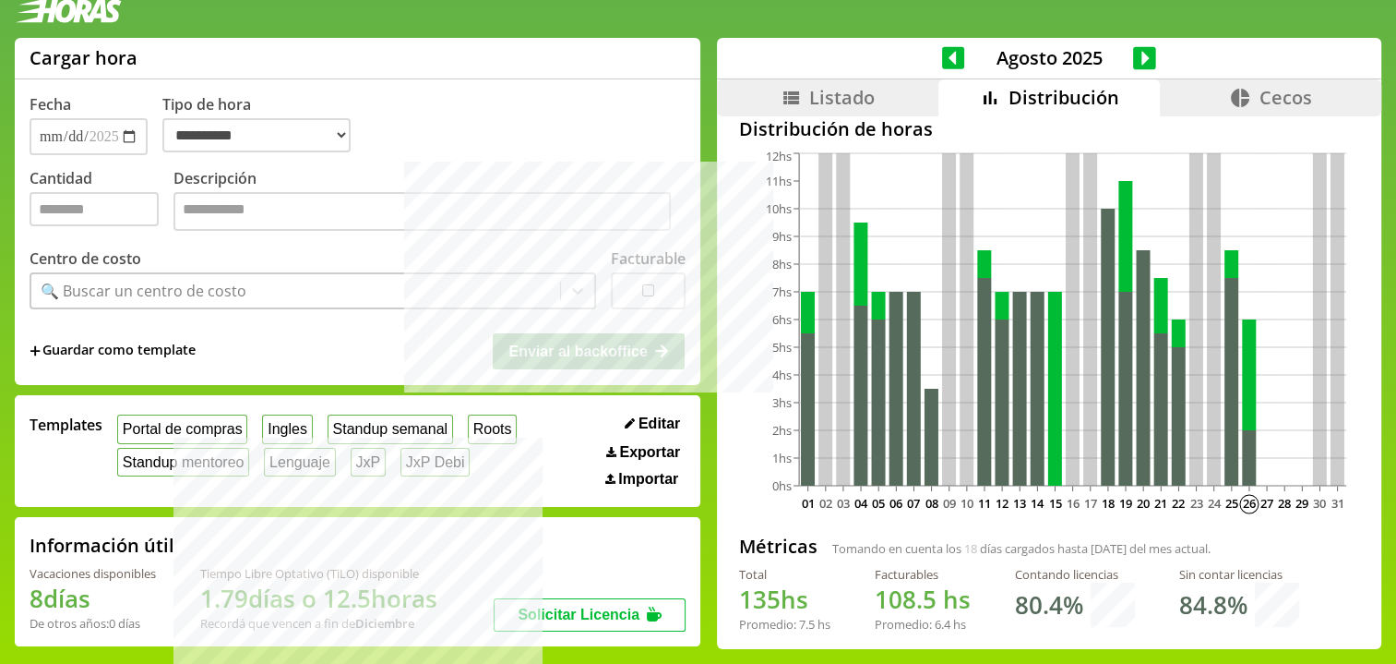
click at [812, 607] on h1 "135 hs" at bounding box center [784, 598] width 91 height 33
drag, startPoint x: 819, startPoint y: 619, endPoint x: 713, endPoint y: 570, distance: 116.9
click at [717, 570] on div "Distribución de horas 01 02 03 04 05 06 07 08 09 10 11 12 13 14 15 16 17 18 19 …" at bounding box center [1049, 359] width 664 height 531
click at [720, 571] on div "Distribución de horas 01 02 03 04 05 06 07 08 09 10 11 12 13 14 15 16 17 18 19 …" at bounding box center [1049, 359] width 664 height 531
click at [739, 566] on div "Total" at bounding box center [784, 574] width 91 height 17
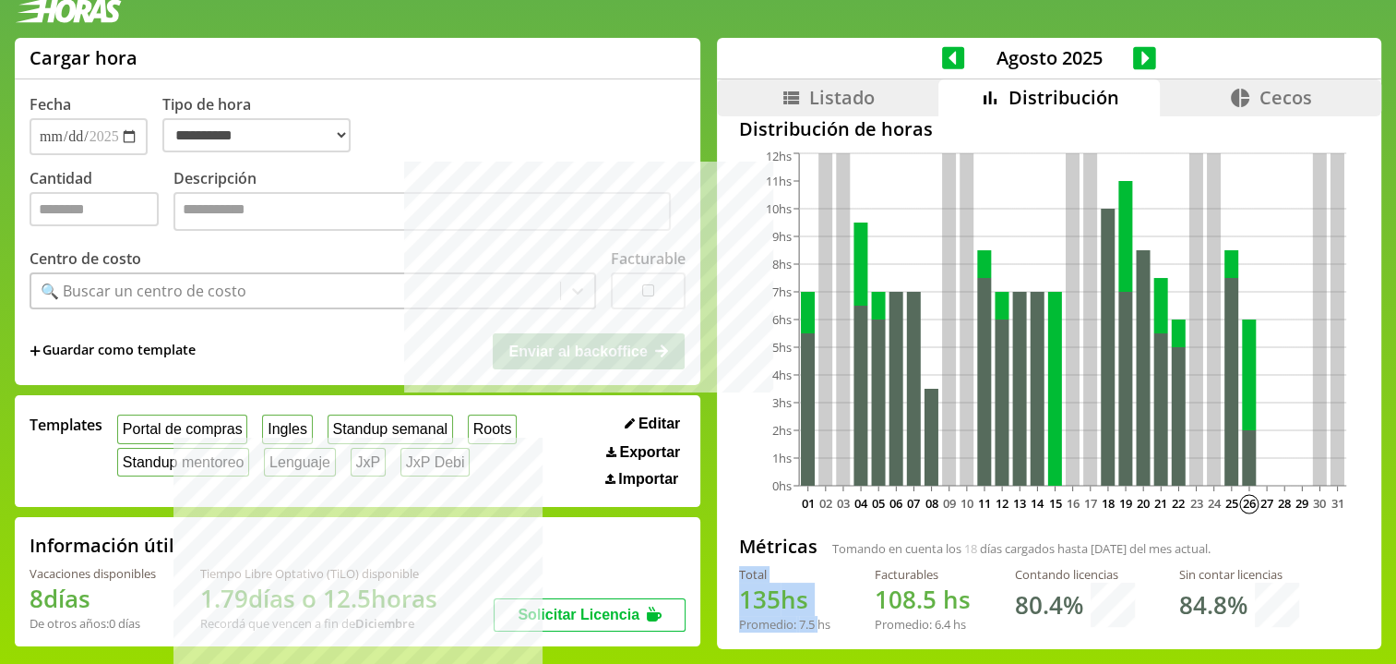
drag, startPoint x: 738, startPoint y: 564, endPoint x: 802, endPoint y: 621, distance: 85.6
click at [802, 621] on div "Total 135 hs Promedio: 7.5 hs" at bounding box center [784, 599] width 91 height 66
click at [802, 621] on div "Promedio: 7.5 hs" at bounding box center [784, 624] width 91 height 17
